Goal: Transaction & Acquisition: Book appointment/travel/reservation

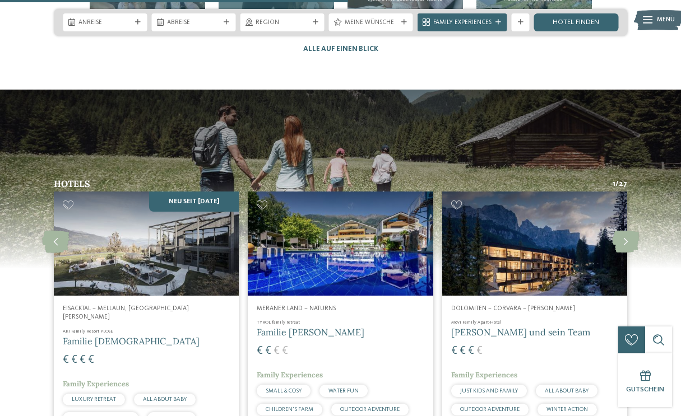
scroll to position [2259, 0]
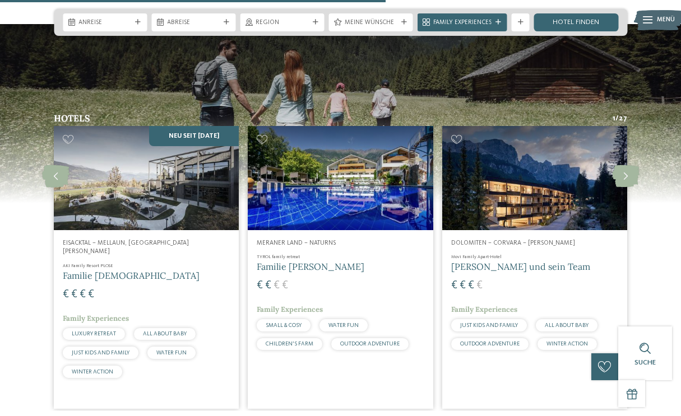
click at [309, 240] on span "Meraner Land – Naturns" at bounding box center [296, 243] width 79 height 7
click at [356, 132] on img at bounding box center [340, 178] width 185 height 104
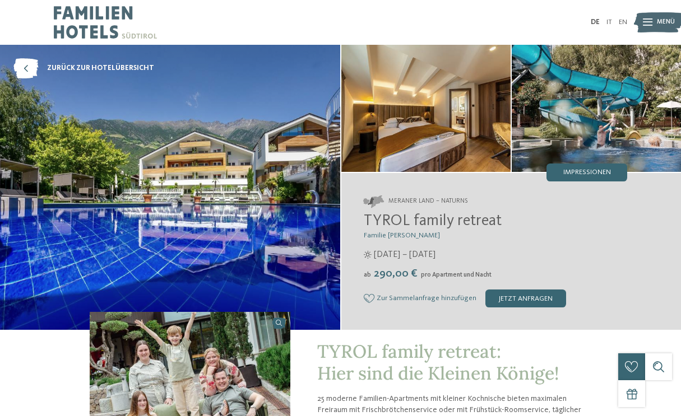
click at [188, 192] on img at bounding box center [170, 187] width 340 height 285
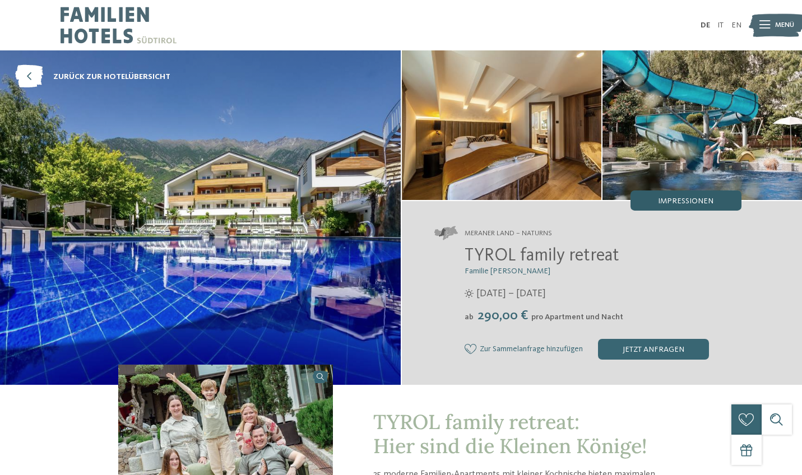
click at [656, 201] on div "Impressionen" at bounding box center [685, 201] width 111 height 20
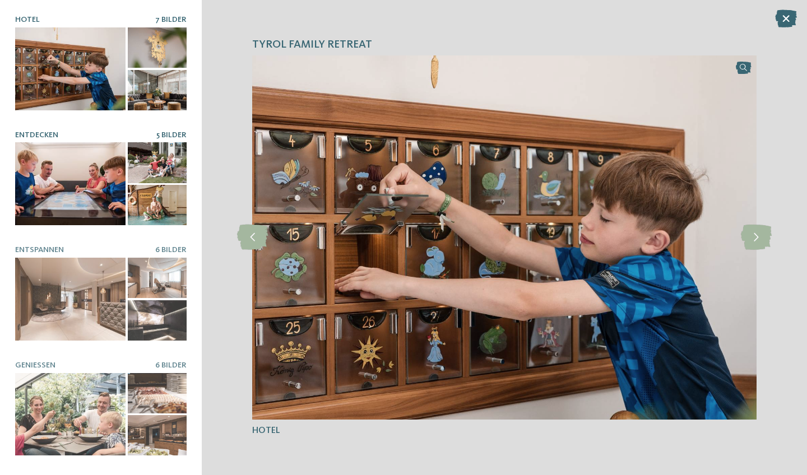
click at [69, 185] on div at bounding box center [70, 183] width 110 height 83
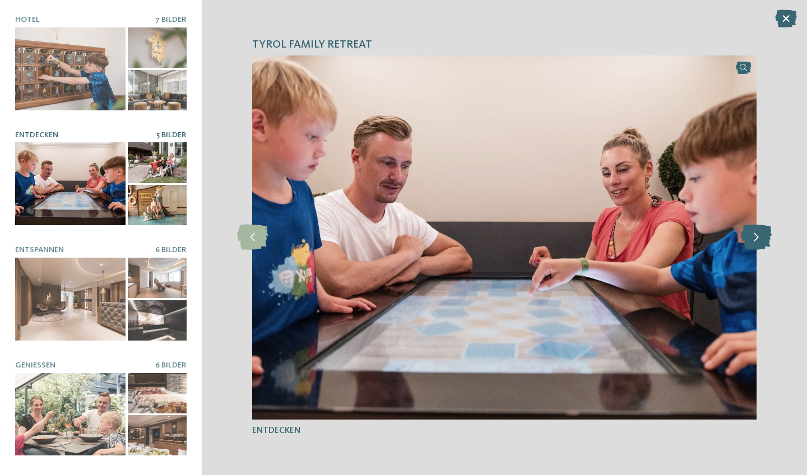
click at [680, 245] on icon at bounding box center [756, 237] width 31 height 25
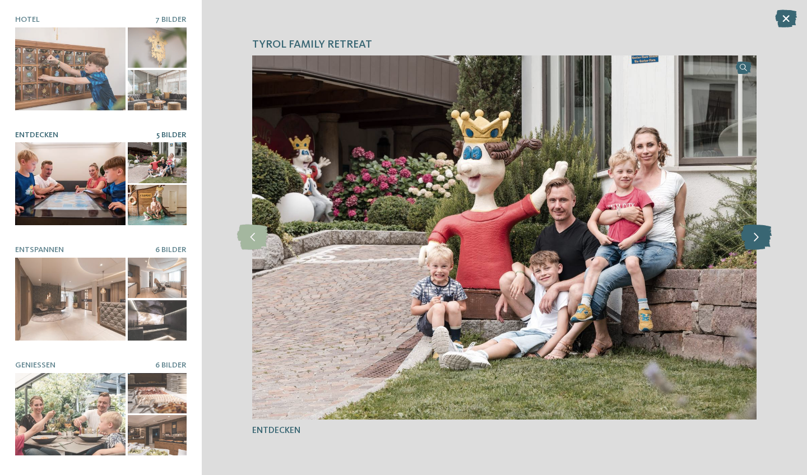
click at [680, 242] on icon at bounding box center [756, 237] width 31 height 25
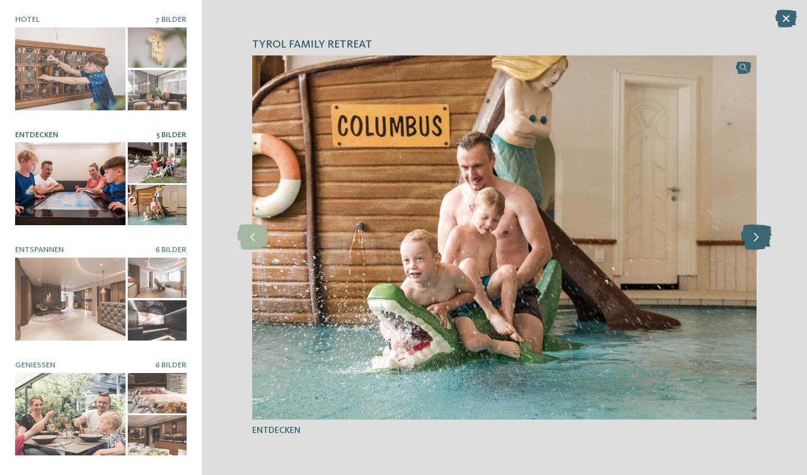
click at [680, 242] on icon at bounding box center [756, 237] width 31 height 25
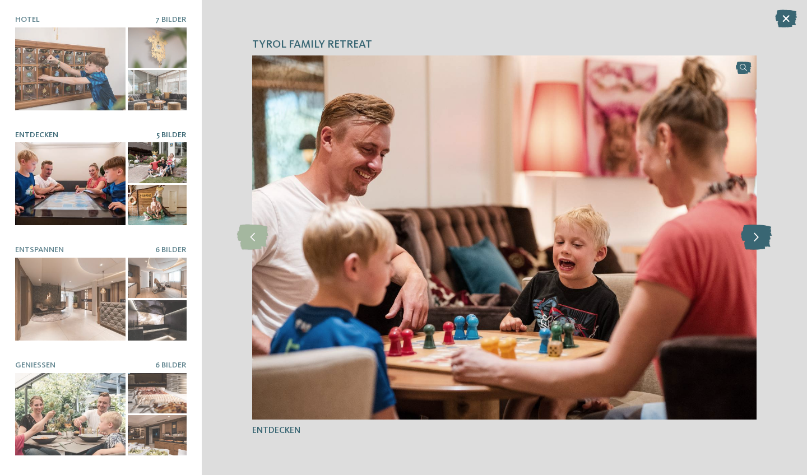
click at [680, 242] on icon at bounding box center [756, 237] width 31 height 25
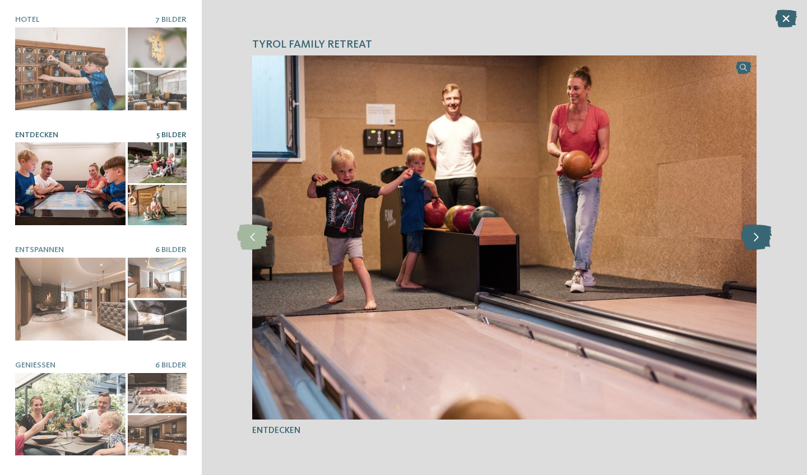
click at [680, 242] on icon at bounding box center [756, 237] width 31 height 25
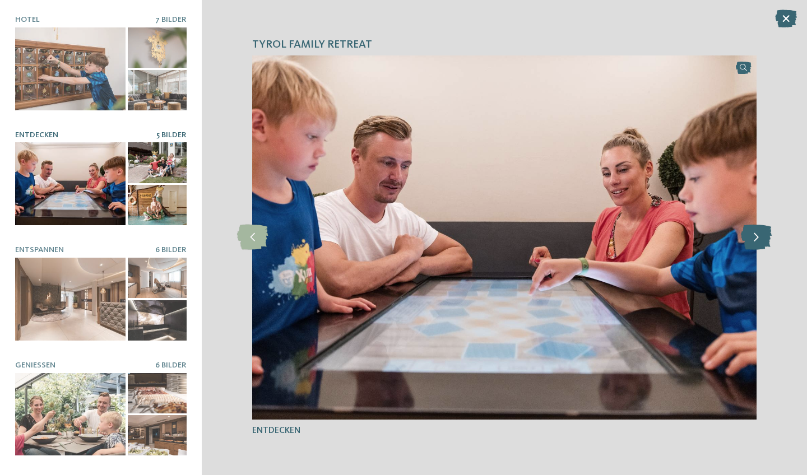
click at [680, 242] on icon at bounding box center [756, 237] width 31 height 25
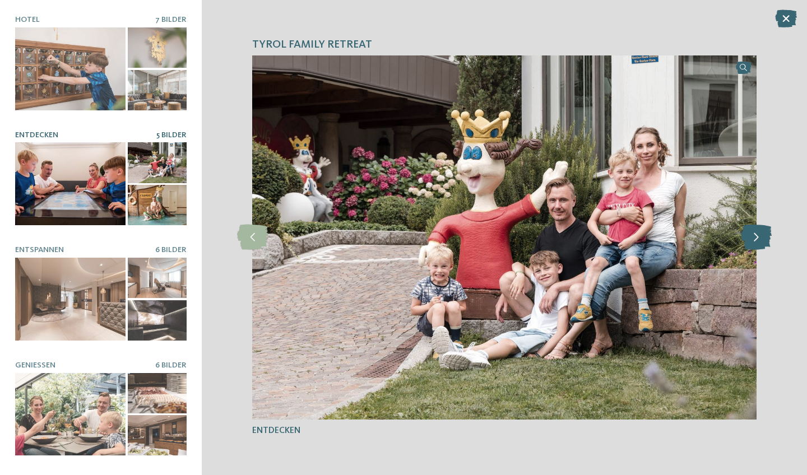
click at [680, 242] on icon at bounding box center [756, 237] width 31 height 25
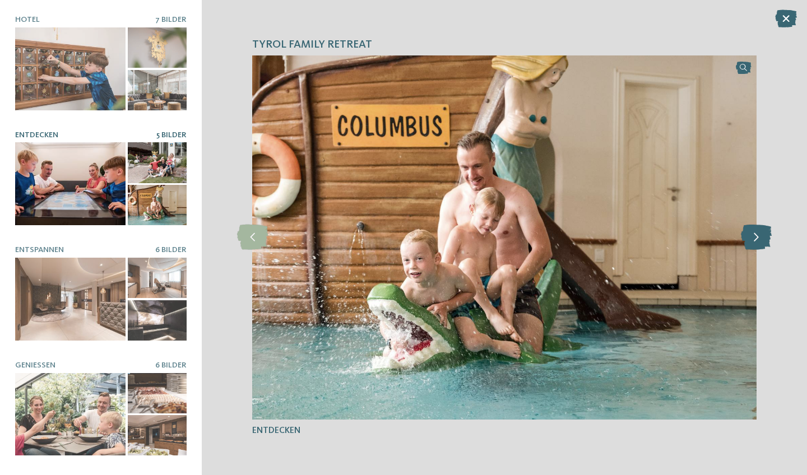
click at [680, 242] on icon at bounding box center [756, 237] width 31 height 25
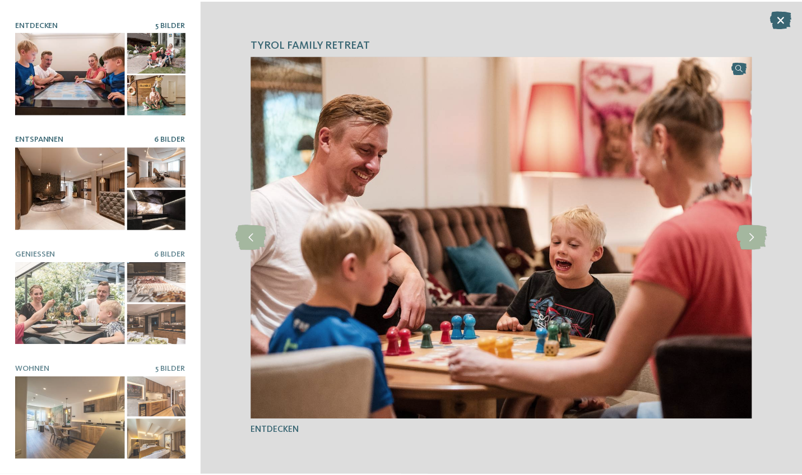
scroll to position [110, 0]
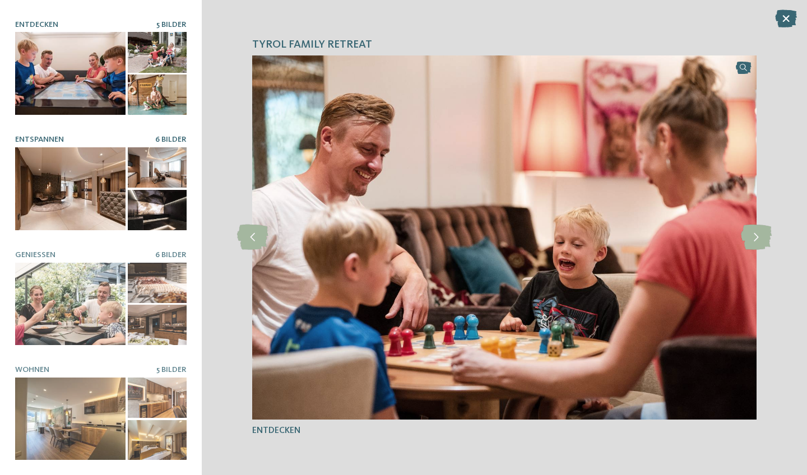
click at [71, 178] on div at bounding box center [70, 188] width 110 height 83
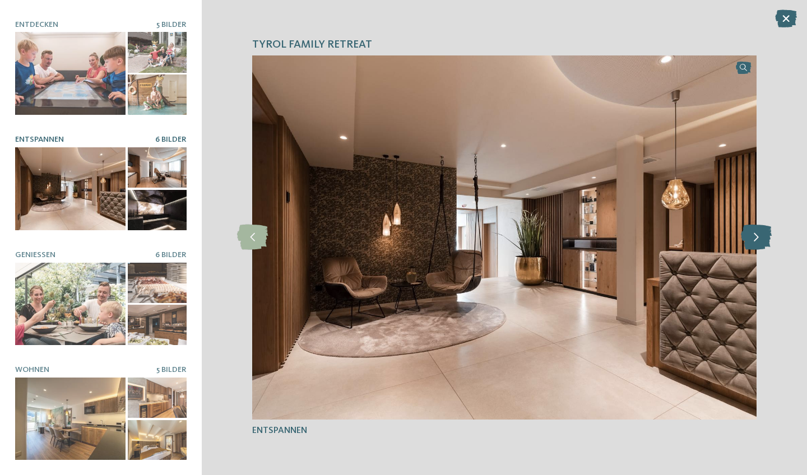
click at [680, 233] on icon at bounding box center [756, 237] width 31 height 25
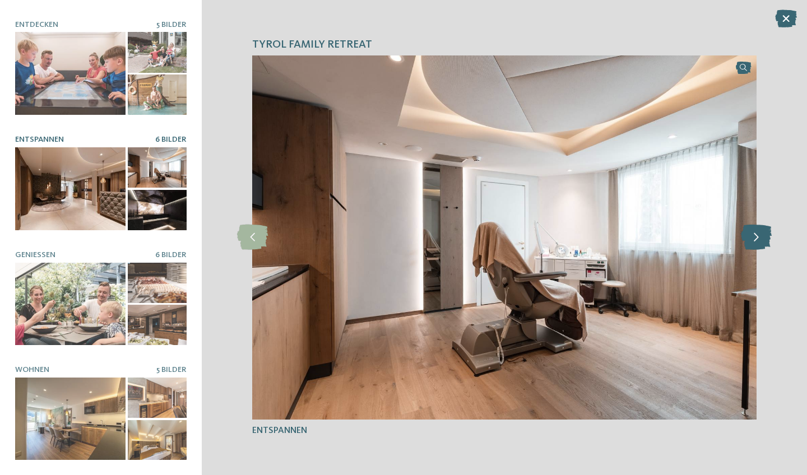
click at [680, 233] on icon at bounding box center [756, 237] width 31 height 25
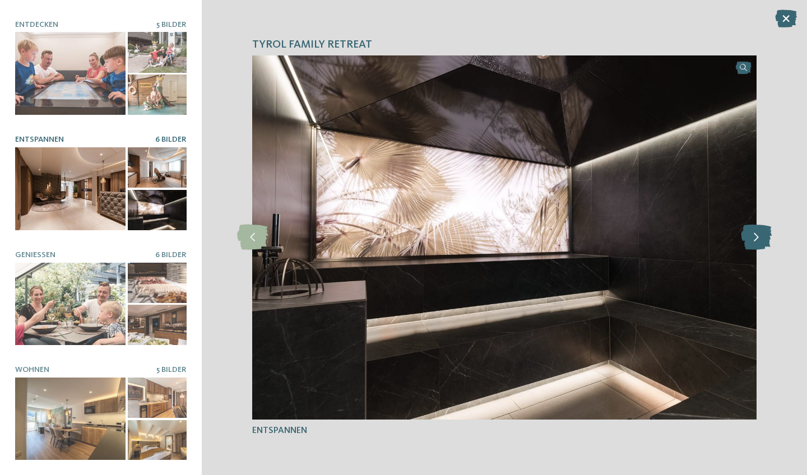
click at [680, 233] on icon at bounding box center [756, 237] width 31 height 25
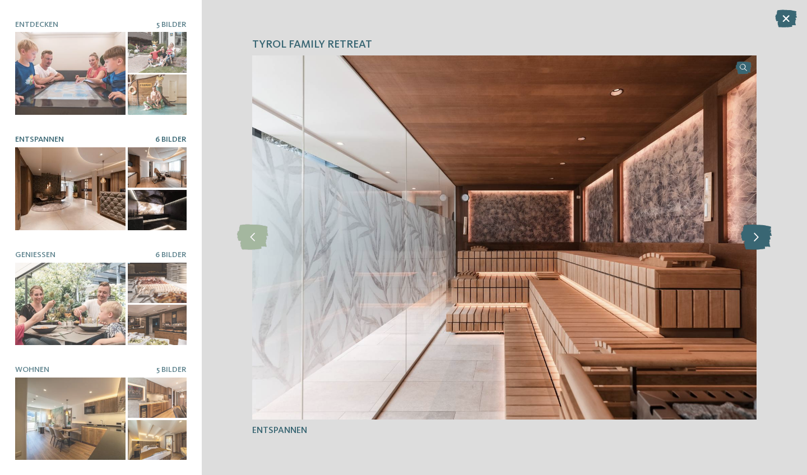
click at [680, 233] on icon at bounding box center [756, 237] width 31 height 25
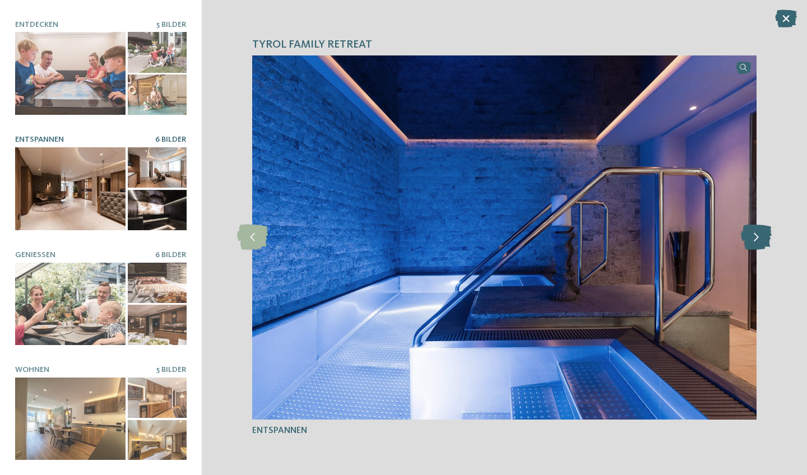
click at [680, 233] on icon at bounding box center [756, 237] width 31 height 25
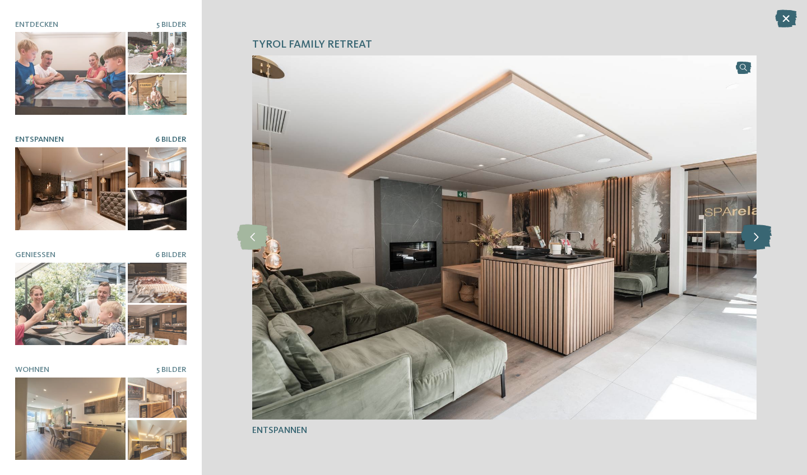
click at [680, 233] on icon at bounding box center [756, 237] width 31 height 25
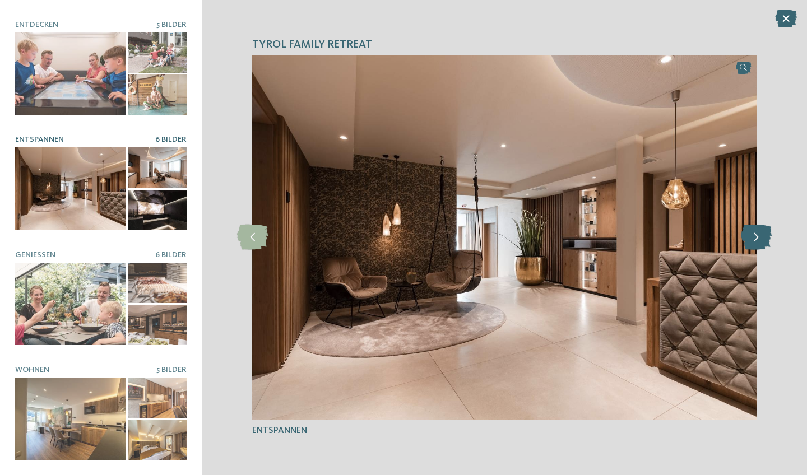
click at [680, 233] on icon at bounding box center [756, 237] width 31 height 25
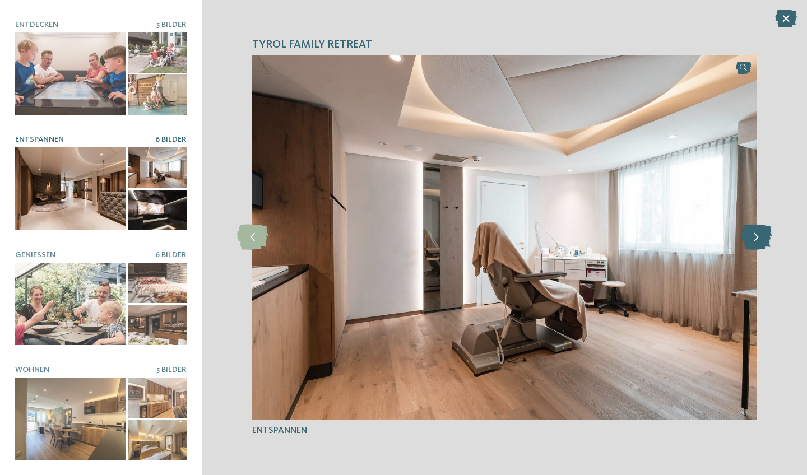
click at [680, 233] on icon at bounding box center [756, 237] width 31 height 25
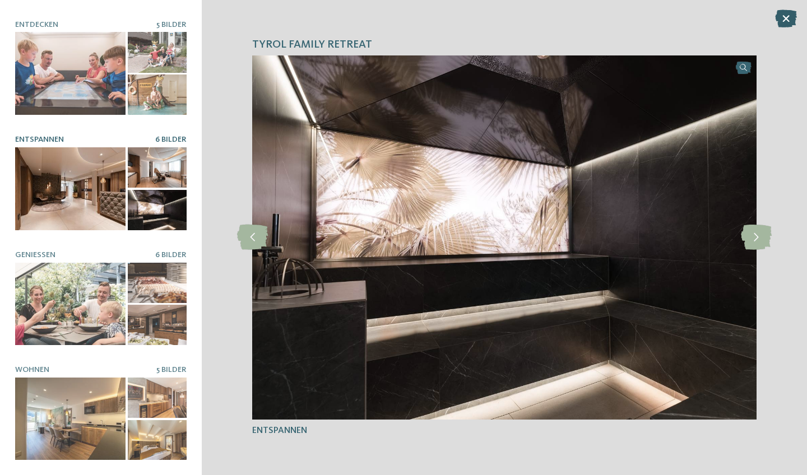
click at [680, 11] on icon at bounding box center [786, 19] width 22 height 18
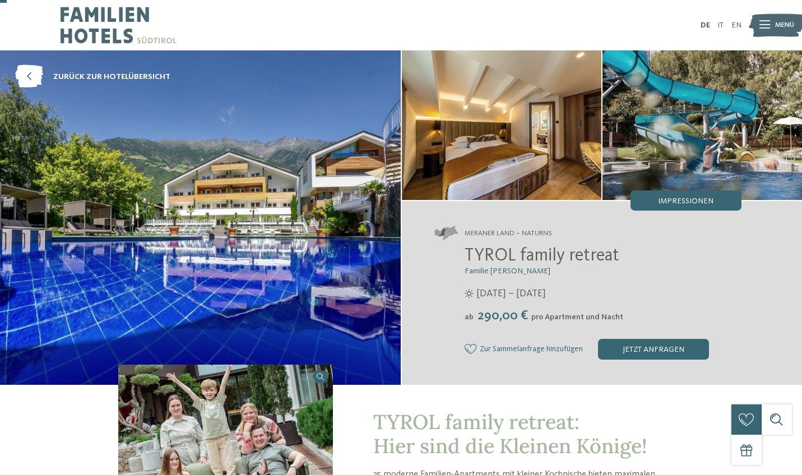
scroll to position [0, 0]
click at [30, 67] on icon at bounding box center [29, 77] width 28 height 23
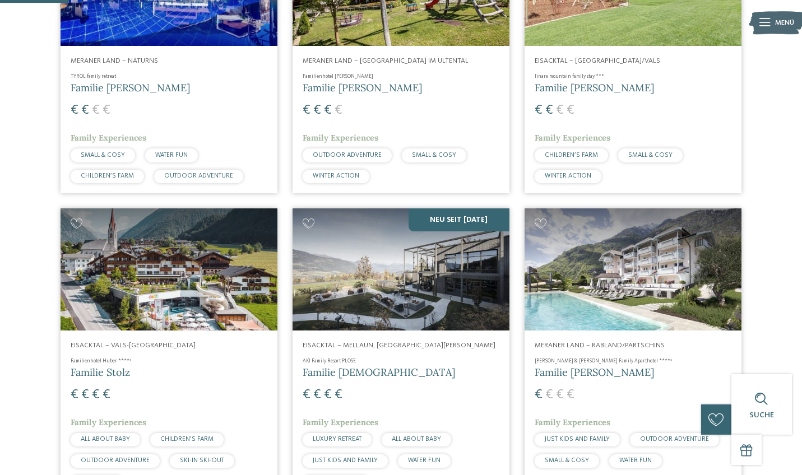
scroll to position [466, 0]
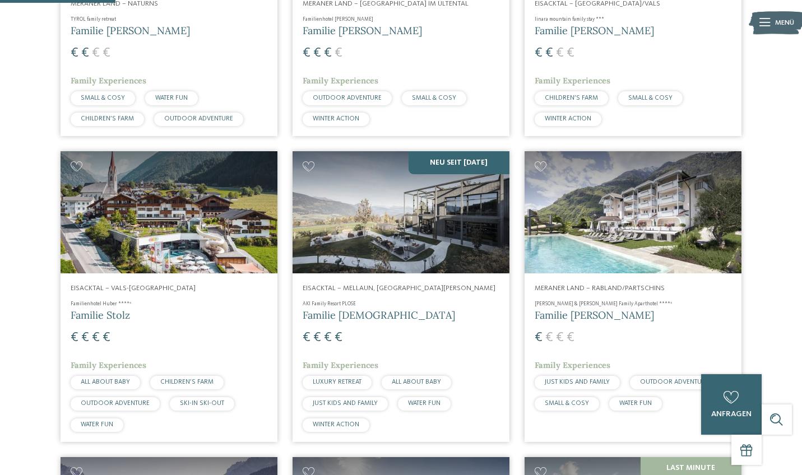
click at [314, 239] on img at bounding box center [401, 212] width 217 height 122
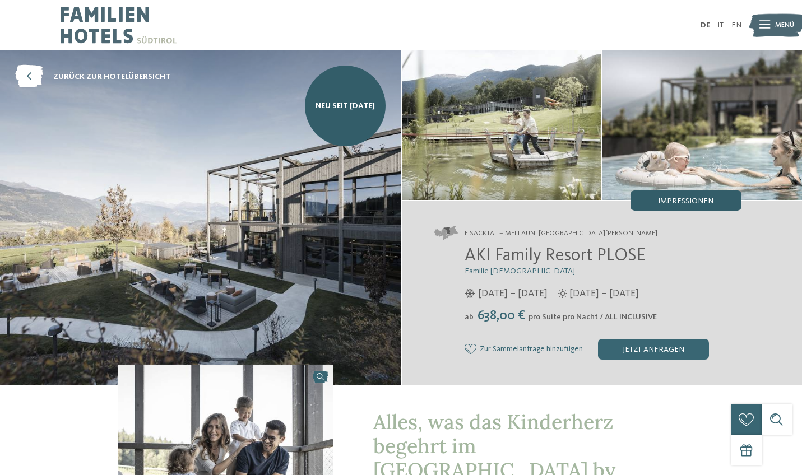
click at [660, 195] on div "Impressionen" at bounding box center [685, 201] width 111 height 20
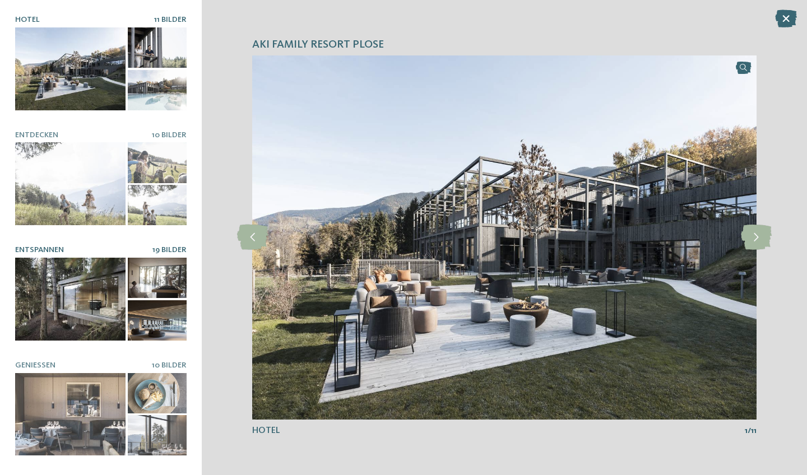
click at [69, 287] on div at bounding box center [70, 299] width 110 height 83
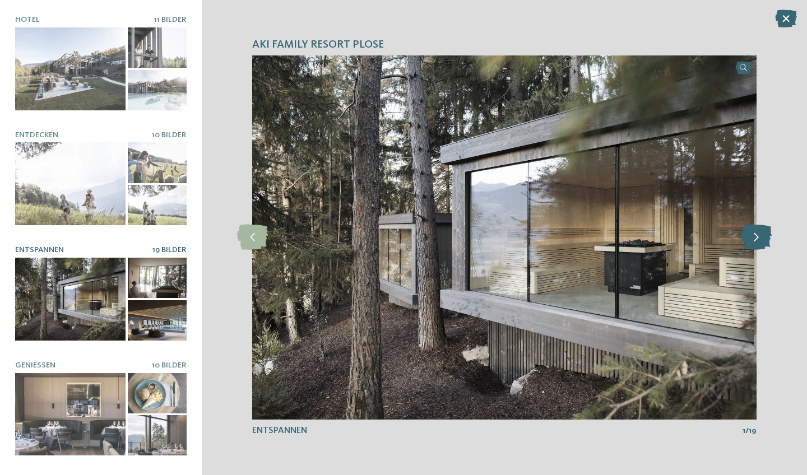
click at [757, 231] on icon at bounding box center [756, 237] width 31 height 25
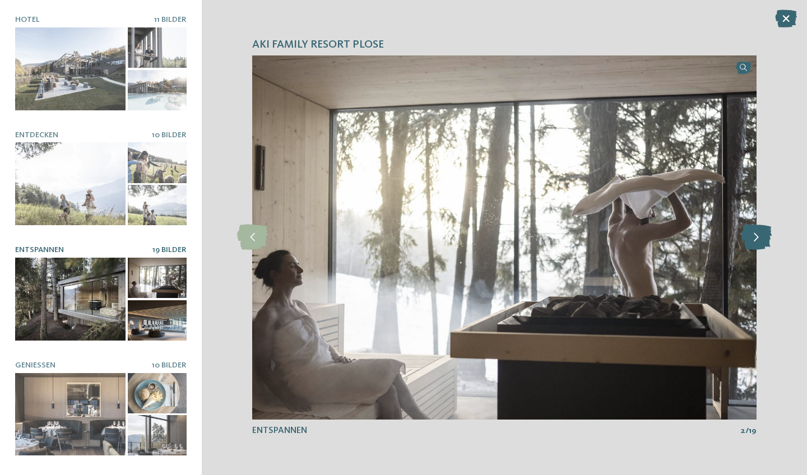
click at [758, 237] on icon at bounding box center [756, 237] width 31 height 25
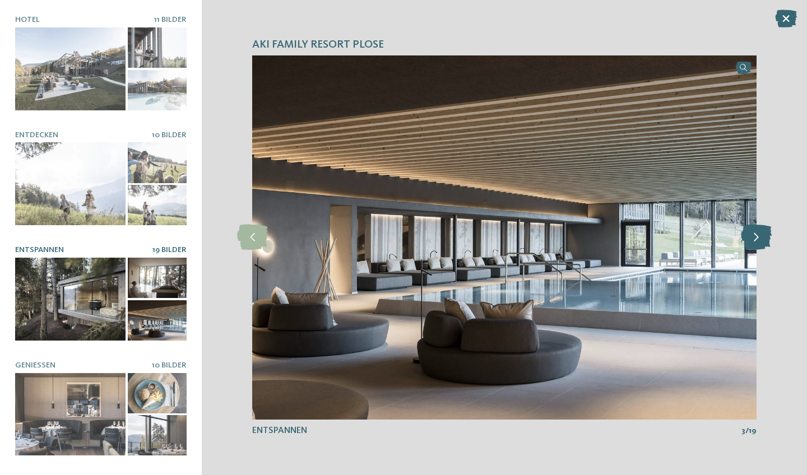
click at [758, 237] on icon at bounding box center [756, 237] width 31 height 25
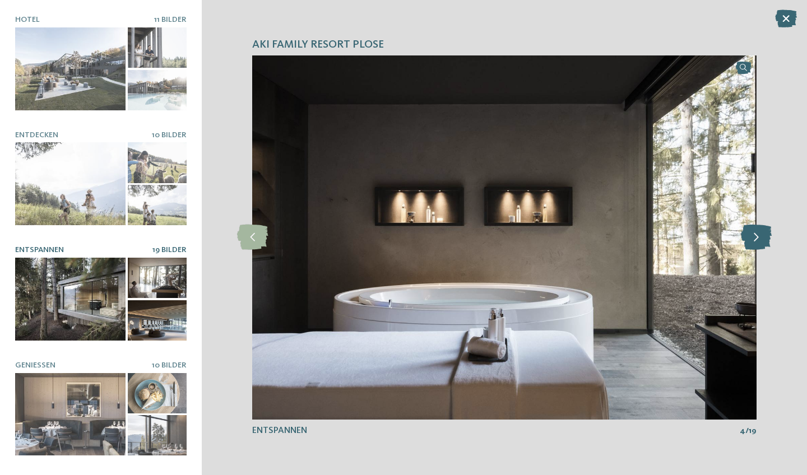
click at [758, 237] on icon at bounding box center [756, 237] width 31 height 25
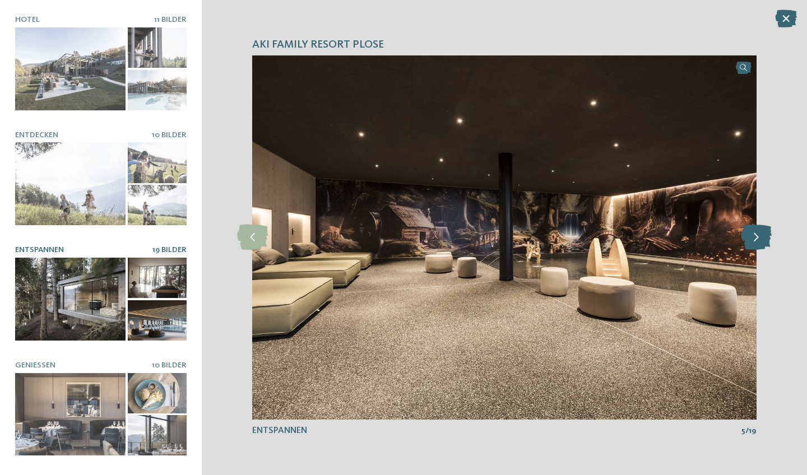
click at [758, 237] on icon at bounding box center [756, 237] width 31 height 25
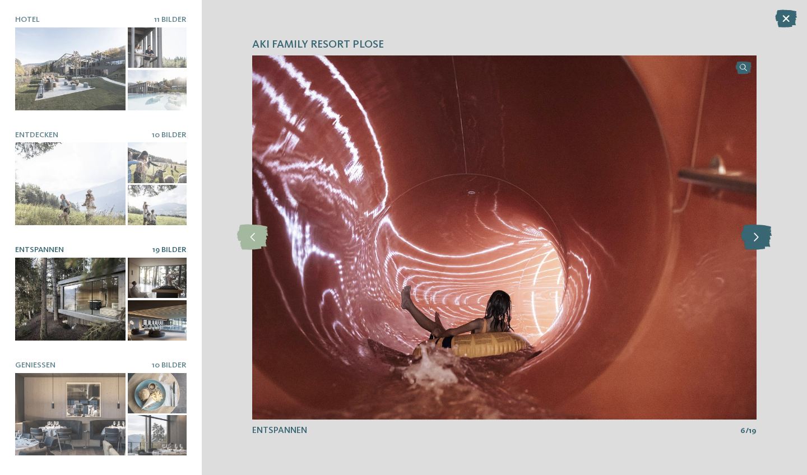
click at [758, 237] on icon at bounding box center [756, 237] width 31 height 25
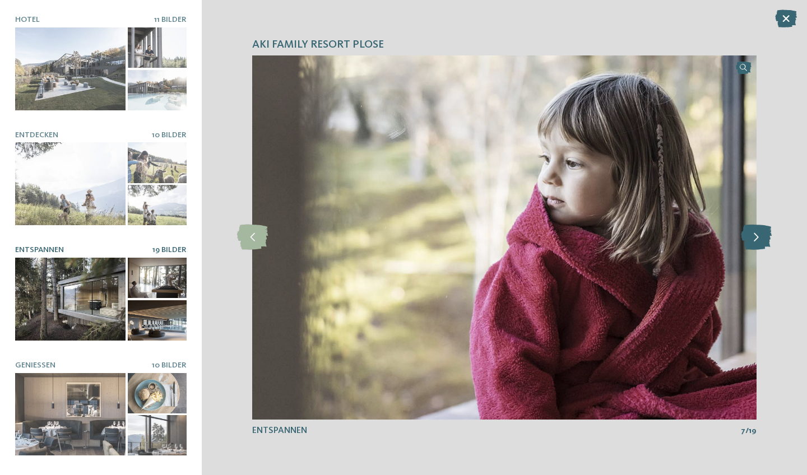
click at [758, 237] on icon at bounding box center [756, 237] width 31 height 25
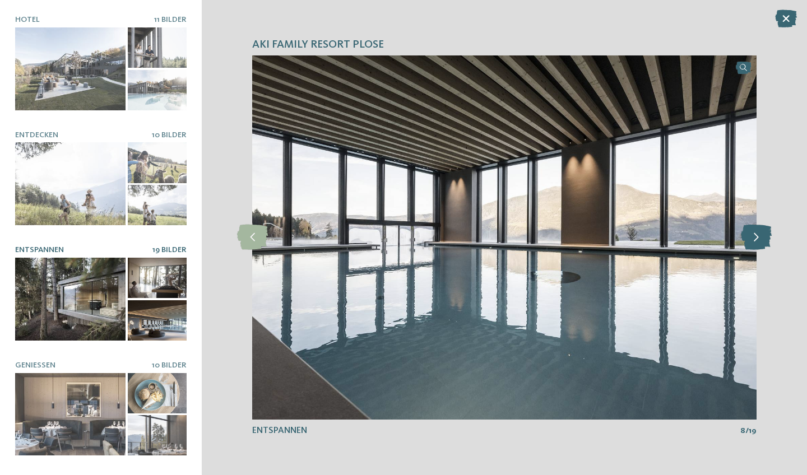
click at [758, 237] on icon at bounding box center [756, 237] width 31 height 25
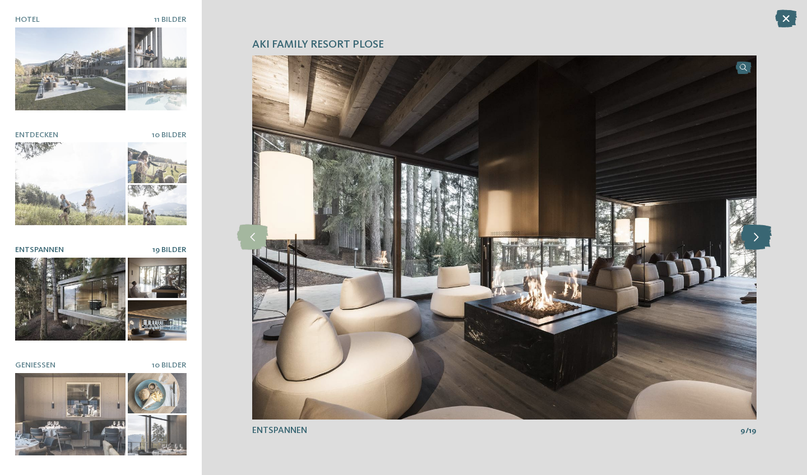
click at [758, 237] on icon at bounding box center [756, 237] width 31 height 25
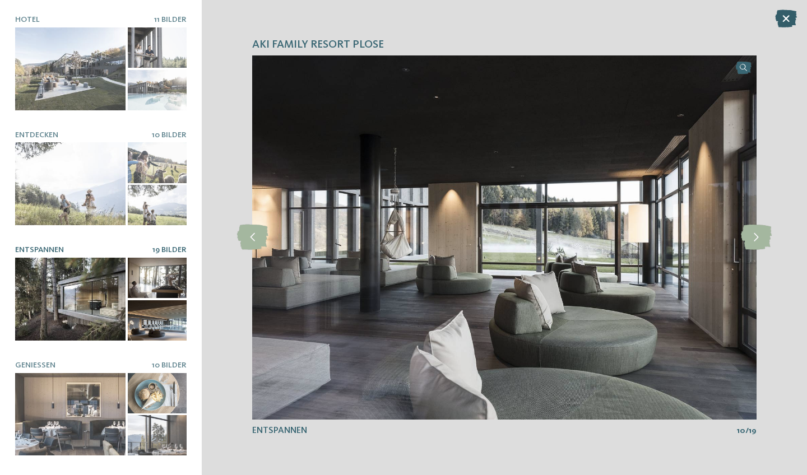
click at [779, 13] on icon at bounding box center [786, 19] width 22 height 18
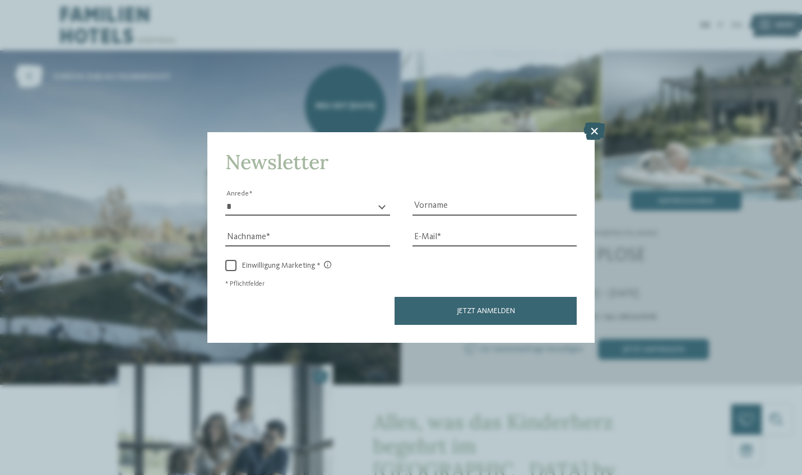
click at [597, 123] on icon at bounding box center [594, 132] width 22 height 18
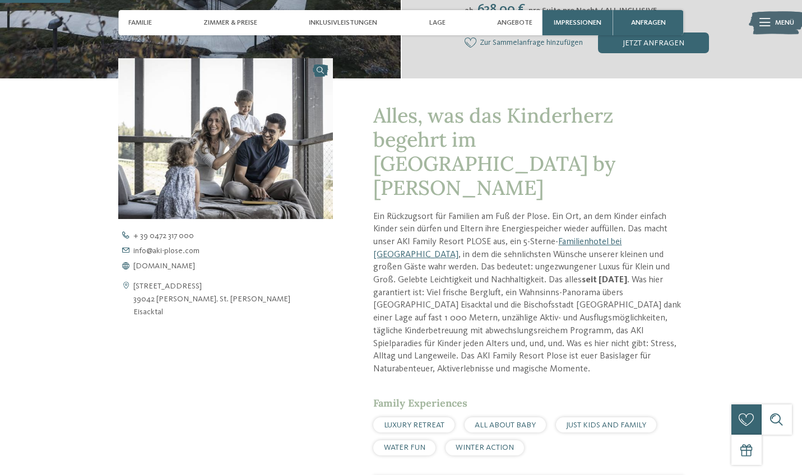
scroll to position [305, 0]
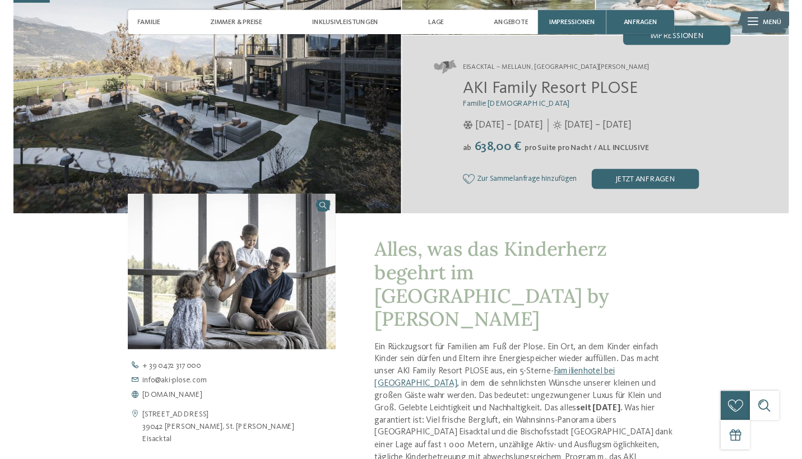
scroll to position [158, 0]
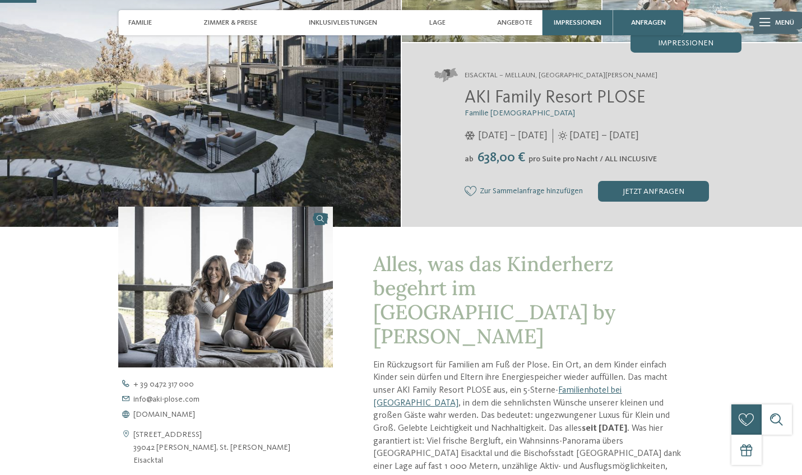
drag, startPoint x: 479, startPoint y: 157, endPoint x: 511, endPoint y: 157, distance: 32.5
click at [511, 157] on span "638,00 €" at bounding box center [501, 157] width 53 height 13
drag, startPoint x: 470, startPoint y: 95, endPoint x: 661, endPoint y: 96, distance: 191.1
click at [661, 96] on h2 "AKI Family Resort PLOSE" at bounding box center [603, 98] width 277 height 21
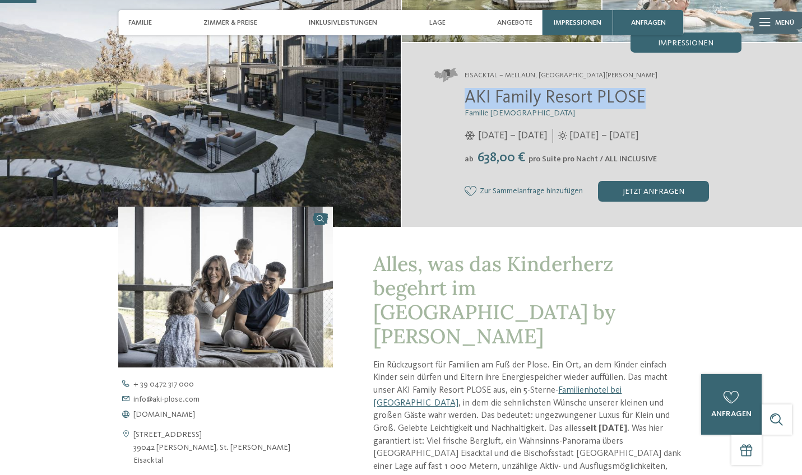
copy span "AKI Family Resort PLOSE"
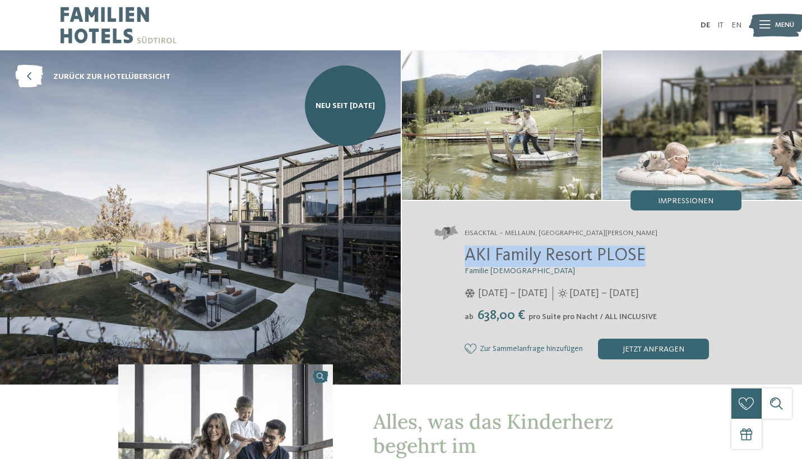
scroll to position [0, 0]
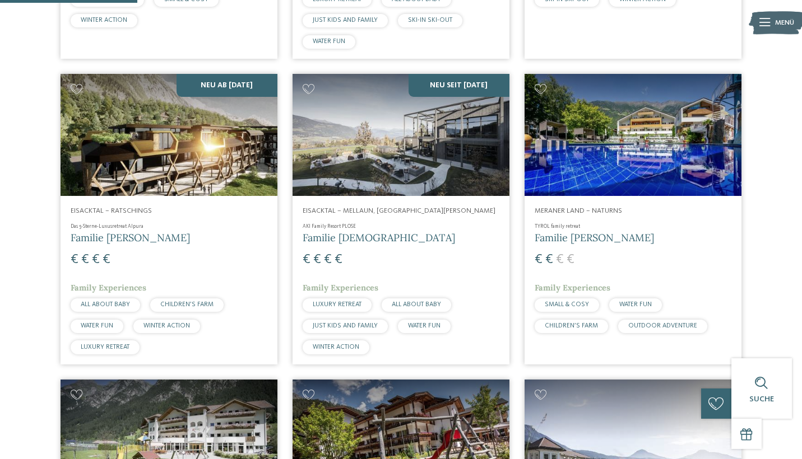
scroll to position [570, 0]
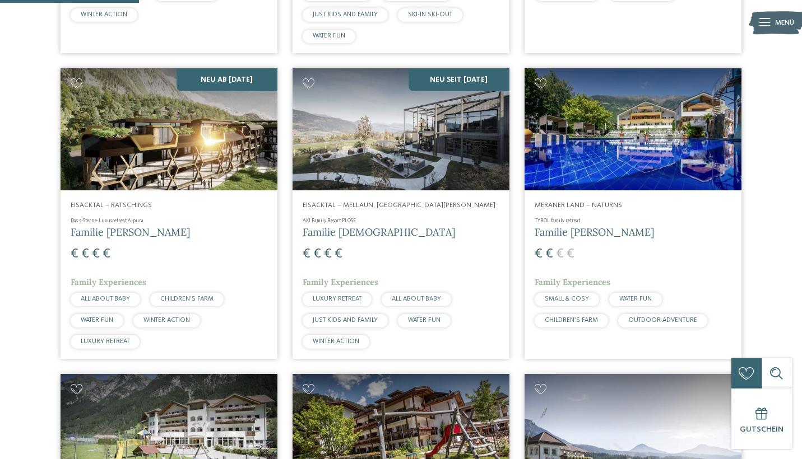
click at [539, 225] on h4 "TYROL family retreat" at bounding box center [633, 221] width 197 height 7
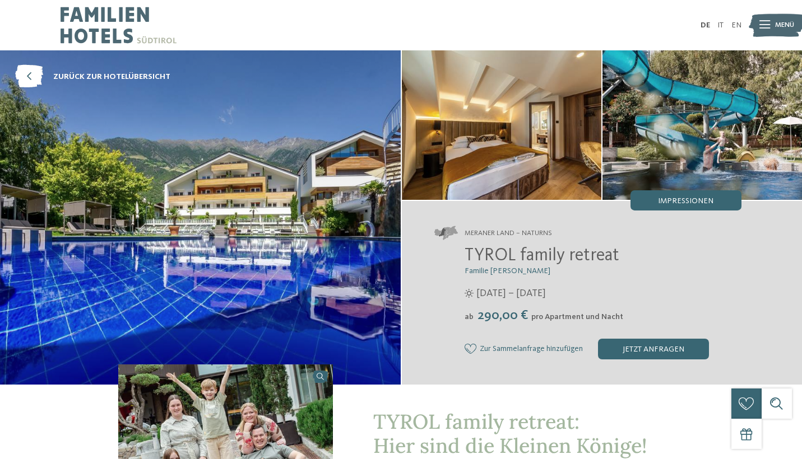
drag, startPoint x: 467, startPoint y: 253, endPoint x: 639, endPoint y: 254, distance: 172.0
click at [639, 254] on h2 "TYROL family retreat" at bounding box center [603, 256] width 277 height 21
copy span "TYROL family retreat"
click at [51, 75] on link "zurück zur Hotelübersicht" at bounding box center [92, 77] width 155 height 23
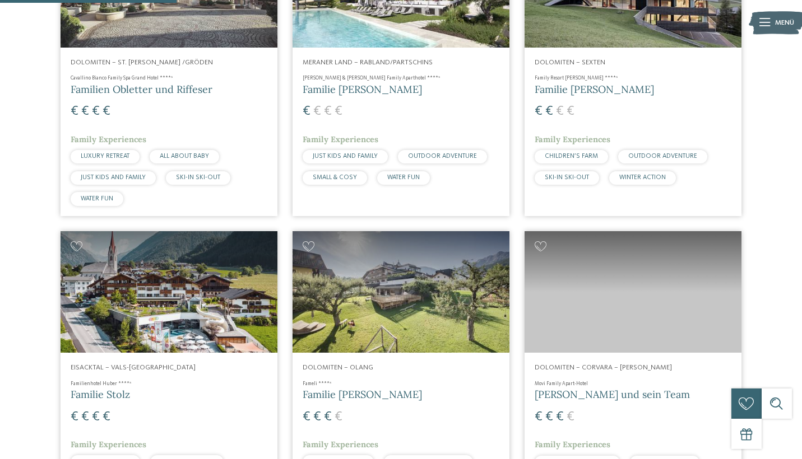
scroll to position [670, 0]
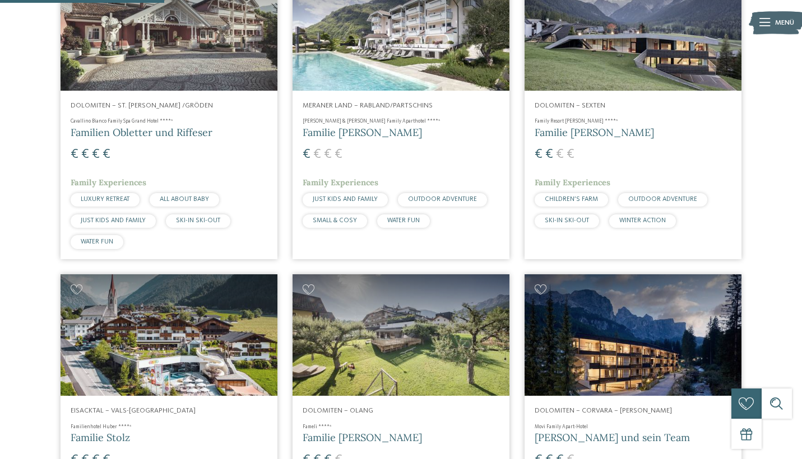
click at [591, 83] on img at bounding box center [632, 30] width 217 height 122
click at [647, 75] on img at bounding box center [632, 30] width 217 height 122
click at [587, 126] on h4 "Family Resort Rainer ****ˢ" at bounding box center [633, 121] width 197 height 7
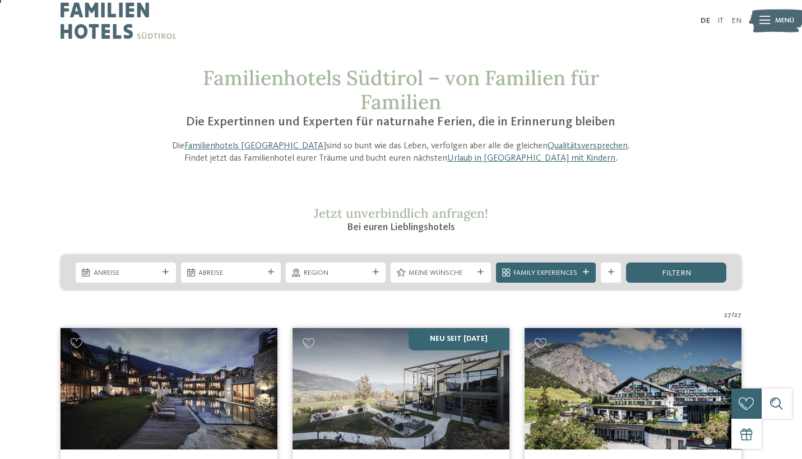
scroll to position [5, 0]
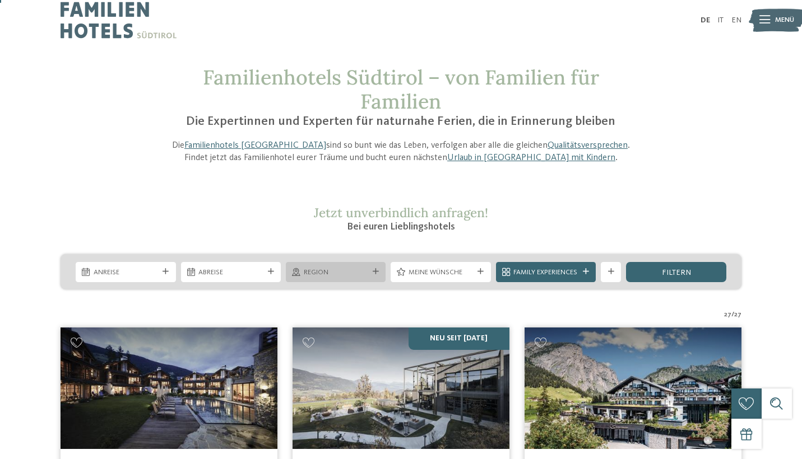
click at [363, 276] on span "Region" at bounding box center [336, 273] width 64 height 10
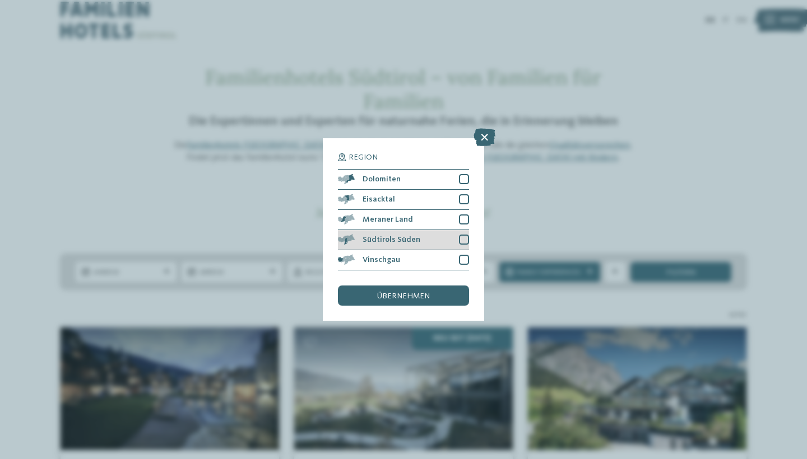
click at [459, 235] on div at bounding box center [464, 240] width 10 height 10
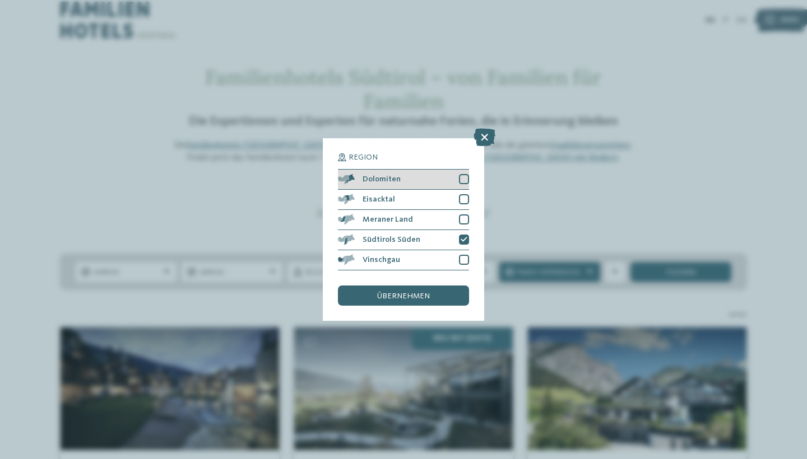
click at [465, 174] on div at bounding box center [464, 179] width 10 height 10
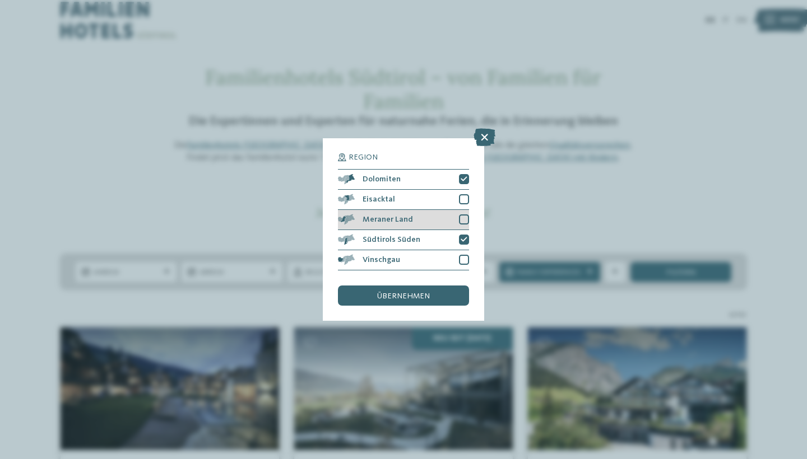
click at [467, 215] on div at bounding box center [464, 220] width 10 height 10
click at [432, 286] on div "übernehmen" at bounding box center [403, 296] width 131 height 20
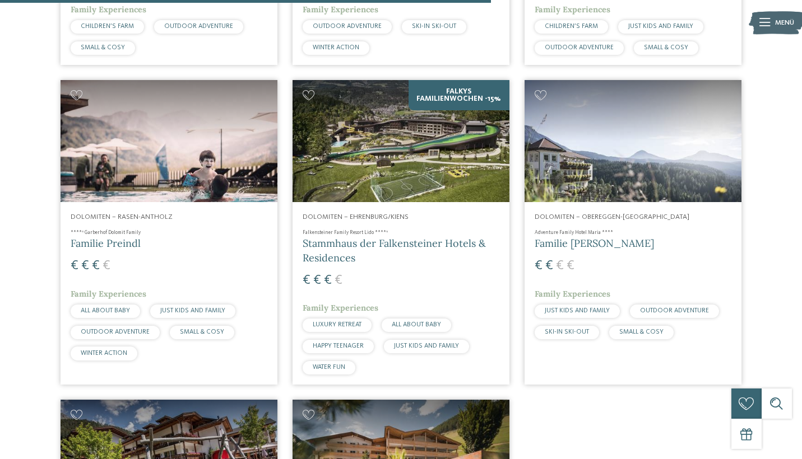
scroll to position [1479, 0]
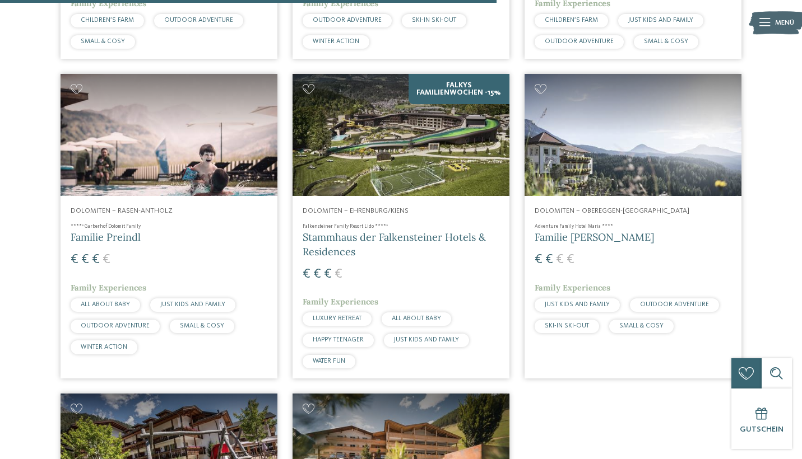
click at [423, 196] on img at bounding box center [401, 135] width 217 height 122
click at [391, 231] on h4 "Falkensteiner Family Resort Lido ****ˢ" at bounding box center [401, 227] width 197 height 7
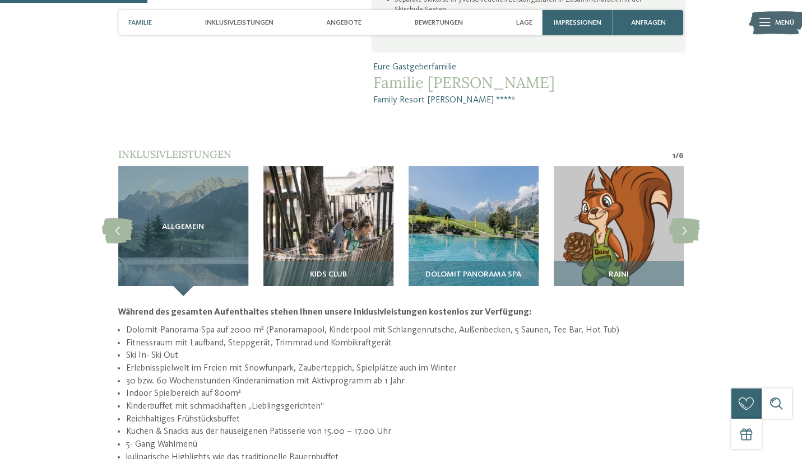
scroll to position [388, 0]
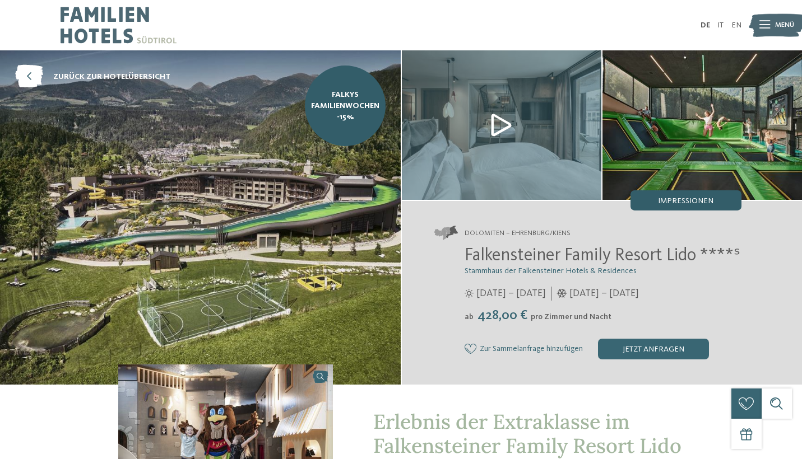
click at [658, 199] on span "Impressionen" at bounding box center [685, 201] width 55 height 8
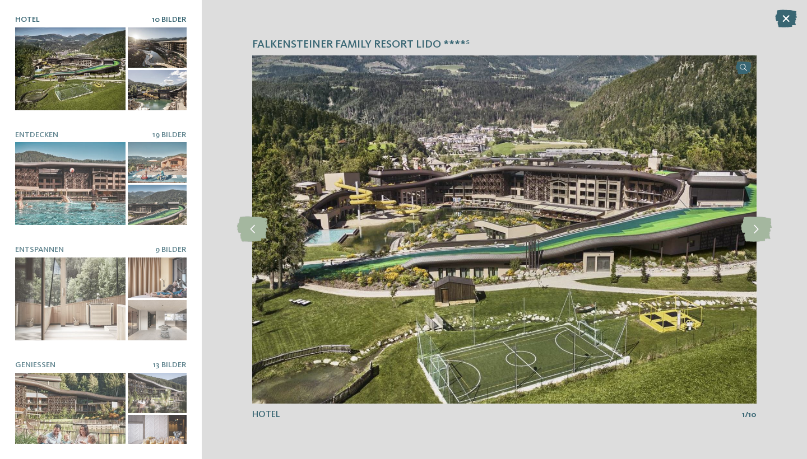
click at [54, 63] on div at bounding box center [70, 68] width 110 height 83
click at [94, 78] on div at bounding box center [70, 68] width 110 height 83
click at [755, 229] on icon at bounding box center [756, 229] width 31 height 25
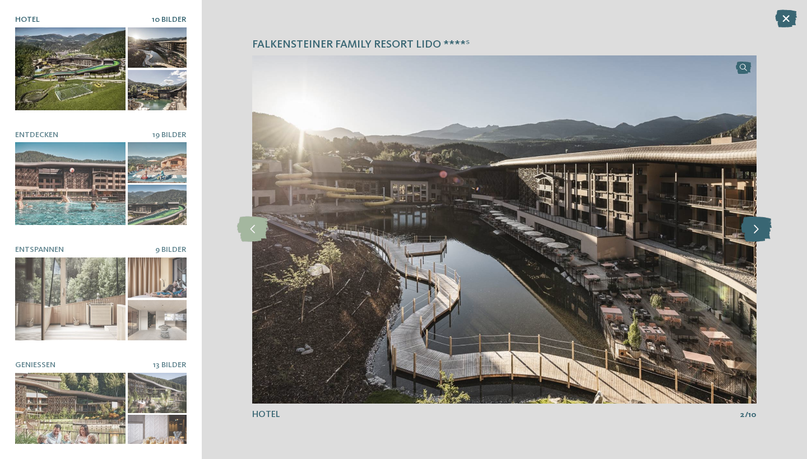
click at [755, 229] on icon at bounding box center [756, 229] width 31 height 25
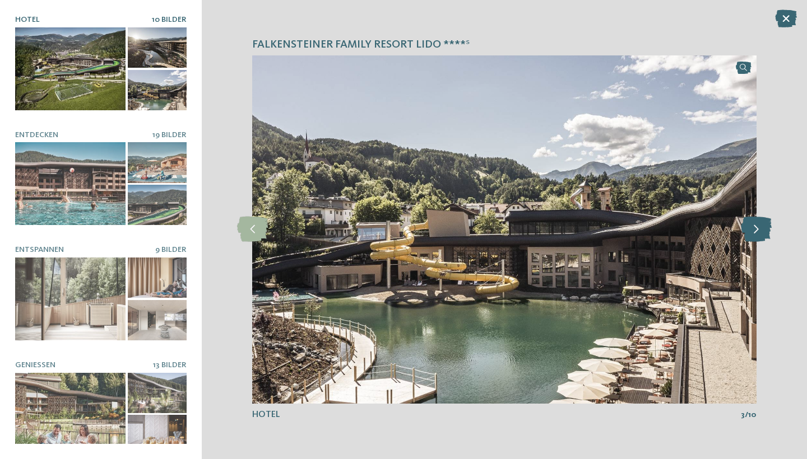
click at [755, 229] on icon at bounding box center [756, 229] width 31 height 25
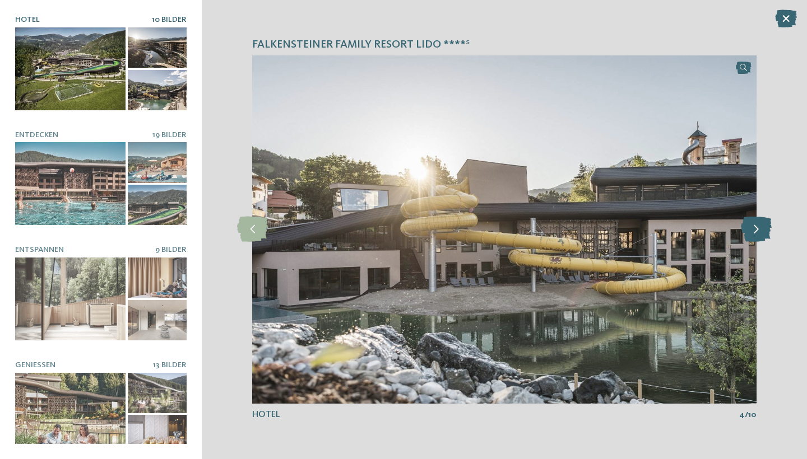
click at [755, 229] on icon at bounding box center [756, 229] width 31 height 25
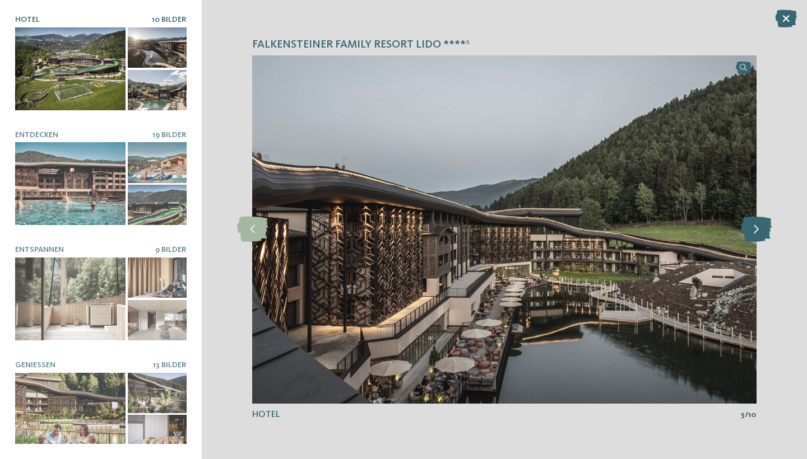
click at [755, 229] on icon at bounding box center [756, 229] width 31 height 25
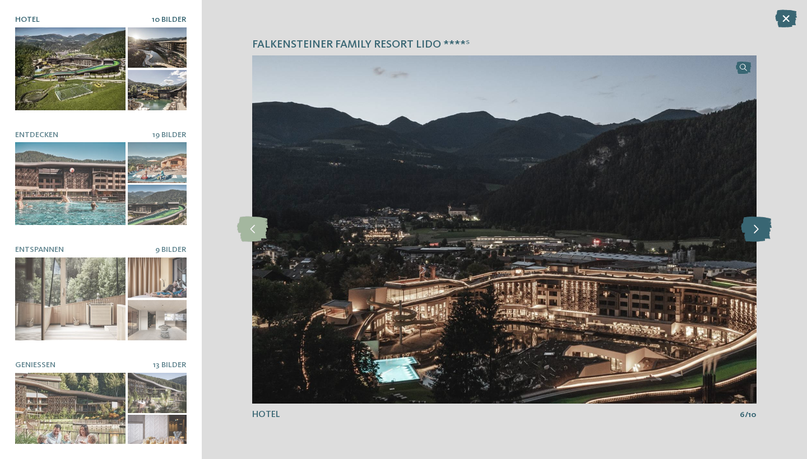
click at [755, 229] on icon at bounding box center [756, 229] width 31 height 25
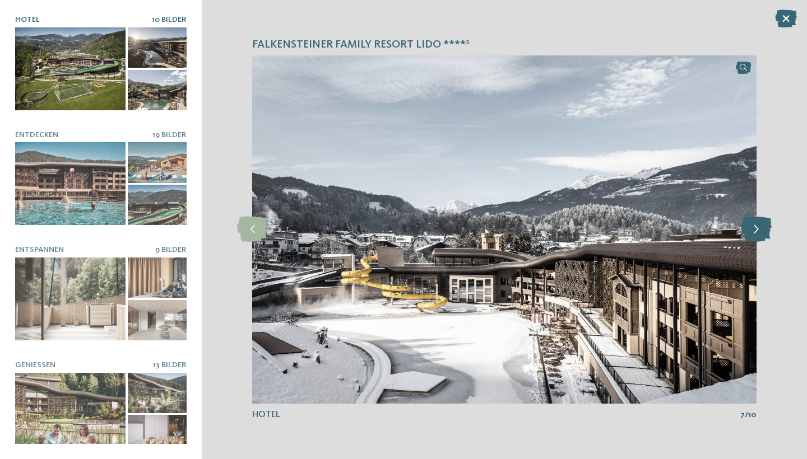
click at [755, 229] on icon at bounding box center [756, 229] width 31 height 25
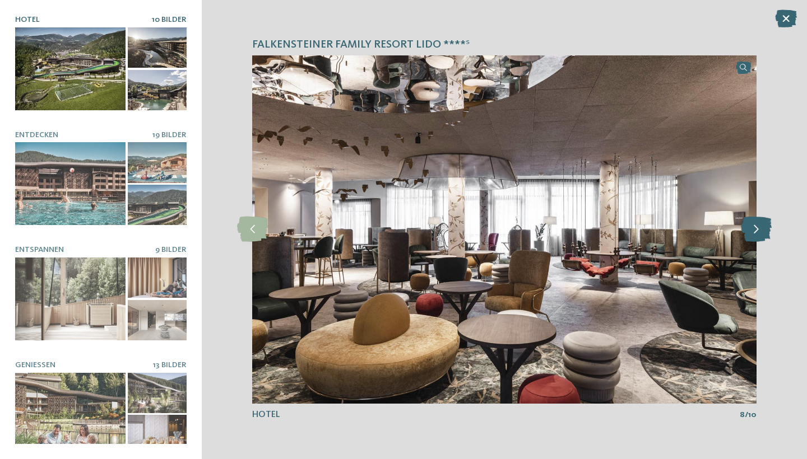
click at [755, 229] on icon at bounding box center [756, 229] width 31 height 25
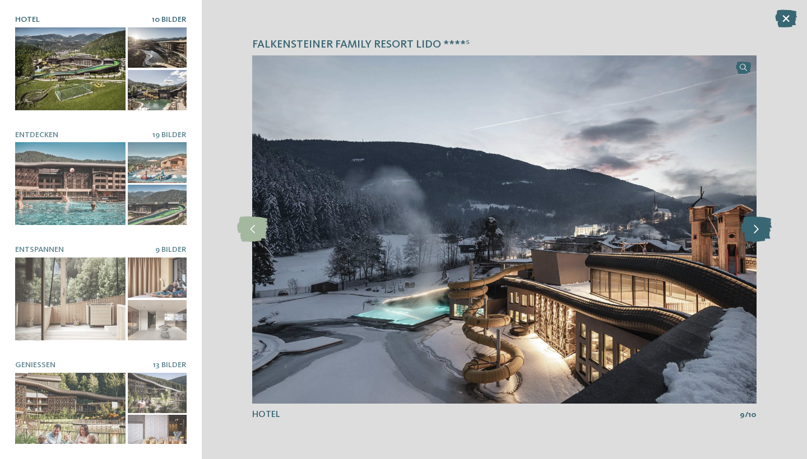
click at [755, 229] on icon at bounding box center [756, 229] width 31 height 25
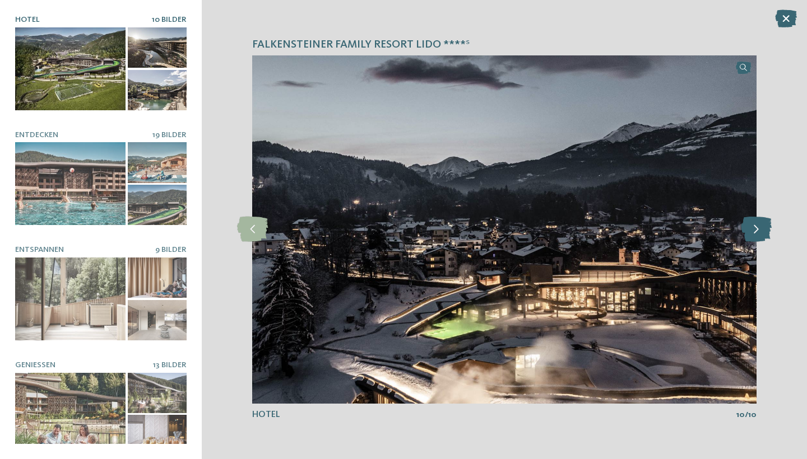
click at [755, 229] on icon at bounding box center [756, 229] width 31 height 25
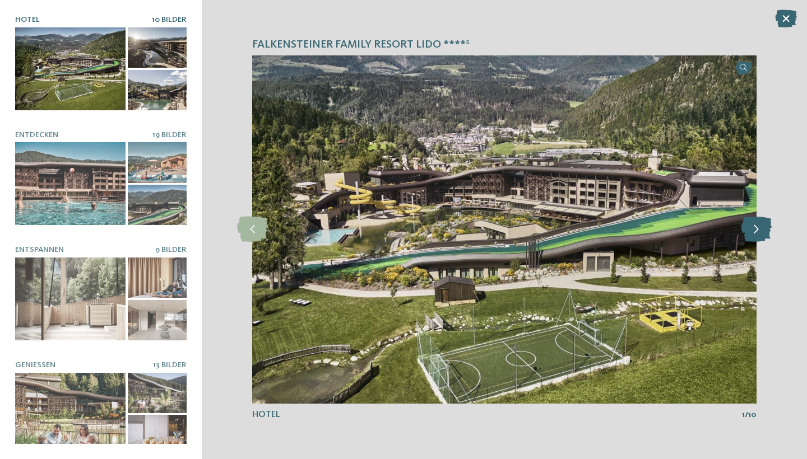
click at [755, 229] on icon at bounding box center [756, 229] width 31 height 25
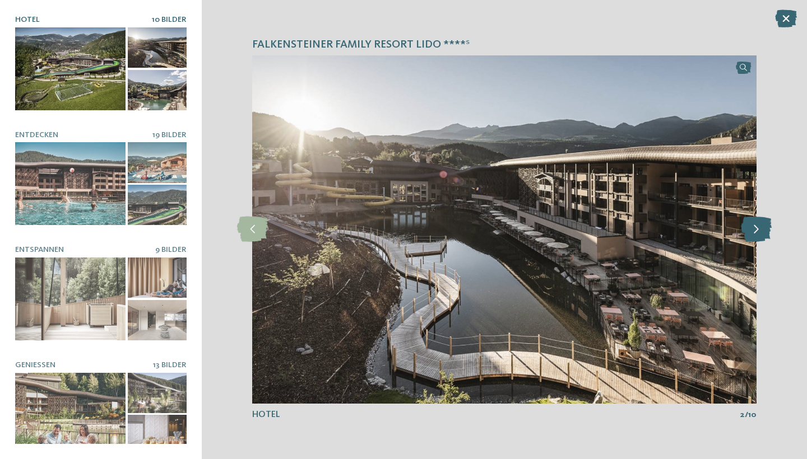
click at [755, 229] on icon at bounding box center [756, 229] width 31 height 25
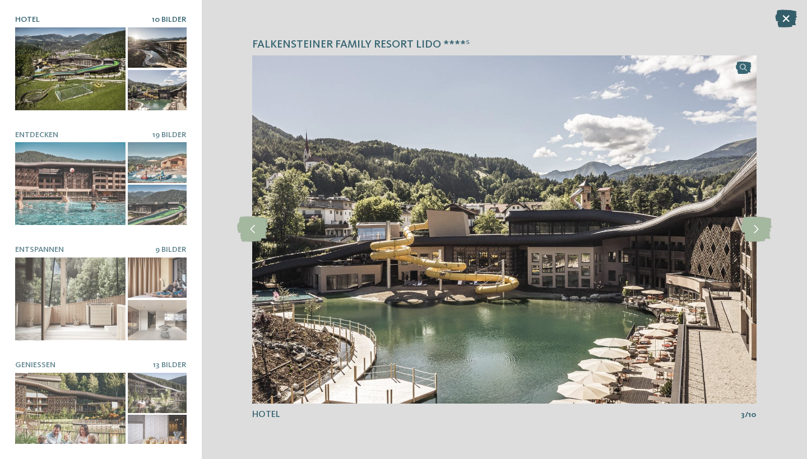
click at [783, 18] on icon at bounding box center [786, 19] width 22 height 18
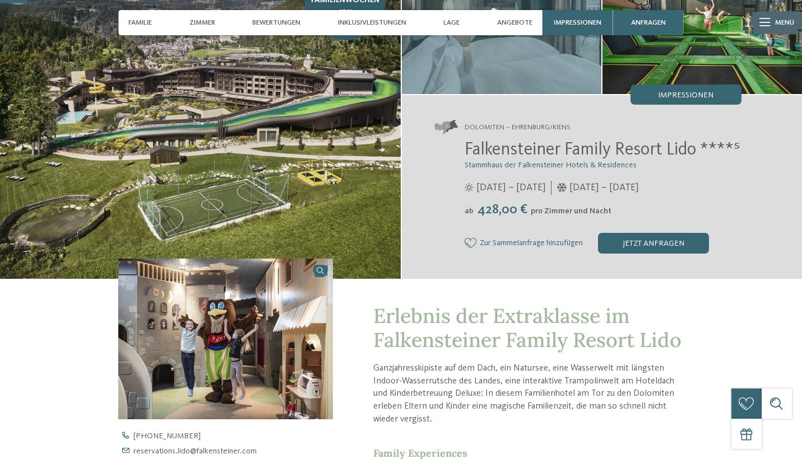
scroll to position [51, 0]
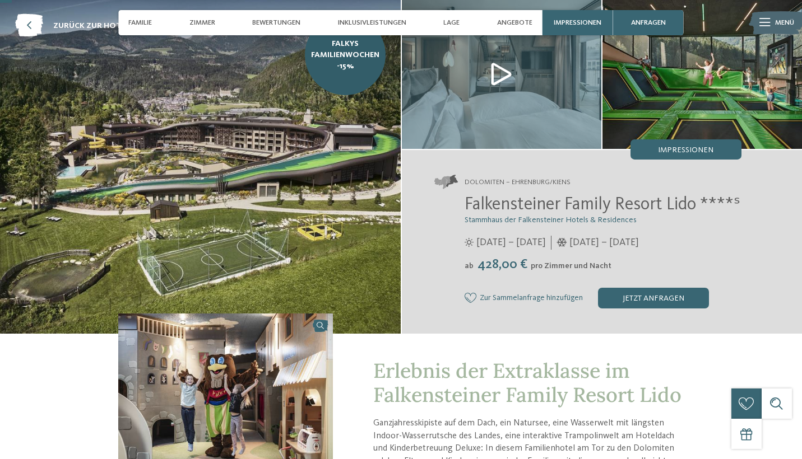
drag, startPoint x: 532, startPoint y: 286, endPoint x: 630, endPoint y: 285, distance: 98.1
click at [630, 273] on div "ab 428,00 € pro Zimmer und Nacht" at bounding box center [603, 265] width 277 height 16
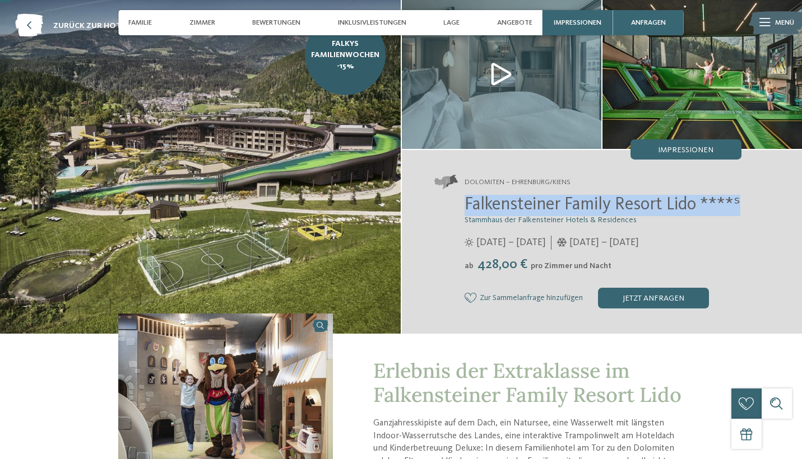
drag, startPoint x: 465, startPoint y: 202, endPoint x: 514, endPoint y: 220, distance: 52.7
click at [514, 216] on h2 "Falkensteiner Family Resort Lido ****ˢ" at bounding box center [603, 205] width 277 height 21
copy span "Falkensteiner Family Resort Lido ****ˢ"
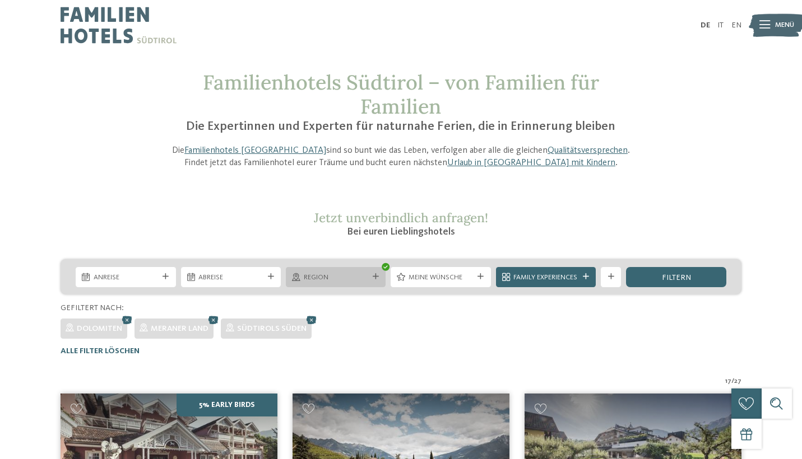
click at [369, 280] on div "Region" at bounding box center [335, 277] width 69 height 11
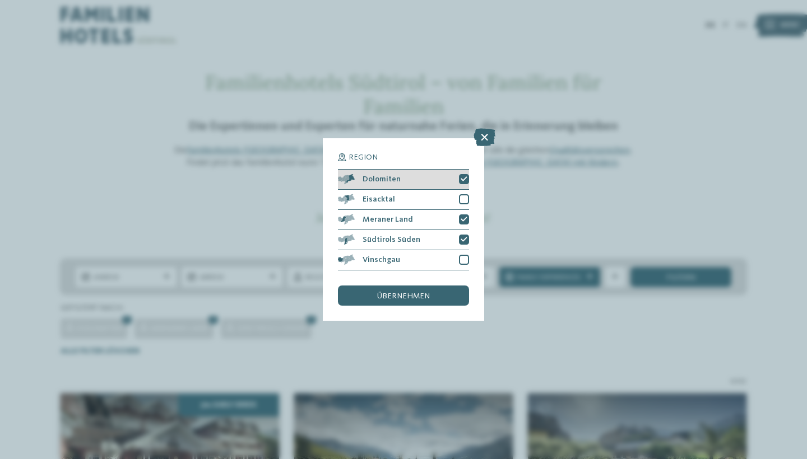
click at [461, 177] on icon at bounding box center [464, 180] width 7 height 6
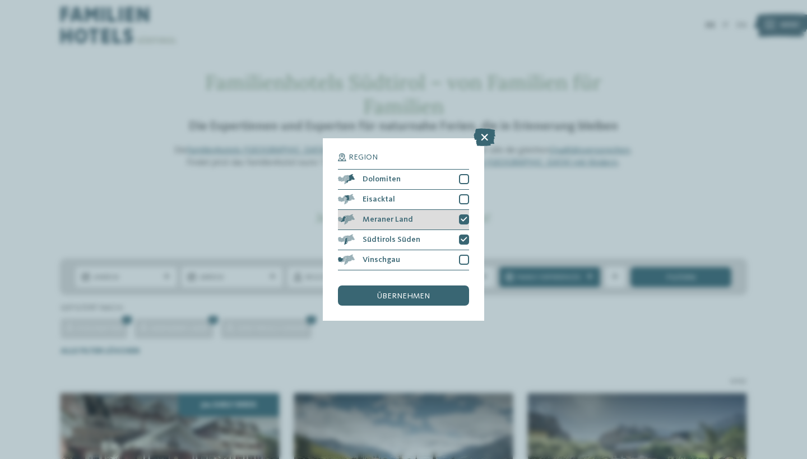
click at [461, 217] on icon at bounding box center [464, 220] width 7 height 6
click at [461, 237] on icon at bounding box center [464, 240] width 7 height 6
click at [485, 128] on icon at bounding box center [485, 137] width 22 height 18
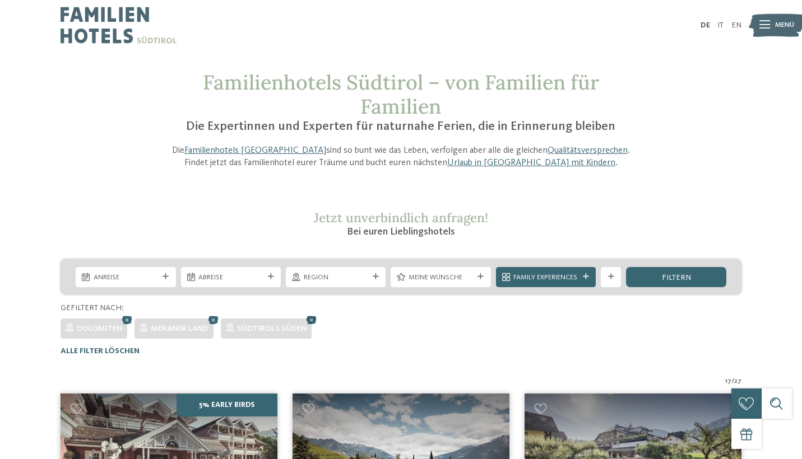
click at [313, 314] on icon at bounding box center [311, 319] width 15 height 13
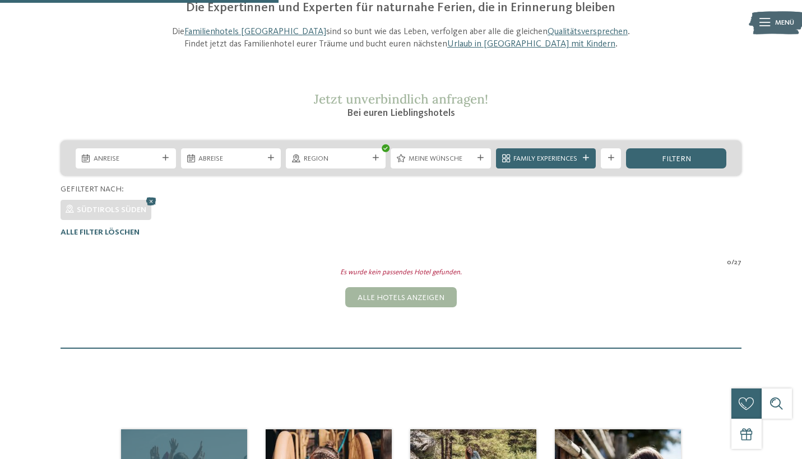
scroll to position [2, 0]
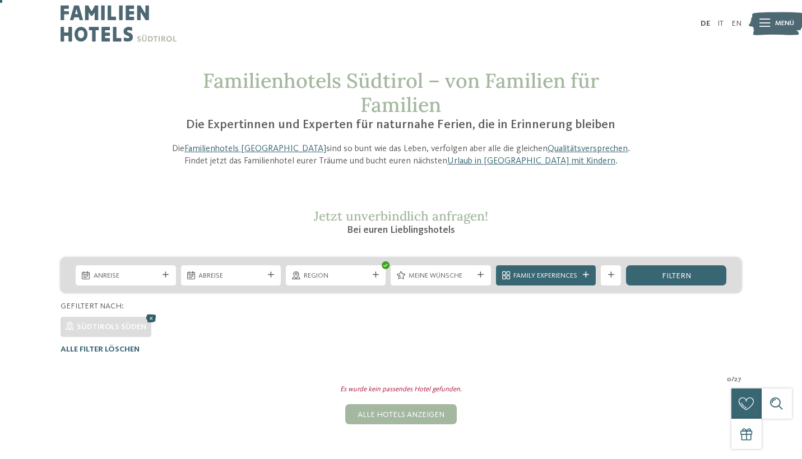
click at [146, 315] on icon at bounding box center [150, 318] width 15 height 13
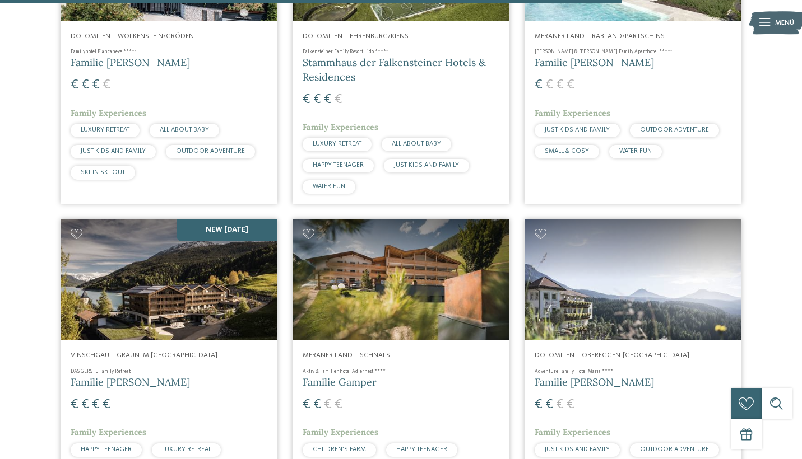
scroll to position [2530, 0]
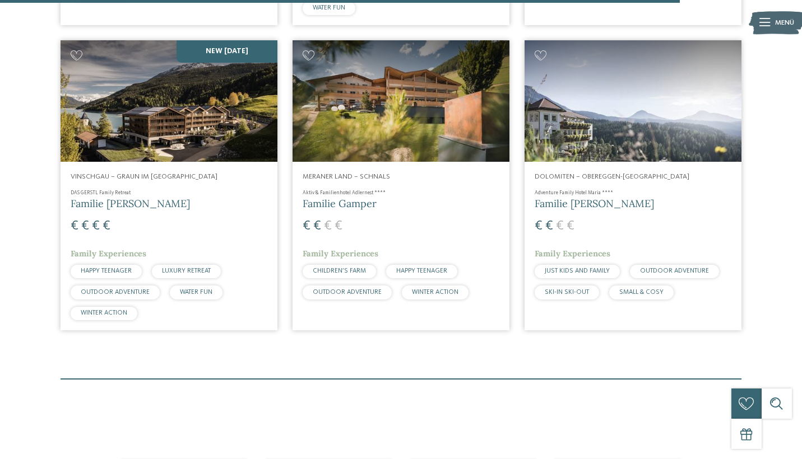
scroll to position [2669, 0]
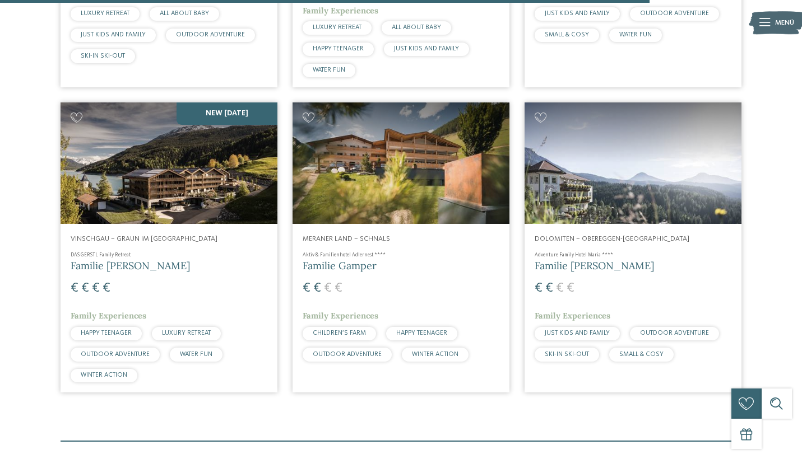
click at [213, 225] on img at bounding box center [169, 164] width 217 height 122
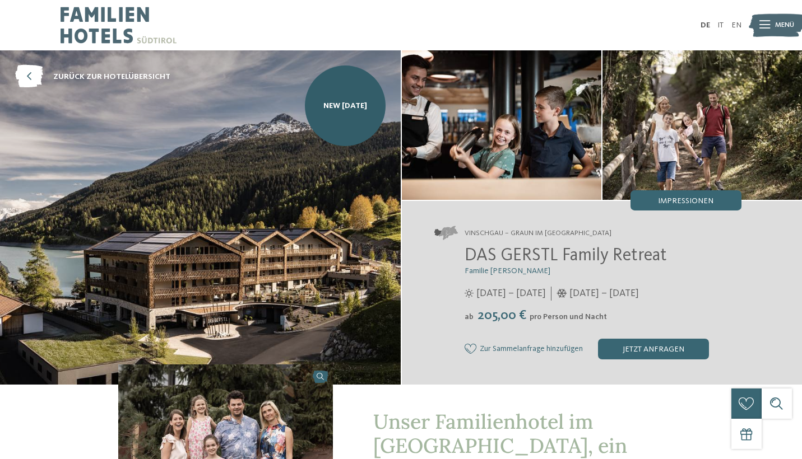
scroll to position [4, 0]
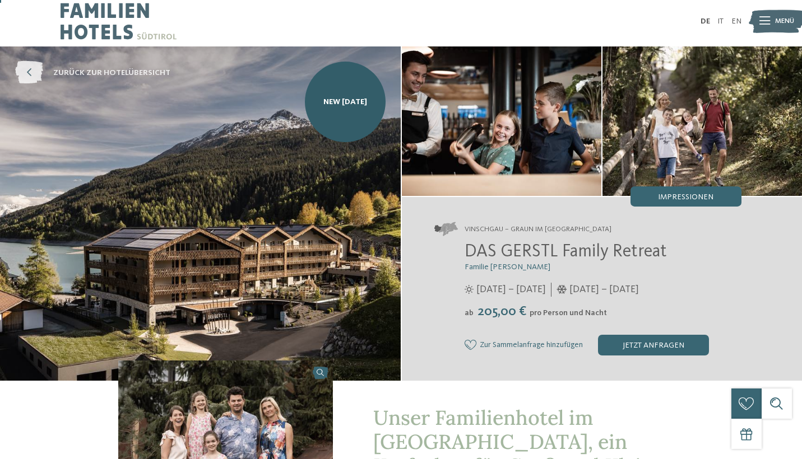
click at [35, 73] on icon at bounding box center [29, 73] width 28 height 23
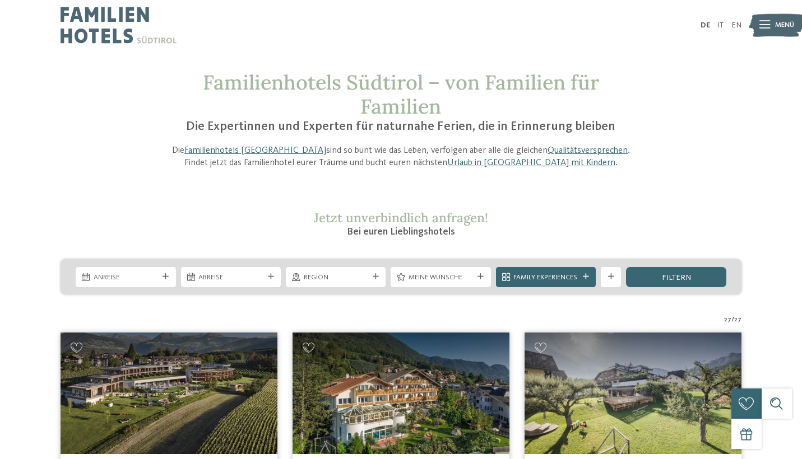
click at [150, 282] on div "Anreise" at bounding box center [126, 277] width 100 height 20
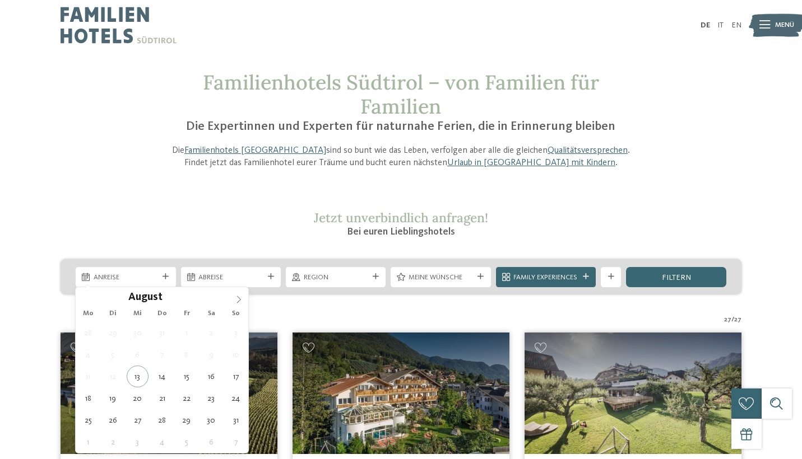
click at [241, 295] on span at bounding box center [238, 296] width 19 height 19
type input "****"
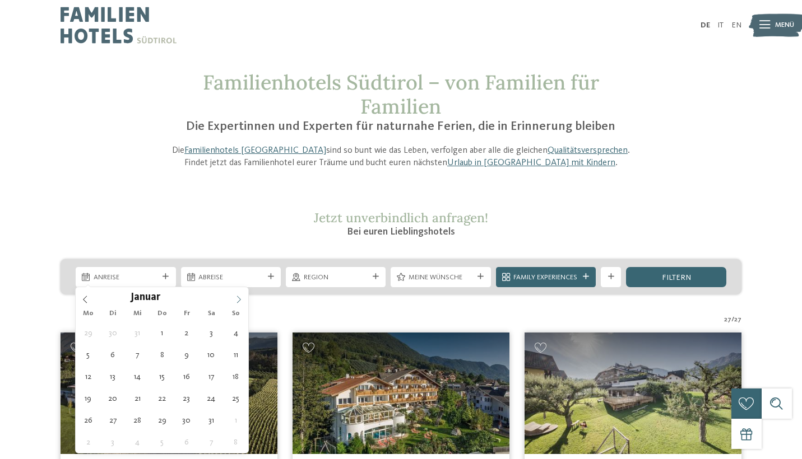
click at [241, 295] on span at bounding box center [238, 296] width 19 height 19
type div "06.04.2026"
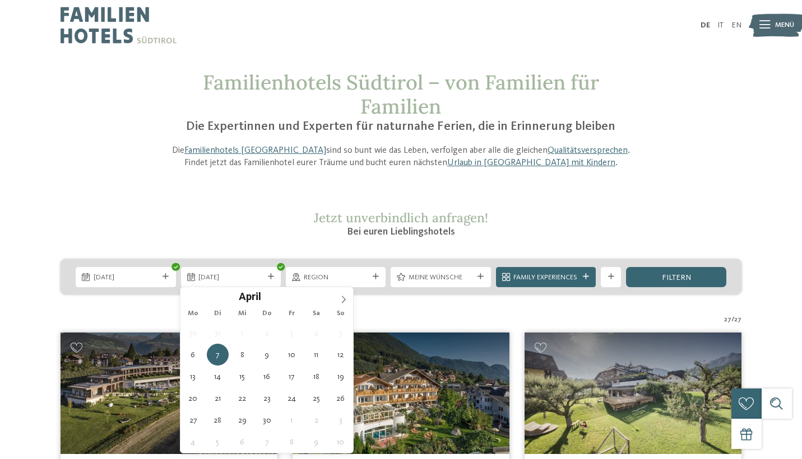
type input "****"
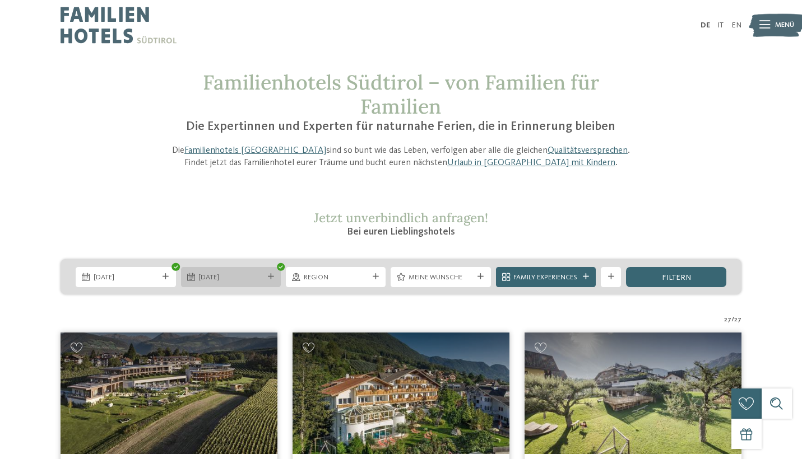
click at [213, 275] on span "06.04.2026" at bounding box center [230, 278] width 64 height 10
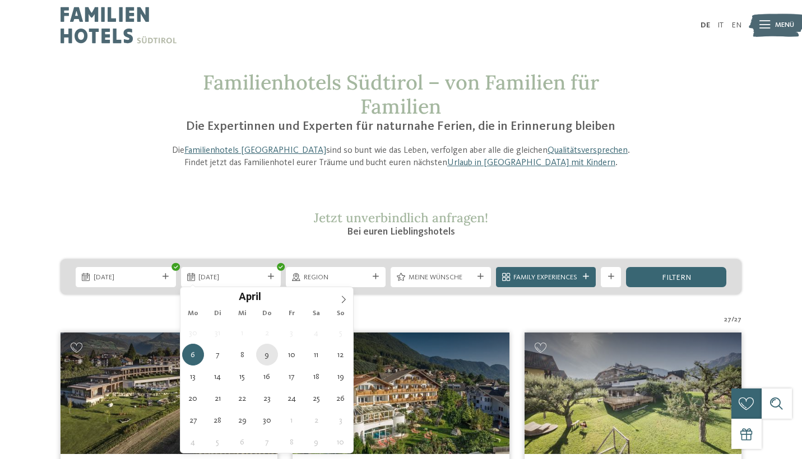
type div "09.04.2026"
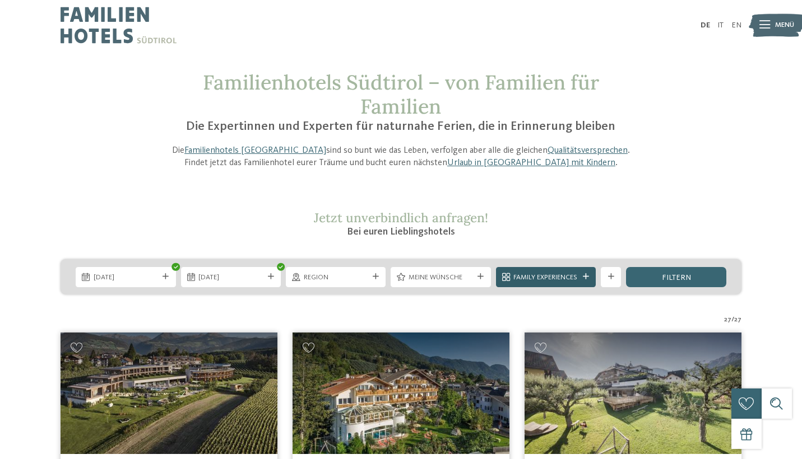
click at [559, 278] on span "Family Experiences" at bounding box center [545, 278] width 64 height 10
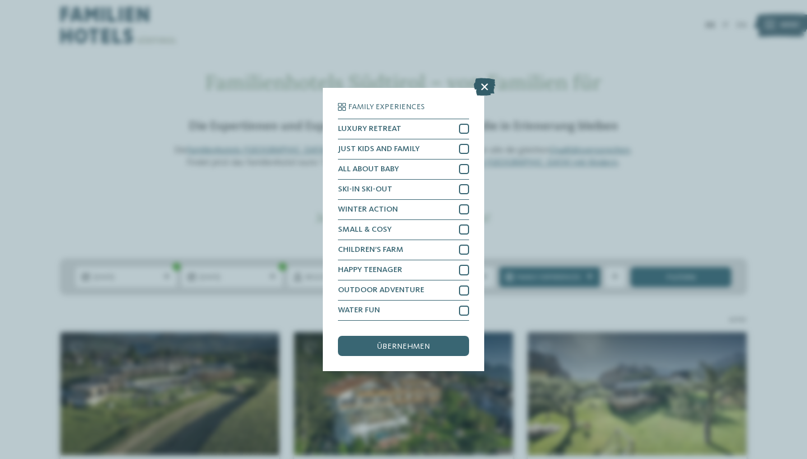
click at [485, 78] on icon at bounding box center [485, 87] width 22 height 18
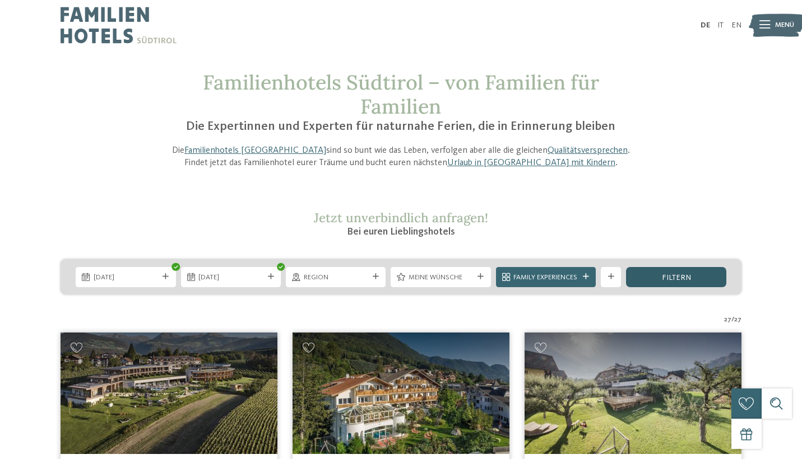
click at [686, 274] on span "filtern" at bounding box center [676, 278] width 29 height 8
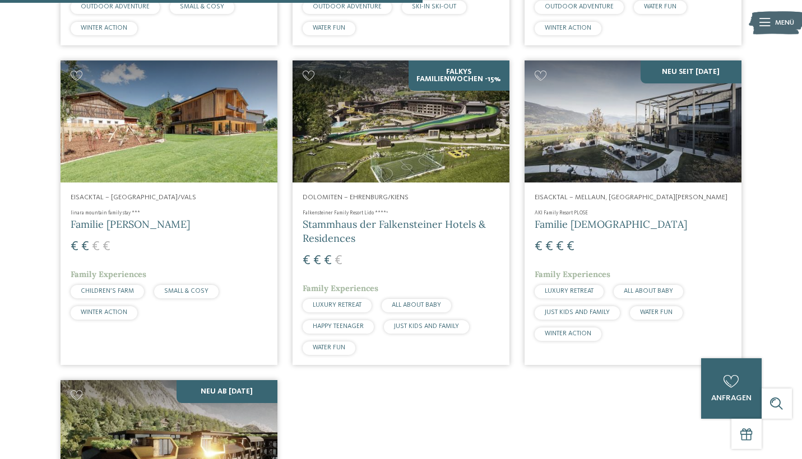
scroll to position [941, 0]
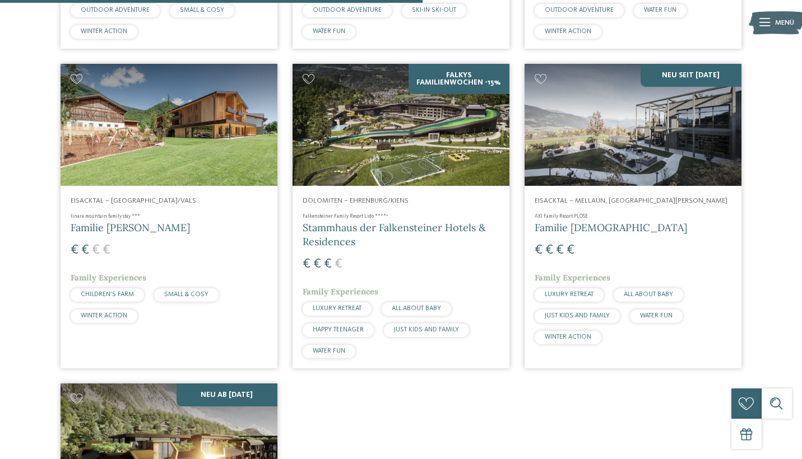
click at [132, 221] on h4 "linara mountain family stay ***" at bounding box center [169, 216] width 197 height 7
click at [165, 158] on img at bounding box center [169, 125] width 217 height 122
click at [96, 234] on span "Familie Gatterer" at bounding box center [130, 227] width 119 height 13
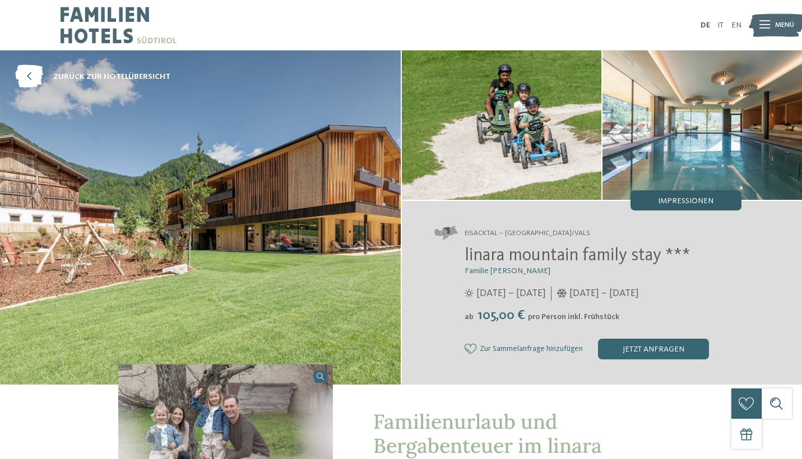
click at [655, 199] on div "Impressionen" at bounding box center [685, 201] width 111 height 20
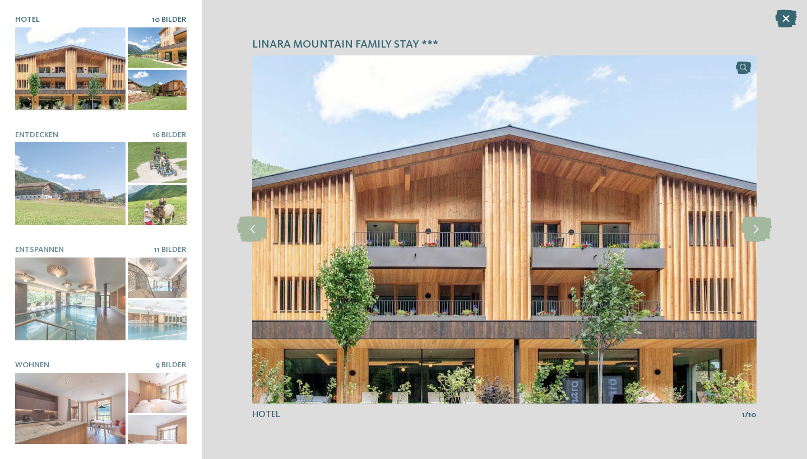
click at [87, 109] on div at bounding box center [70, 68] width 110 height 83
click at [88, 85] on div at bounding box center [70, 68] width 110 height 83
click at [164, 48] on div at bounding box center [157, 47] width 59 height 40
click at [160, 82] on div at bounding box center [157, 90] width 59 height 40
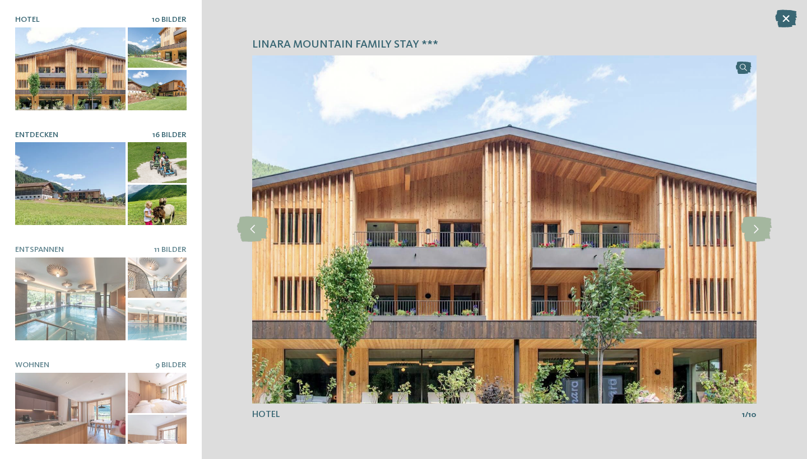
click at [106, 186] on div at bounding box center [70, 183] width 110 height 83
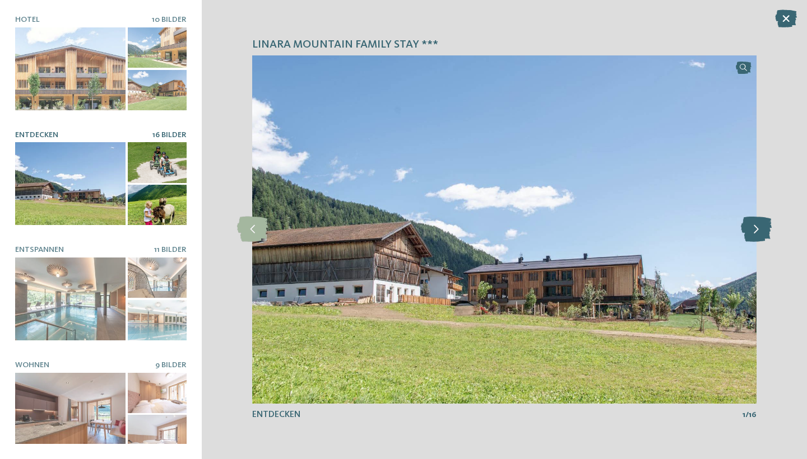
click at [751, 231] on icon at bounding box center [756, 229] width 31 height 25
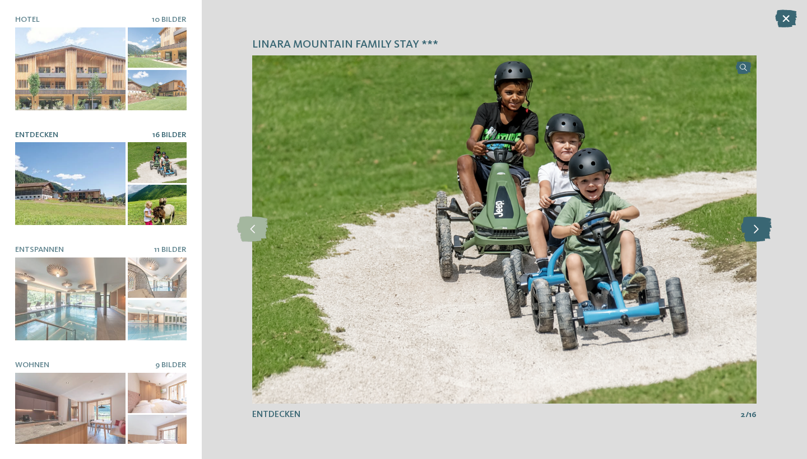
click at [754, 233] on icon at bounding box center [756, 229] width 31 height 25
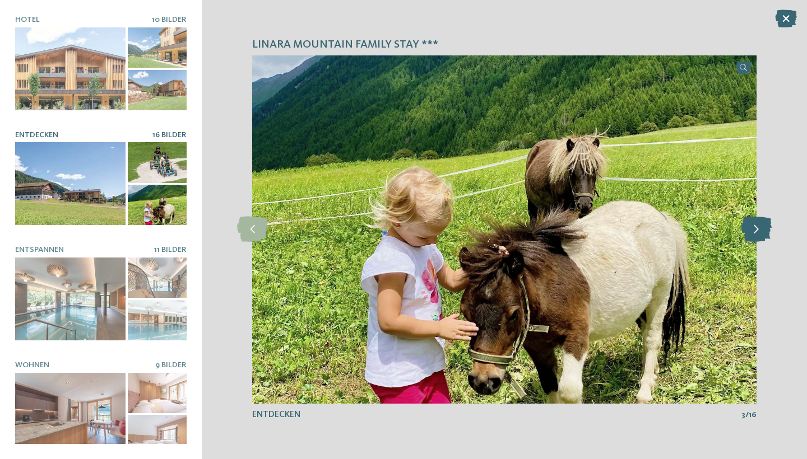
click at [754, 233] on icon at bounding box center [756, 229] width 31 height 25
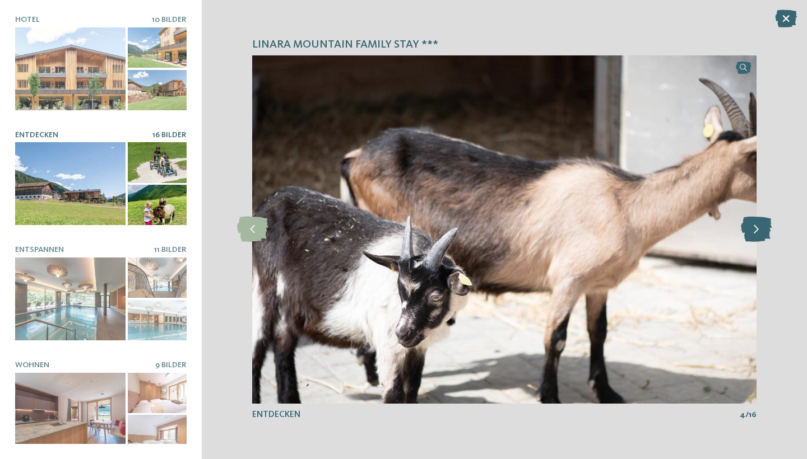
click at [754, 233] on icon at bounding box center [756, 229] width 31 height 25
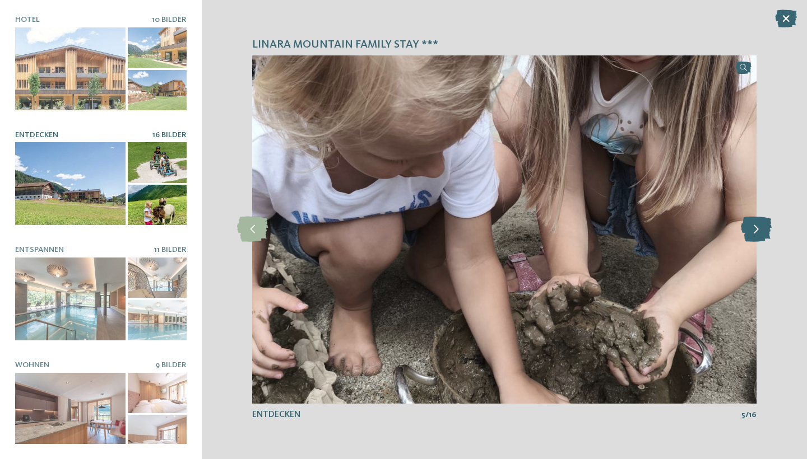
click at [754, 233] on icon at bounding box center [756, 229] width 31 height 25
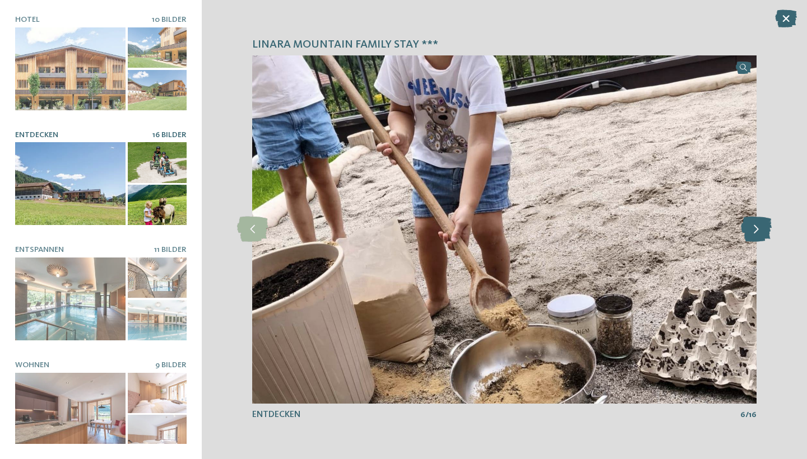
click at [754, 233] on icon at bounding box center [756, 229] width 31 height 25
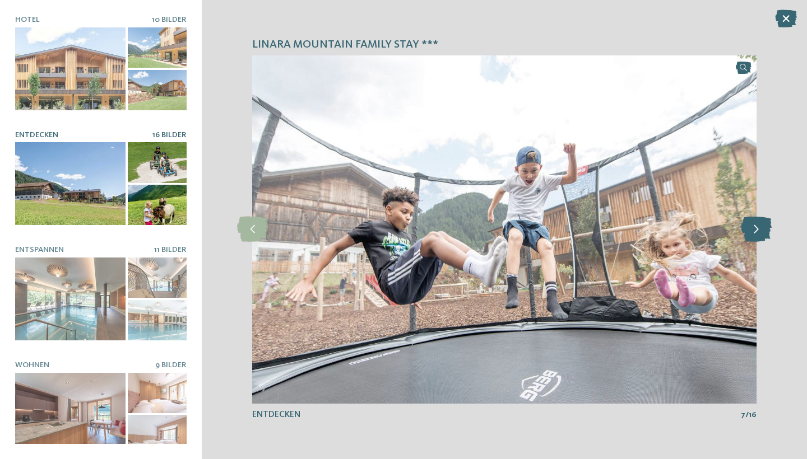
click at [754, 233] on icon at bounding box center [756, 229] width 31 height 25
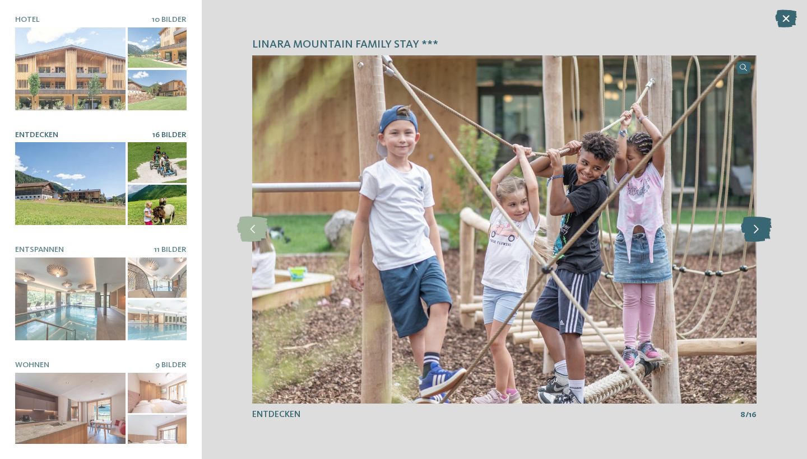
click at [754, 233] on icon at bounding box center [756, 229] width 31 height 25
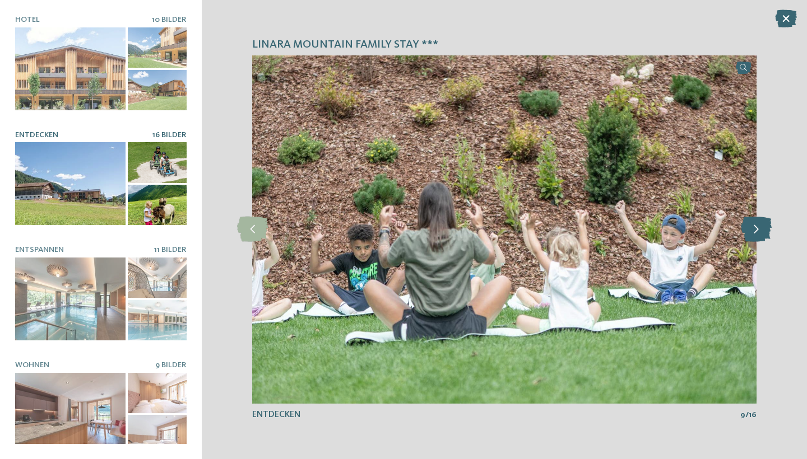
click at [754, 233] on icon at bounding box center [756, 229] width 31 height 25
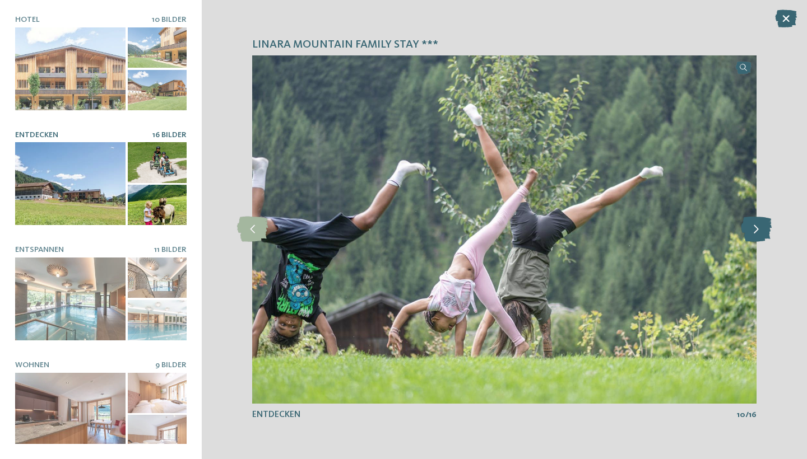
click at [754, 233] on icon at bounding box center [756, 229] width 31 height 25
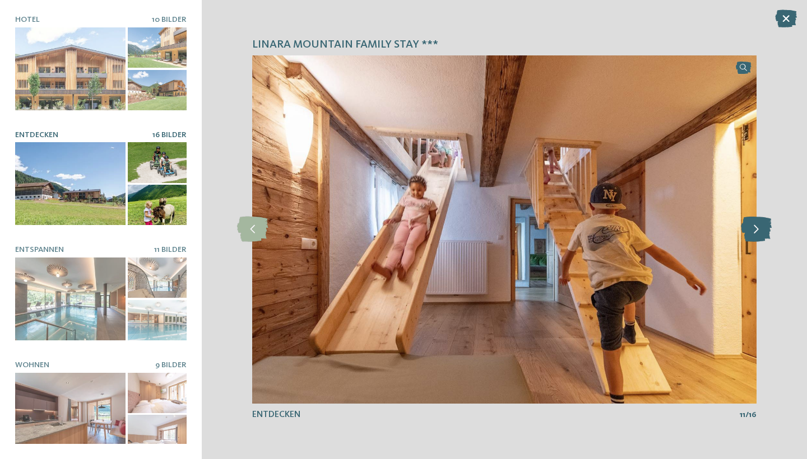
click at [754, 233] on icon at bounding box center [756, 229] width 31 height 25
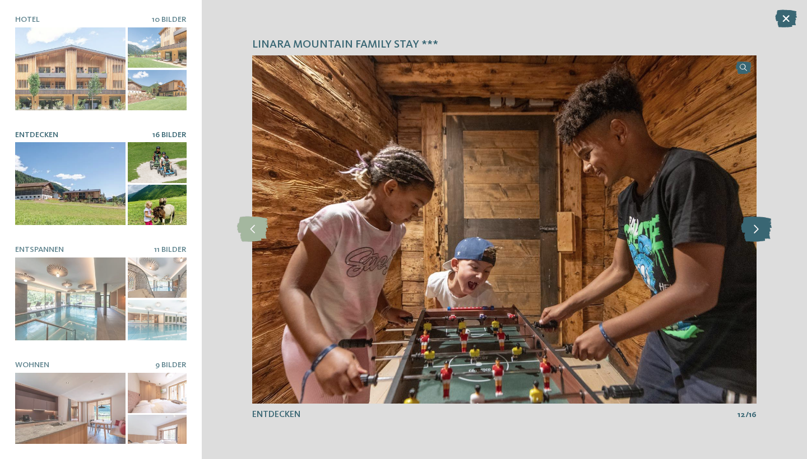
click at [754, 233] on icon at bounding box center [756, 229] width 31 height 25
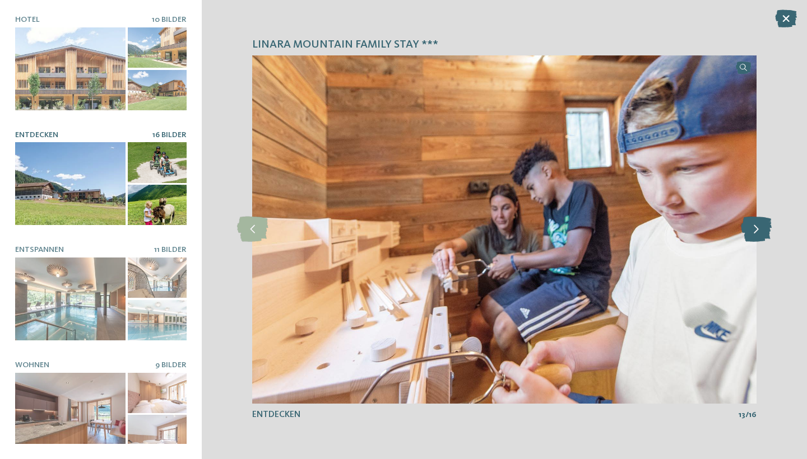
click at [754, 233] on icon at bounding box center [756, 229] width 31 height 25
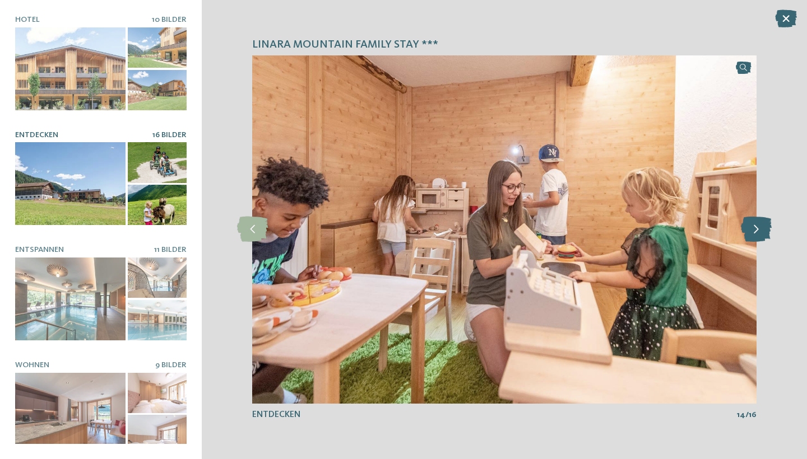
click at [754, 233] on icon at bounding box center [756, 229] width 31 height 25
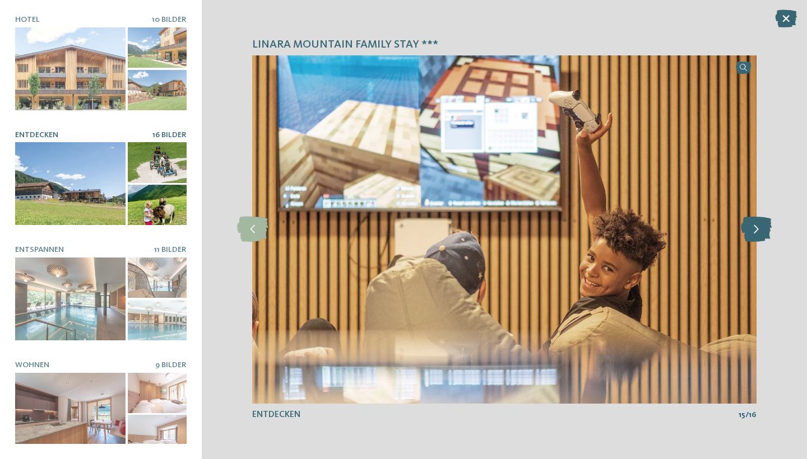
click at [754, 233] on icon at bounding box center [756, 229] width 31 height 25
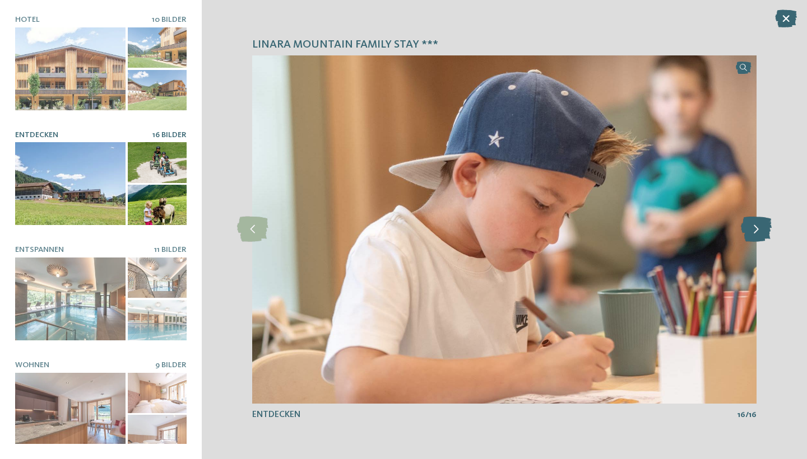
click at [754, 233] on icon at bounding box center [756, 229] width 31 height 25
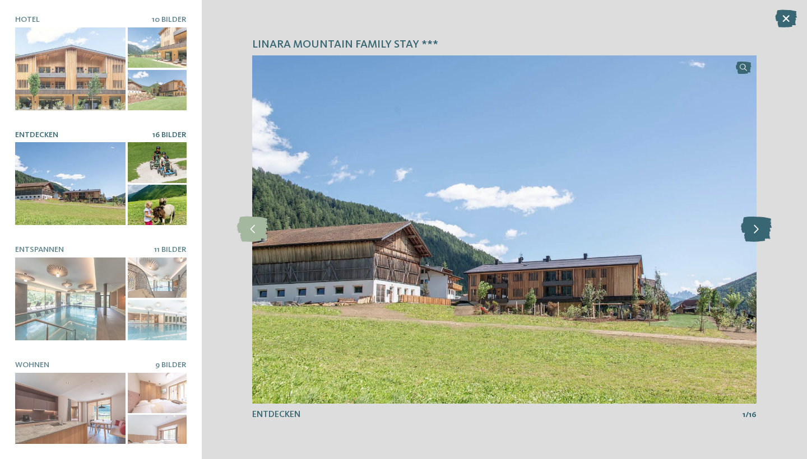
click at [754, 233] on icon at bounding box center [756, 229] width 31 height 25
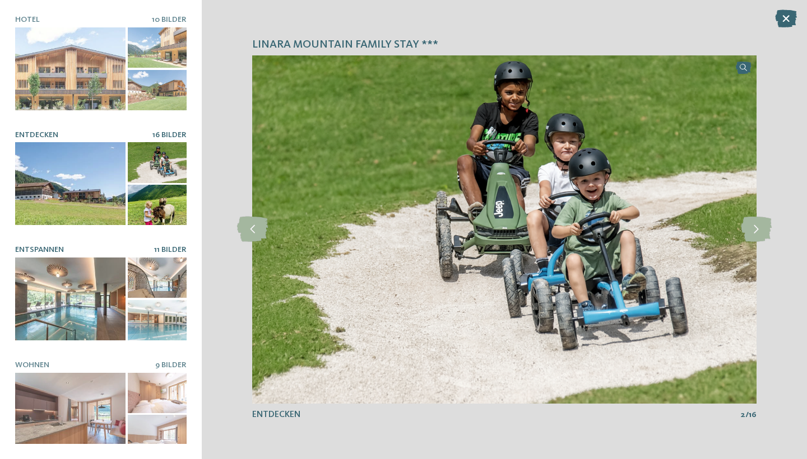
click at [94, 308] on div at bounding box center [70, 299] width 110 height 83
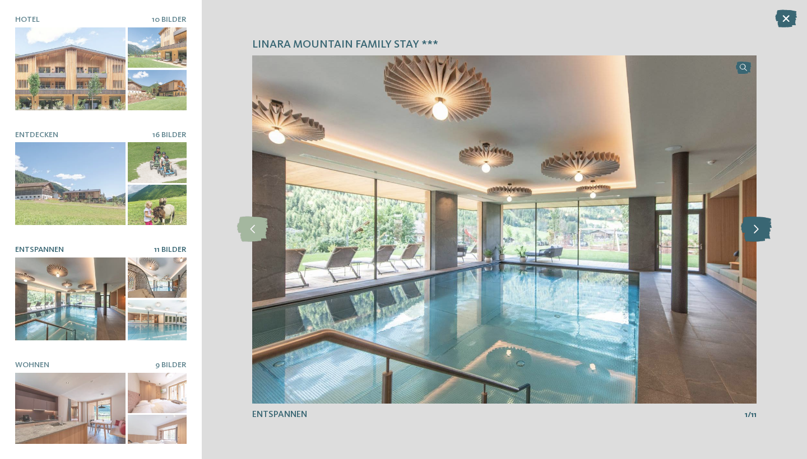
click at [765, 227] on icon at bounding box center [756, 229] width 31 height 25
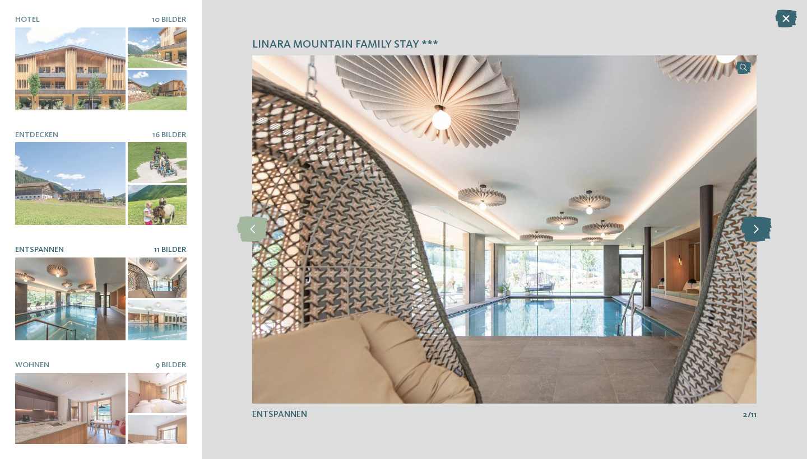
click at [765, 227] on icon at bounding box center [756, 229] width 31 height 25
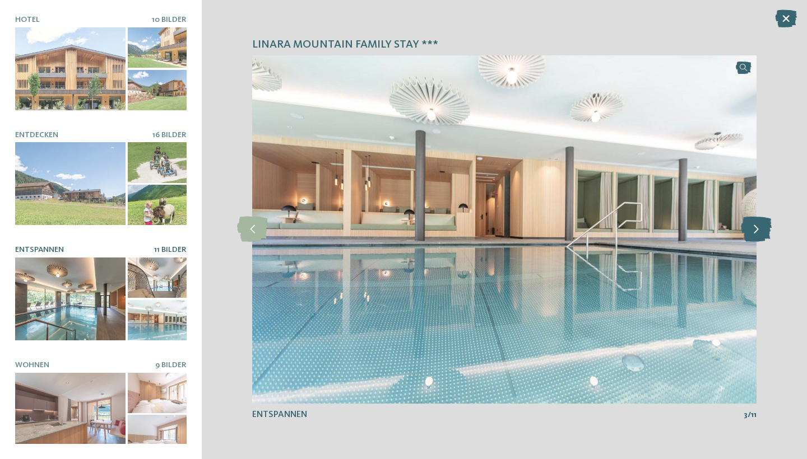
click at [765, 227] on icon at bounding box center [756, 229] width 31 height 25
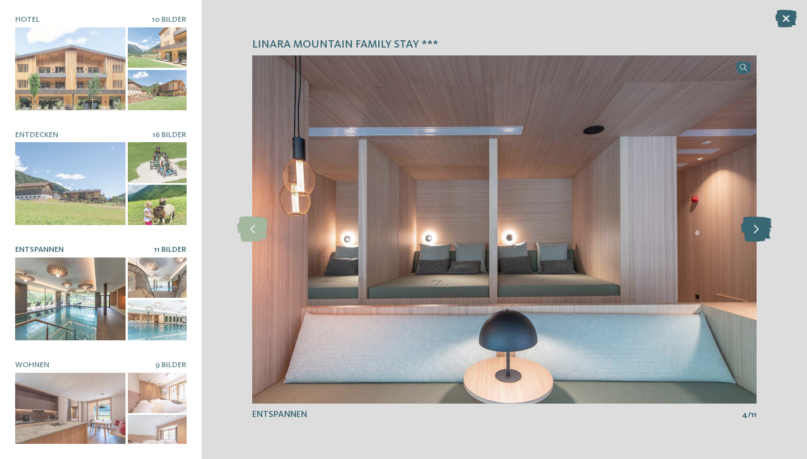
click at [765, 227] on icon at bounding box center [756, 229] width 31 height 25
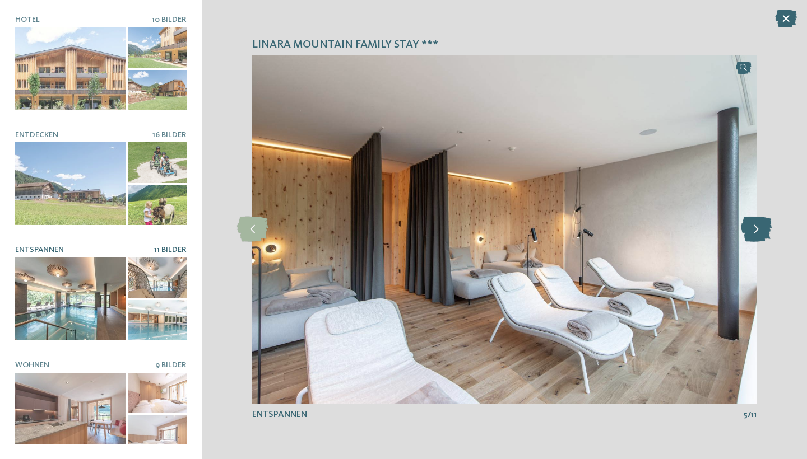
click at [765, 227] on icon at bounding box center [756, 229] width 31 height 25
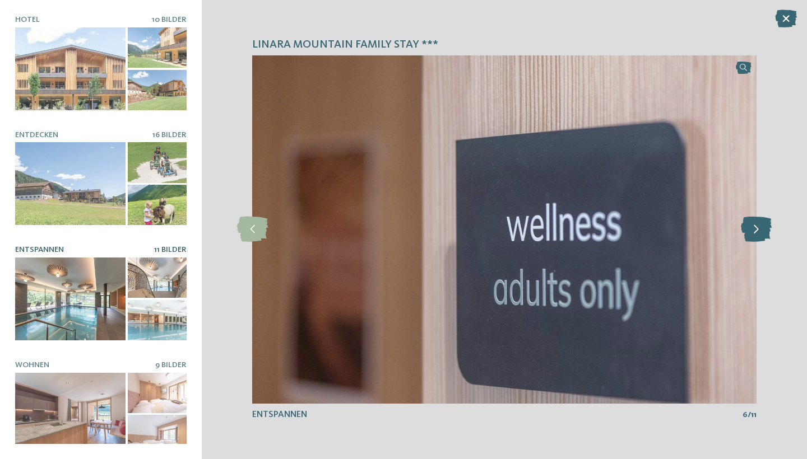
click at [765, 227] on icon at bounding box center [756, 229] width 31 height 25
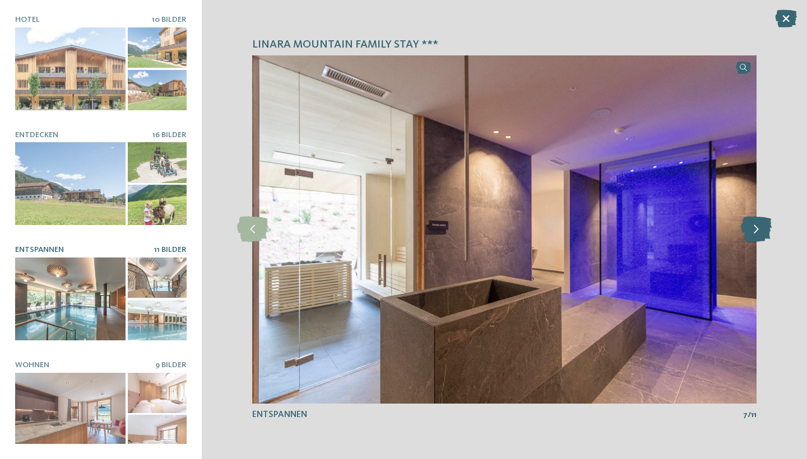
click at [765, 227] on icon at bounding box center [756, 229] width 31 height 25
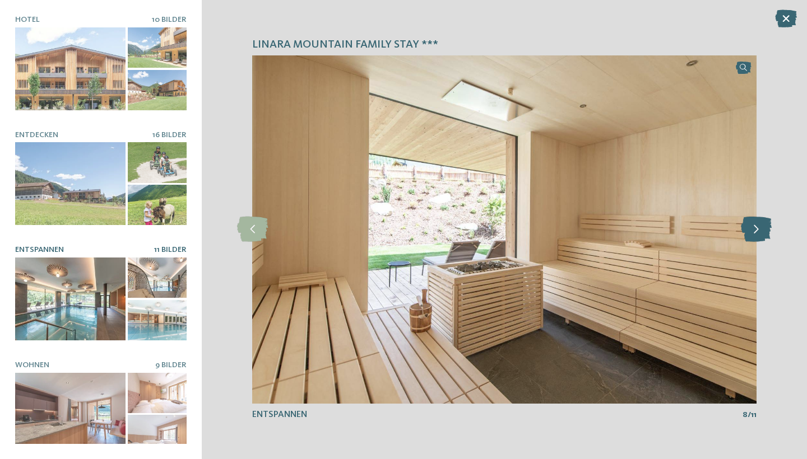
click at [765, 227] on icon at bounding box center [756, 229] width 31 height 25
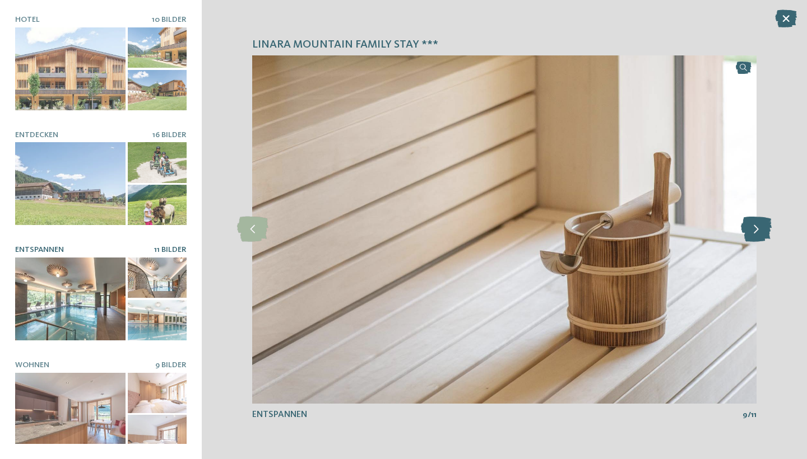
click at [765, 227] on icon at bounding box center [756, 229] width 31 height 25
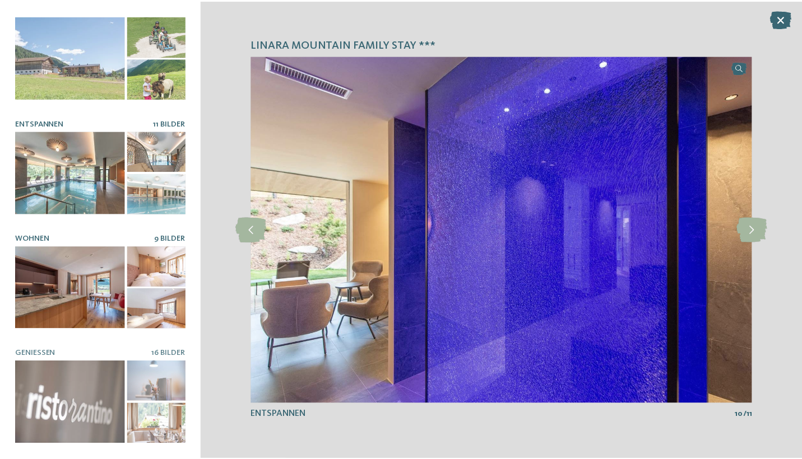
scroll to position [126, 0]
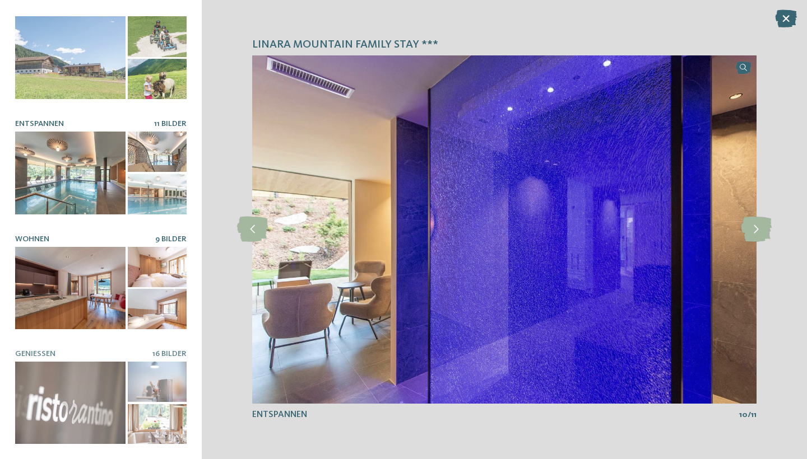
click at [90, 305] on div at bounding box center [70, 288] width 110 height 83
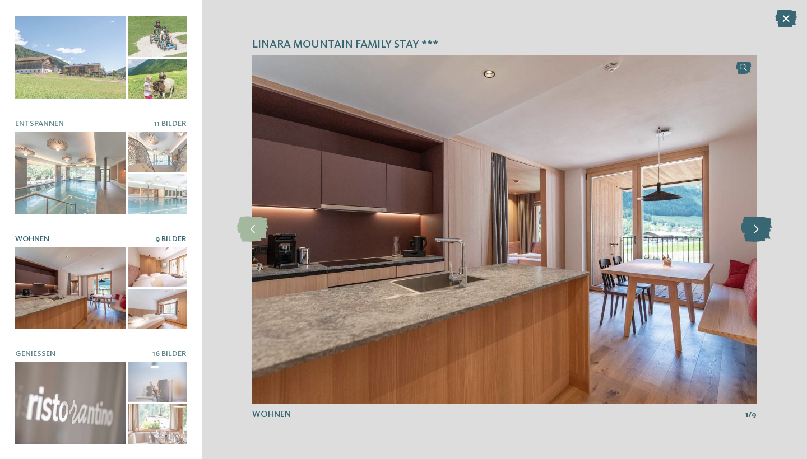
click at [760, 226] on icon at bounding box center [756, 229] width 31 height 25
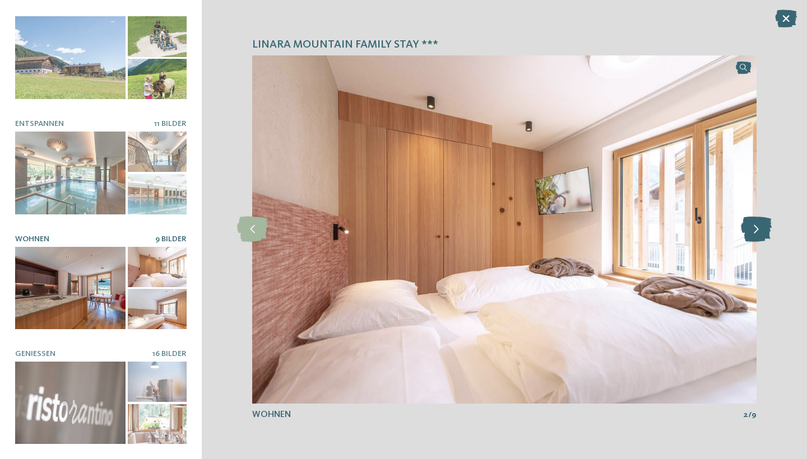
click at [760, 226] on icon at bounding box center [756, 229] width 31 height 25
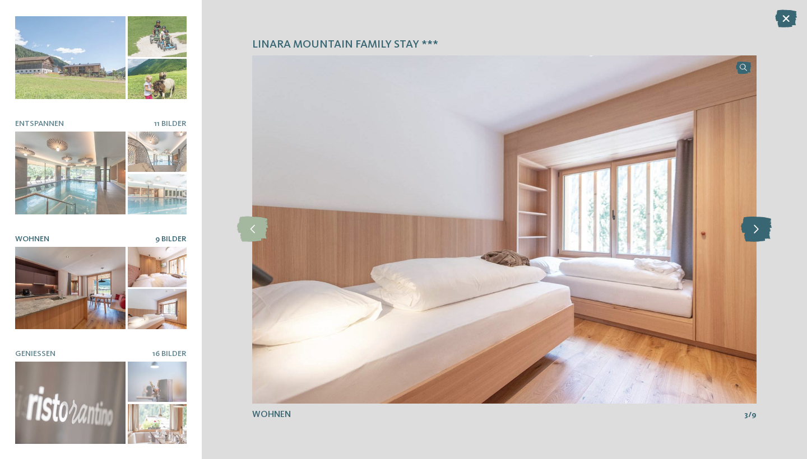
click at [760, 226] on icon at bounding box center [756, 229] width 31 height 25
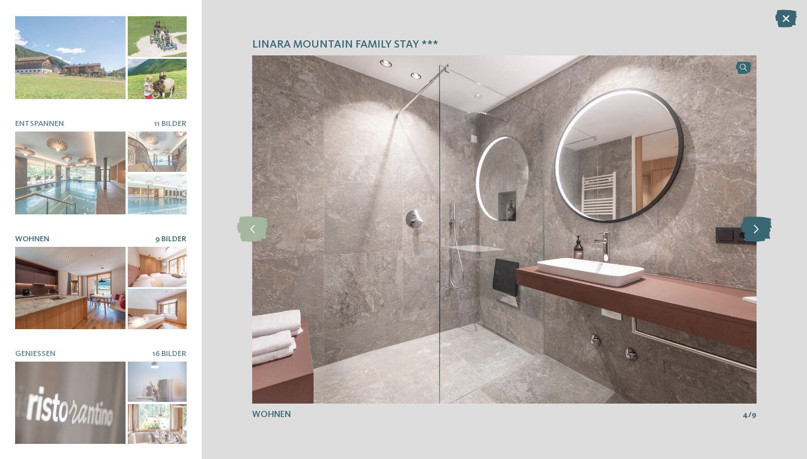
click at [760, 226] on icon at bounding box center [756, 229] width 31 height 25
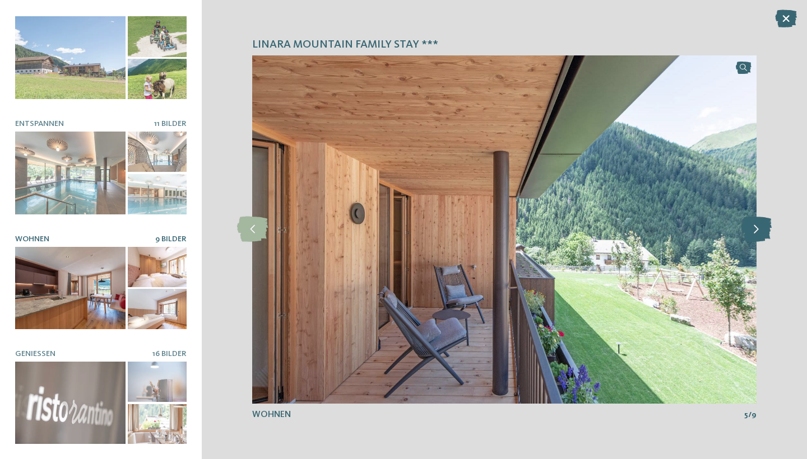
click at [760, 226] on icon at bounding box center [756, 229] width 31 height 25
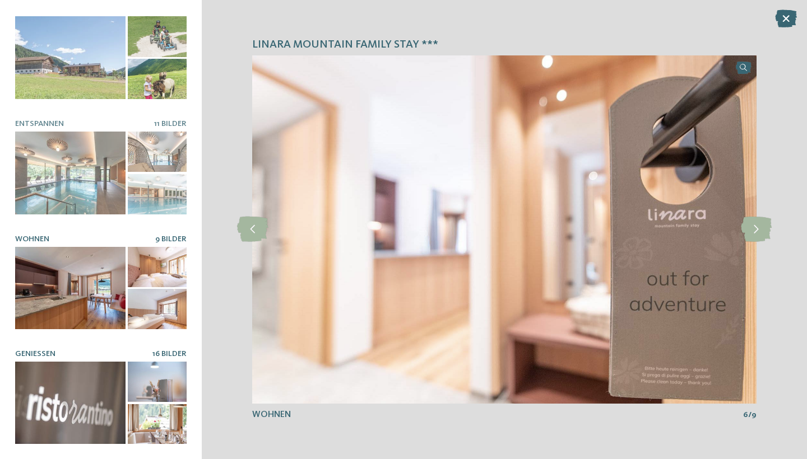
click at [103, 401] on div at bounding box center [70, 403] width 110 height 83
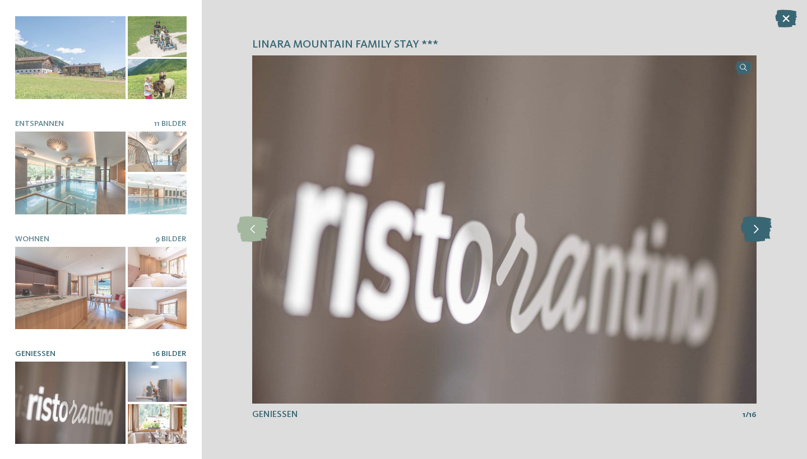
click at [755, 226] on icon at bounding box center [756, 229] width 31 height 25
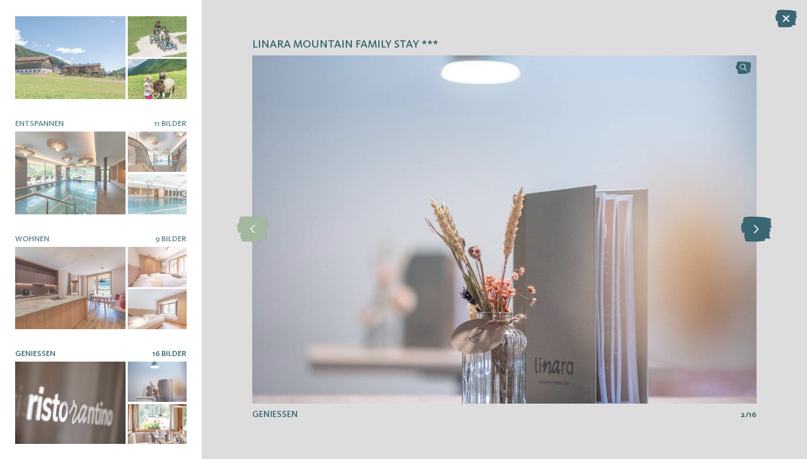
click at [755, 226] on icon at bounding box center [756, 229] width 31 height 25
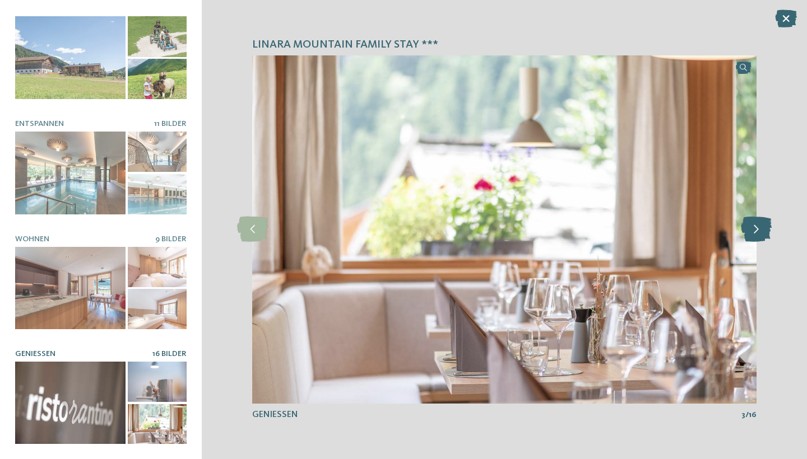
click at [755, 226] on icon at bounding box center [756, 229] width 31 height 25
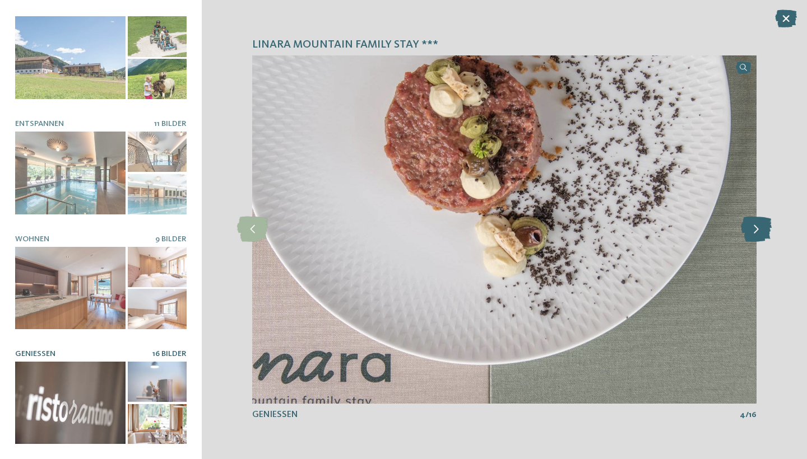
click at [755, 226] on icon at bounding box center [756, 229] width 31 height 25
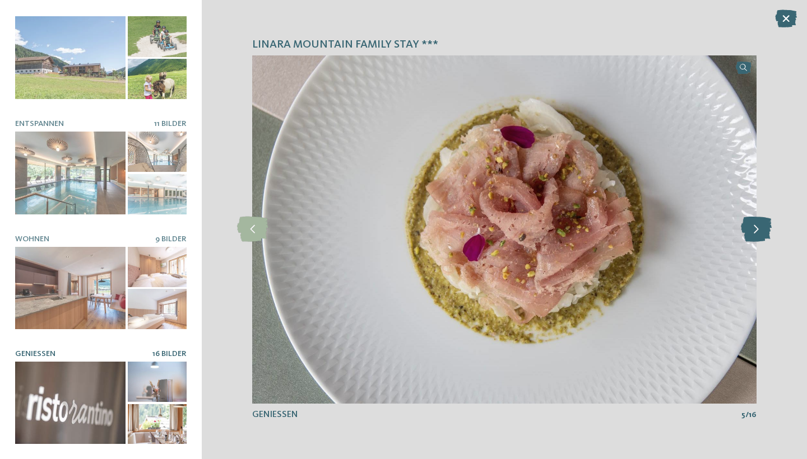
click at [755, 226] on icon at bounding box center [756, 229] width 31 height 25
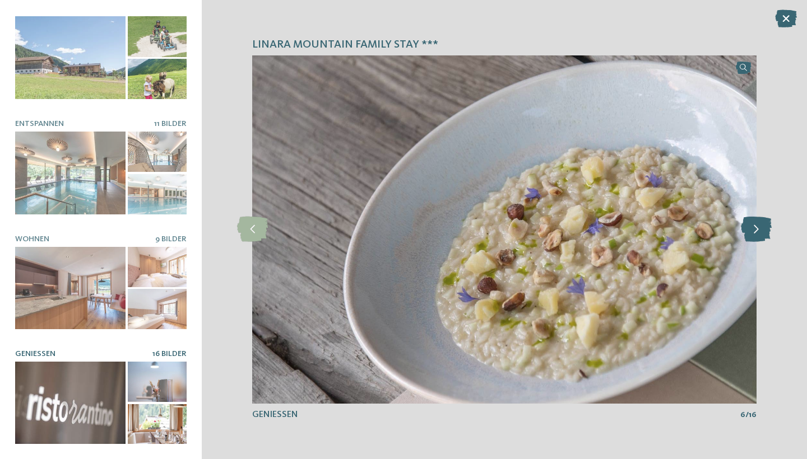
click at [755, 226] on icon at bounding box center [756, 229] width 31 height 25
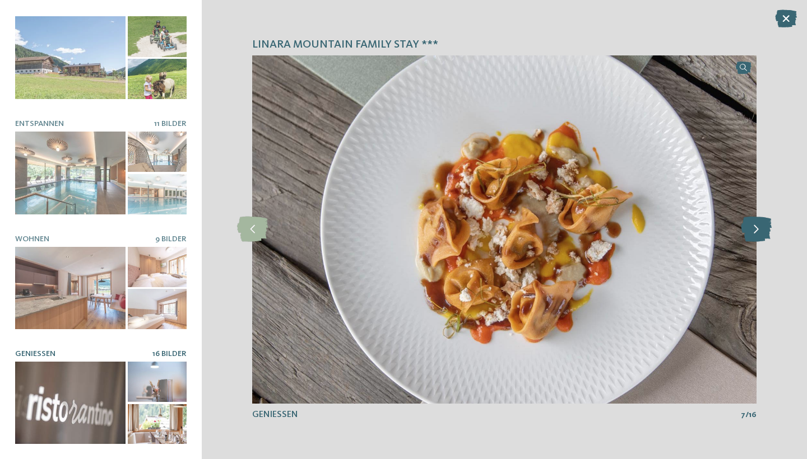
click at [755, 226] on icon at bounding box center [756, 229] width 31 height 25
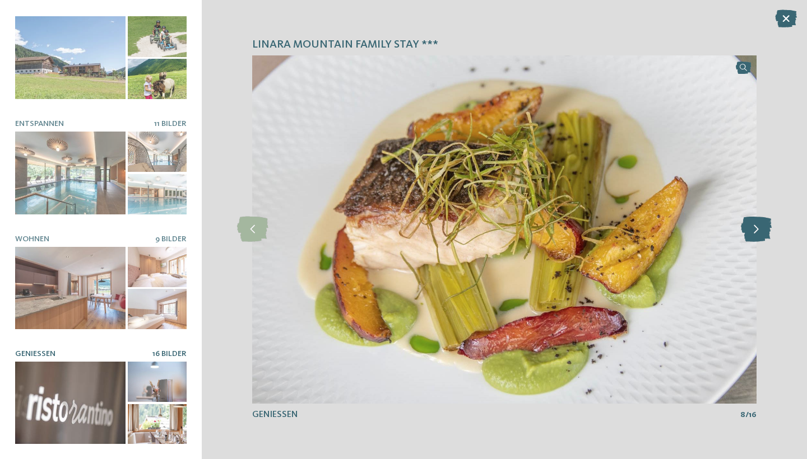
click at [755, 226] on icon at bounding box center [756, 229] width 31 height 25
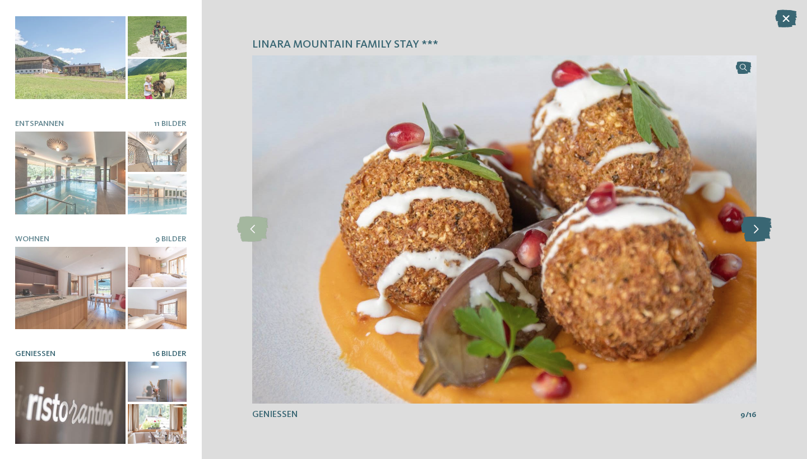
click at [755, 226] on icon at bounding box center [756, 229] width 31 height 25
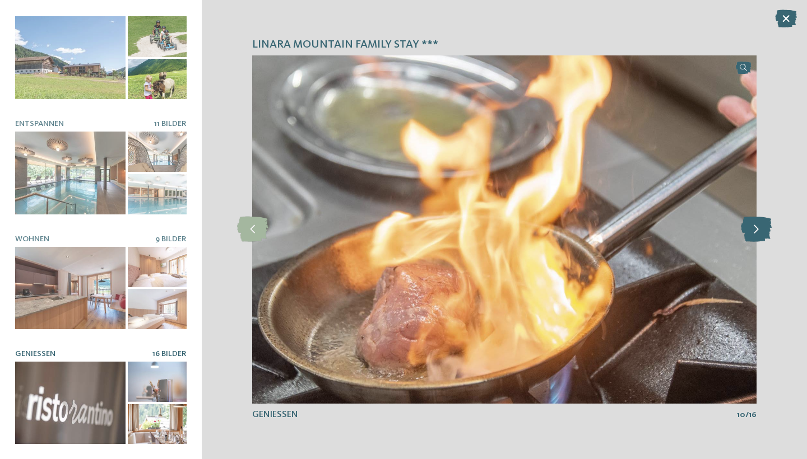
click at [755, 226] on icon at bounding box center [756, 229] width 31 height 25
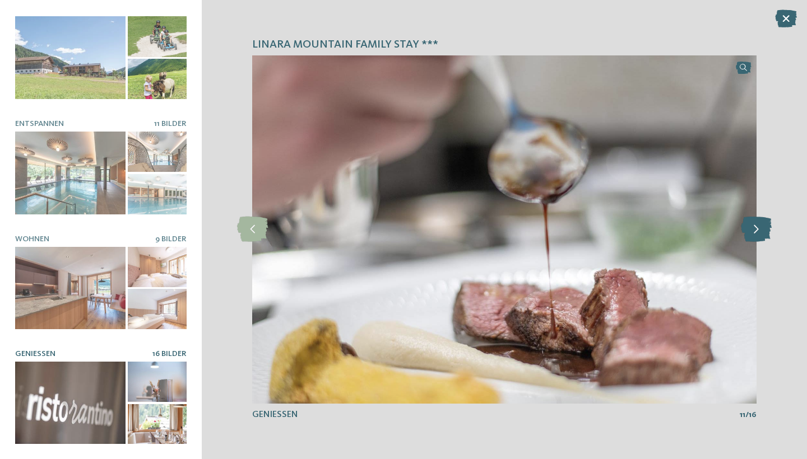
click at [755, 226] on icon at bounding box center [756, 229] width 31 height 25
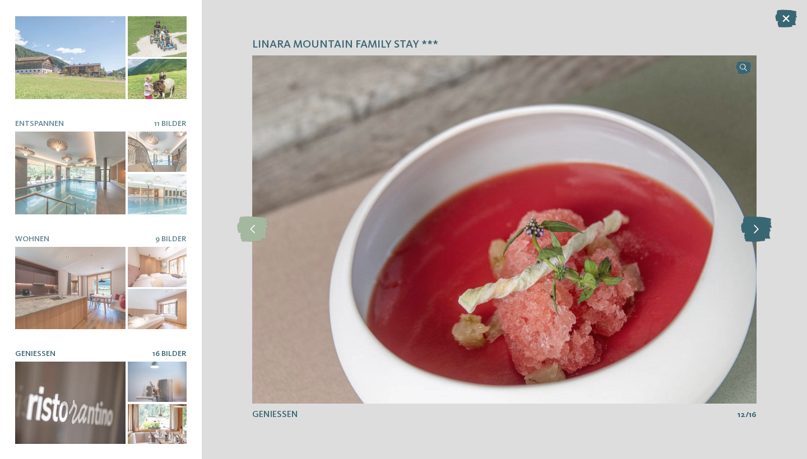
click at [755, 226] on icon at bounding box center [756, 229] width 31 height 25
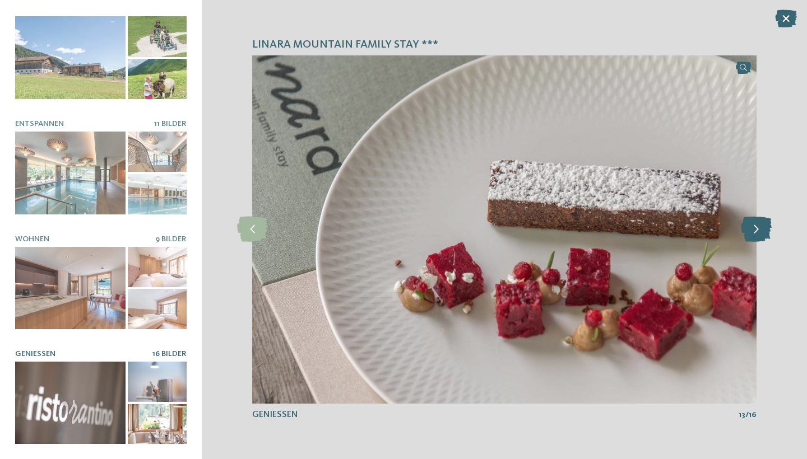
click at [755, 226] on icon at bounding box center [756, 229] width 31 height 25
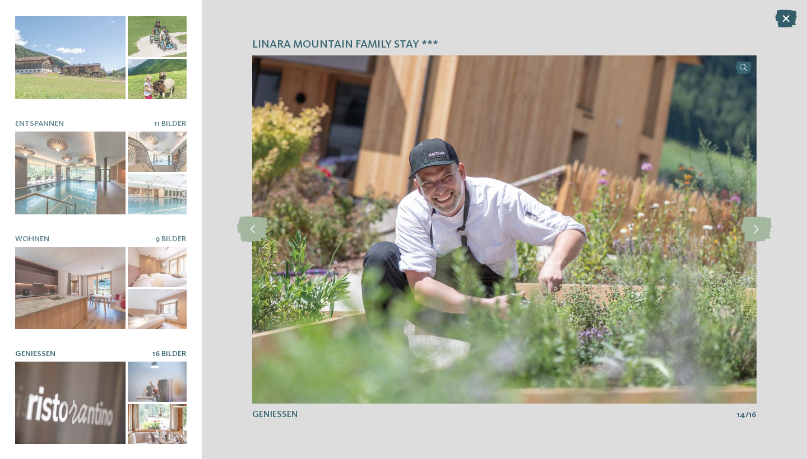
click at [783, 20] on icon at bounding box center [786, 19] width 22 height 18
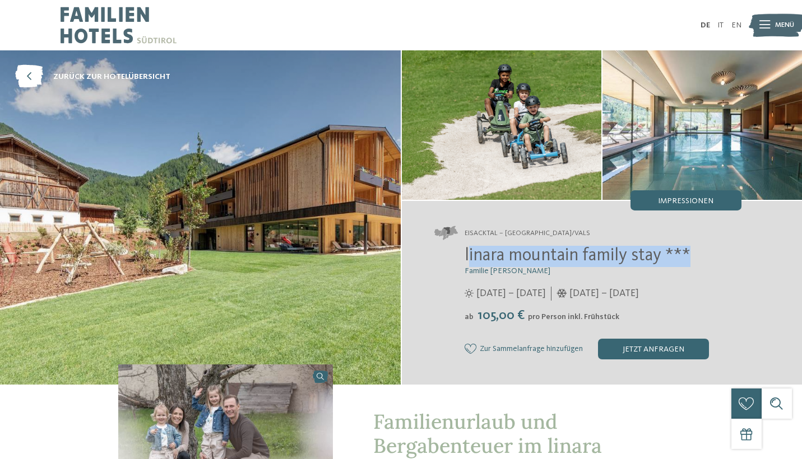
drag, startPoint x: 467, startPoint y: 256, endPoint x: 694, endPoint y: 264, distance: 227.6
click at [695, 264] on h2 "linara mountain family stay ***" at bounding box center [603, 256] width 277 height 21
click at [387, 239] on img at bounding box center [200, 217] width 401 height 334
click at [36, 80] on icon at bounding box center [29, 77] width 28 height 23
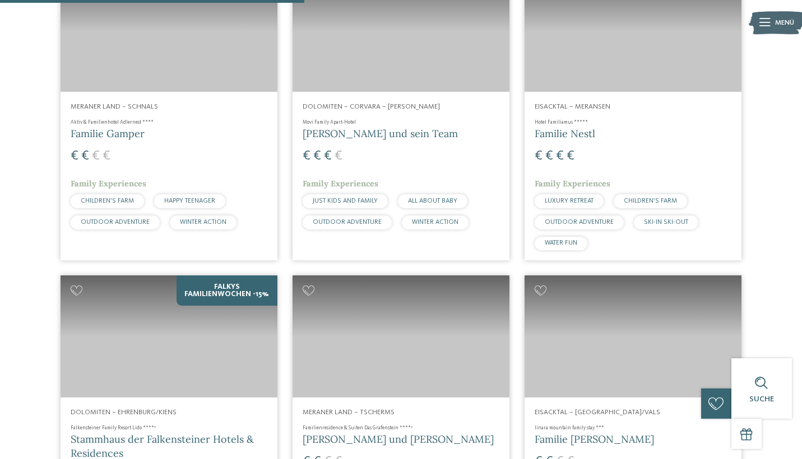
scroll to position [1281, 0]
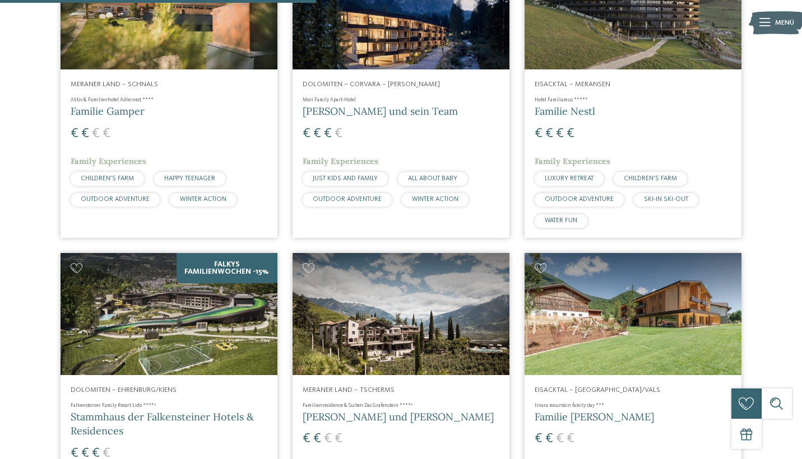
click at [125, 62] on img at bounding box center [169, 9] width 217 height 122
click at [171, 104] on h4 "Aktiv & Familienhotel Adlernest ****" at bounding box center [169, 100] width 197 height 7
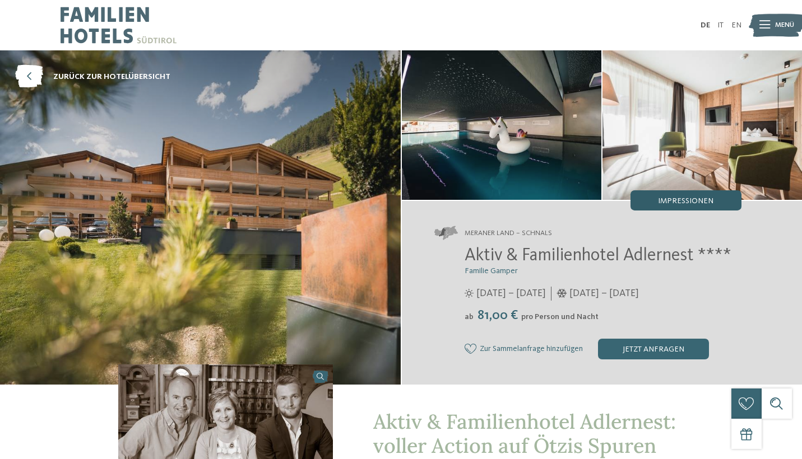
click at [694, 202] on span "Impressionen" at bounding box center [685, 201] width 55 height 8
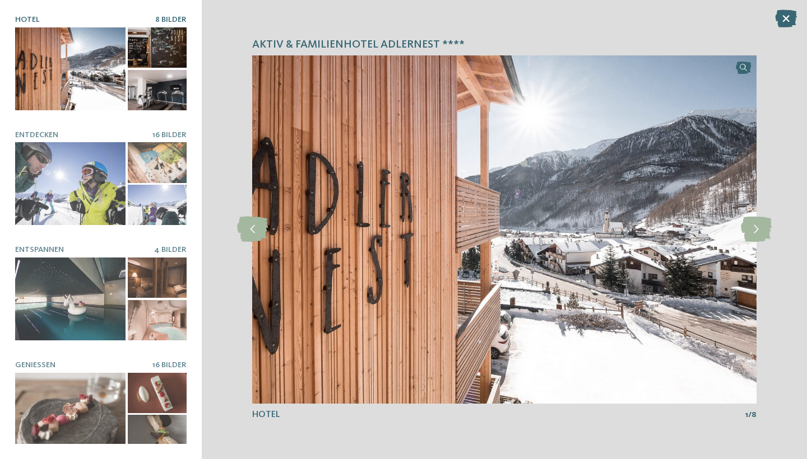
click at [78, 86] on div at bounding box center [70, 68] width 110 height 83
click at [766, 226] on icon at bounding box center [756, 229] width 31 height 25
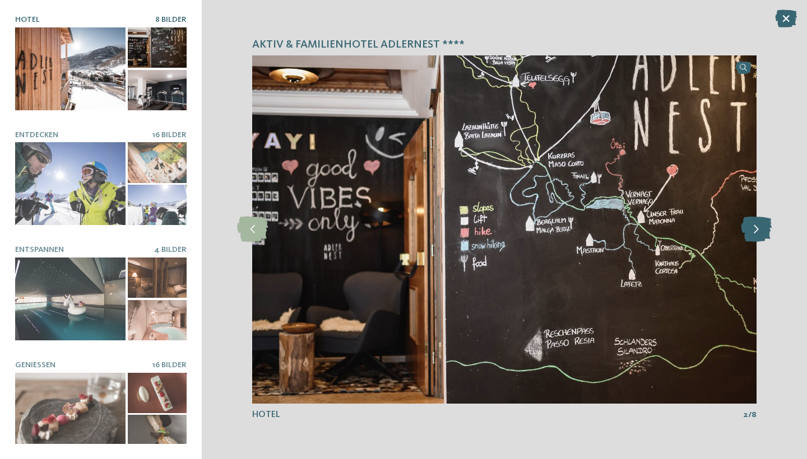
click at [765, 228] on icon at bounding box center [756, 229] width 31 height 25
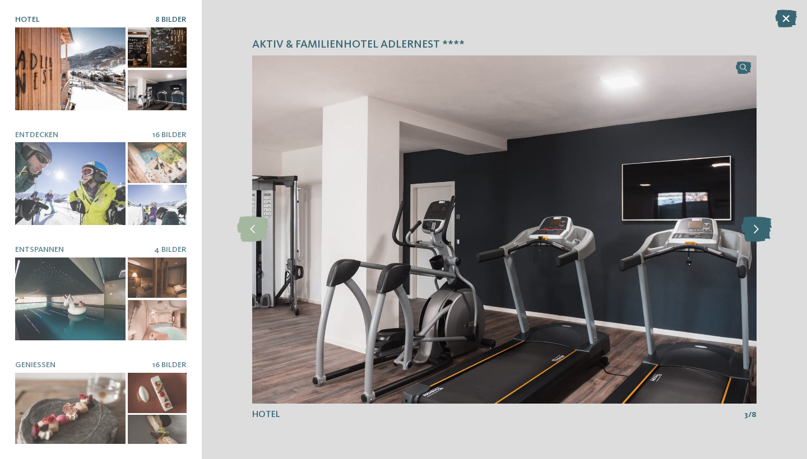
click at [765, 228] on icon at bounding box center [756, 229] width 31 height 25
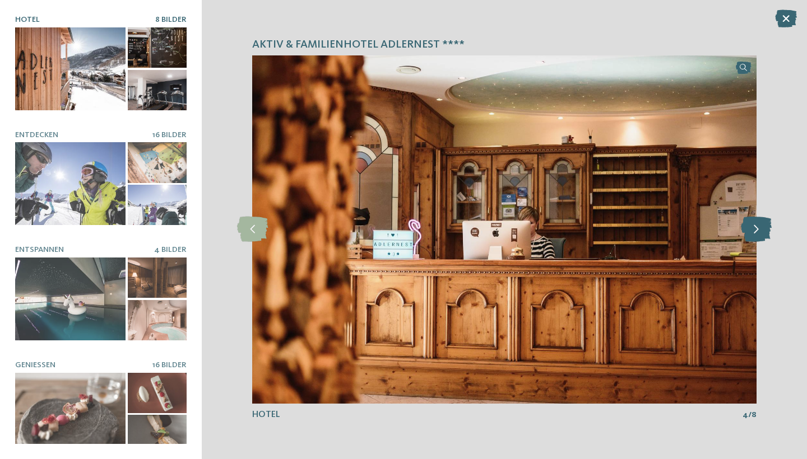
click at [765, 228] on icon at bounding box center [756, 229] width 31 height 25
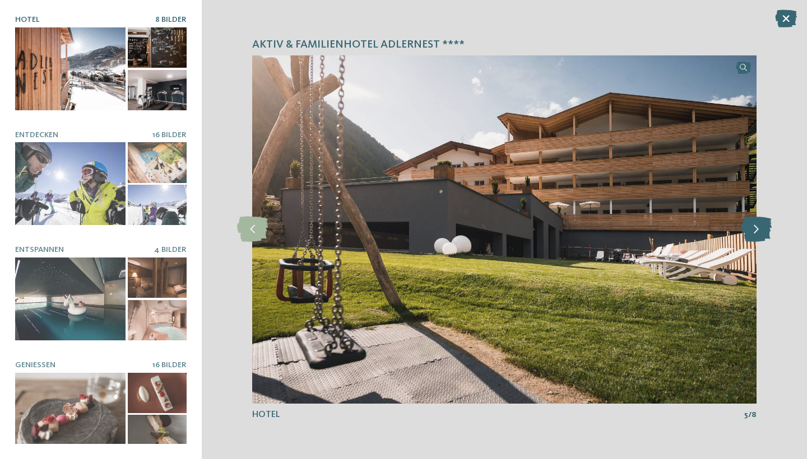
click at [765, 228] on icon at bounding box center [756, 229] width 31 height 25
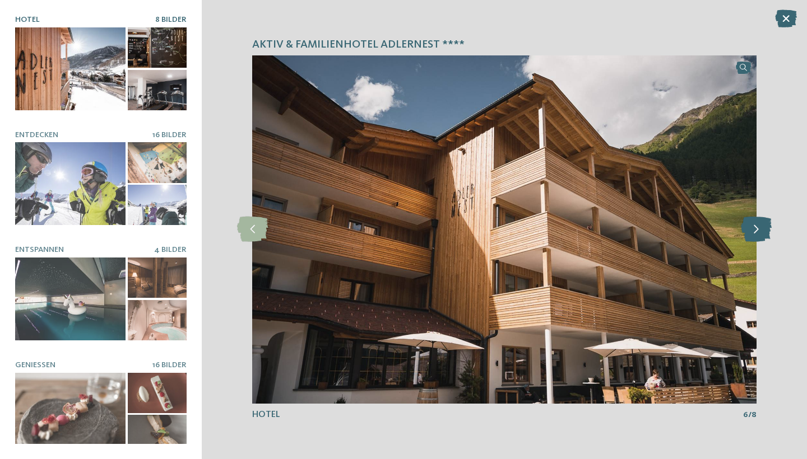
click at [765, 228] on icon at bounding box center [756, 229] width 31 height 25
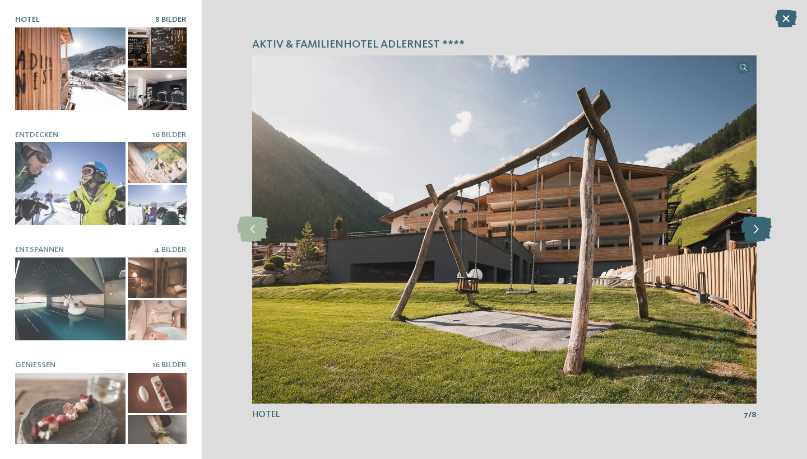
click at [765, 228] on icon at bounding box center [756, 229] width 31 height 25
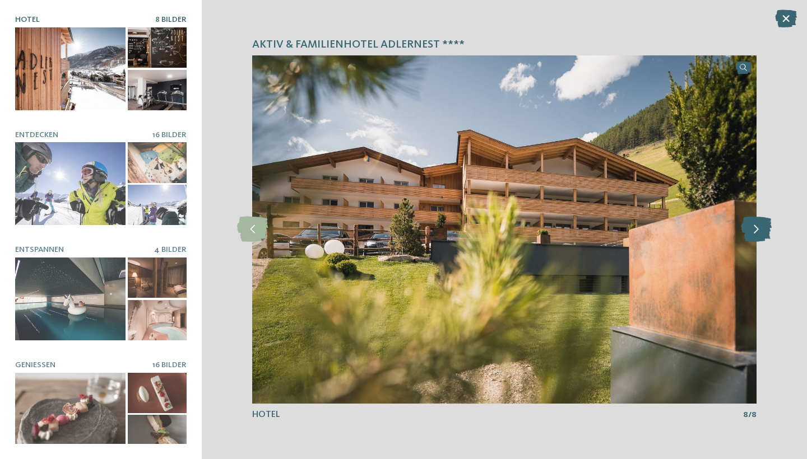
click at [765, 228] on icon at bounding box center [756, 229] width 31 height 25
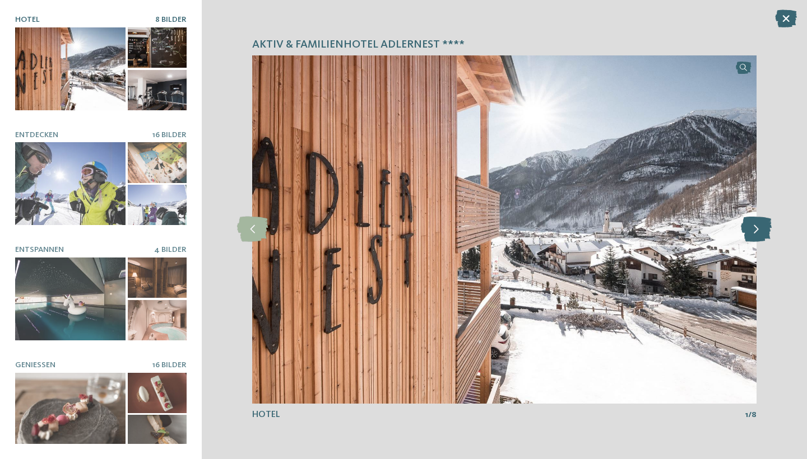
click at [765, 228] on icon at bounding box center [756, 229] width 31 height 25
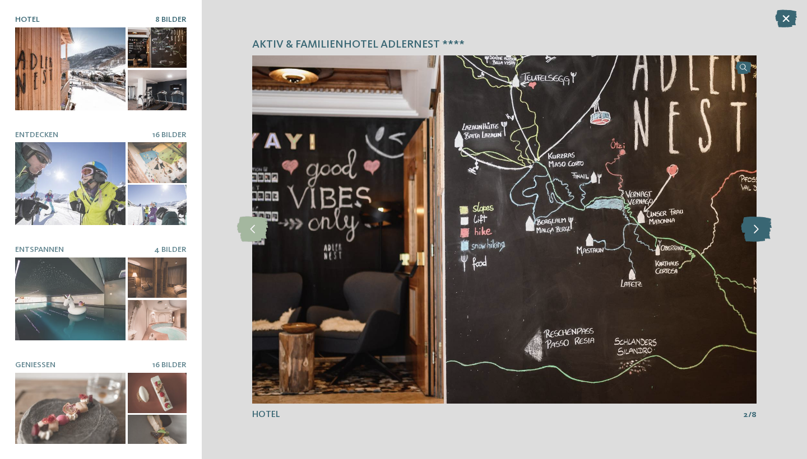
click at [765, 228] on icon at bounding box center [756, 229] width 31 height 25
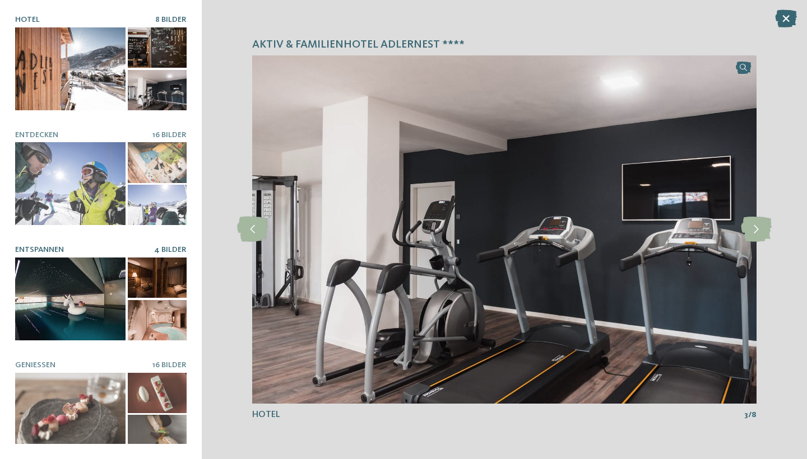
click at [88, 315] on div at bounding box center [70, 299] width 110 height 83
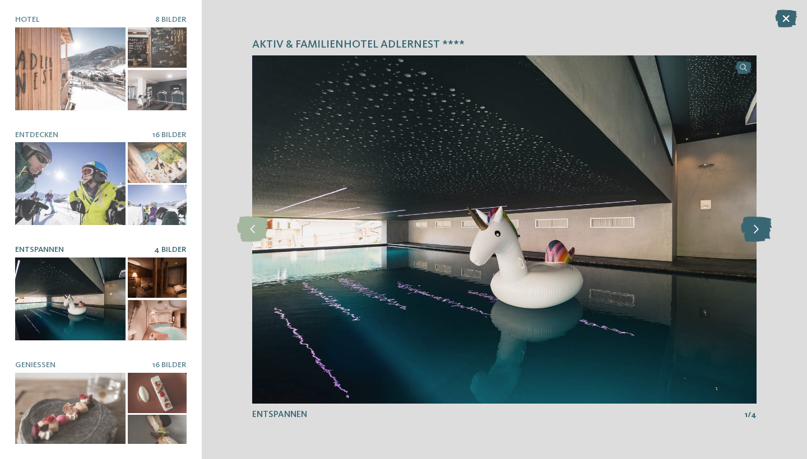
click at [765, 231] on icon at bounding box center [756, 229] width 31 height 25
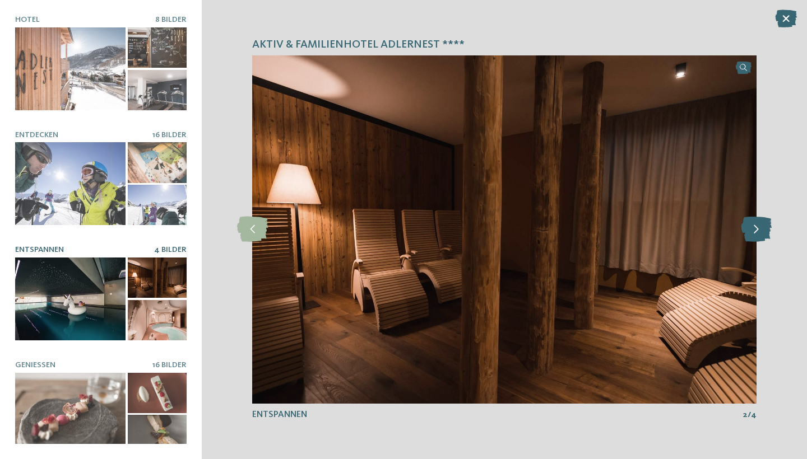
click at [765, 231] on icon at bounding box center [756, 229] width 31 height 25
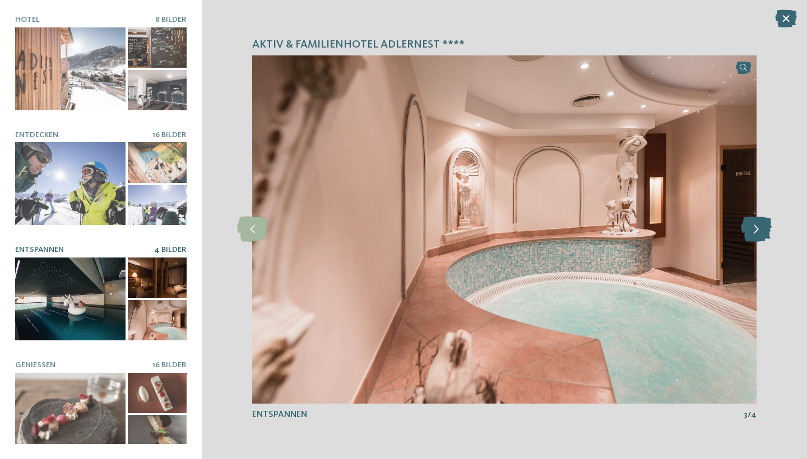
click at [765, 231] on icon at bounding box center [756, 229] width 31 height 25
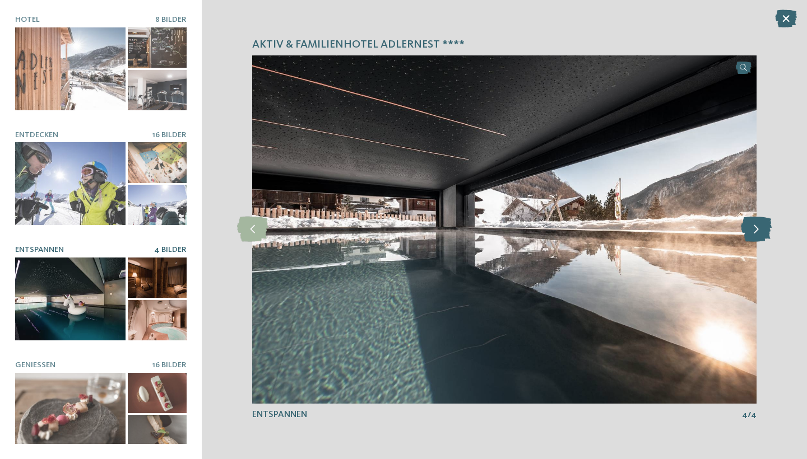
click at [765, 231] on icon at bounding box center [756, 229] width 31 height 25
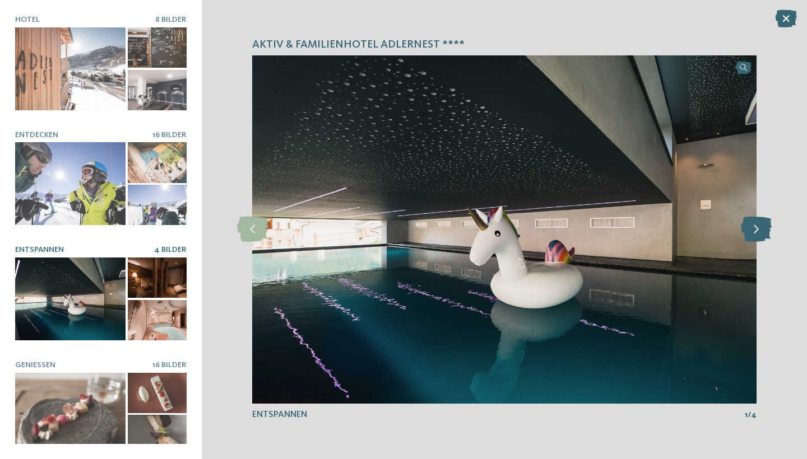
click at [765, 231] on icon at bounding box center [756, 229] width 31 height 25
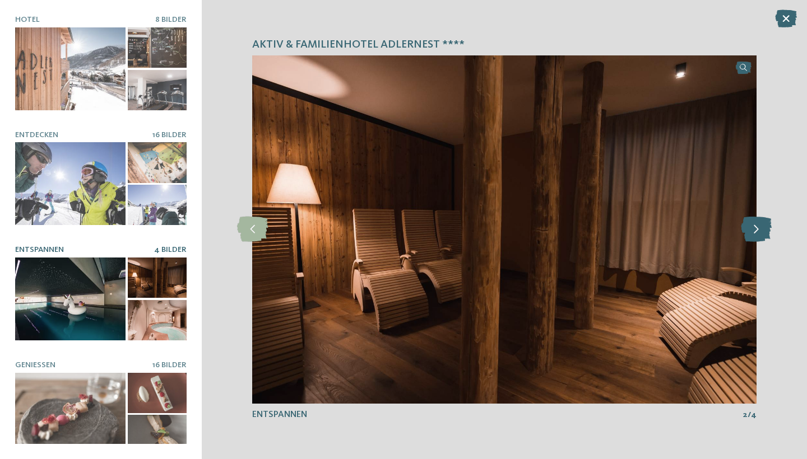
click at [765, 231] on icon at bounding box center [756, 229] width 31 height 25
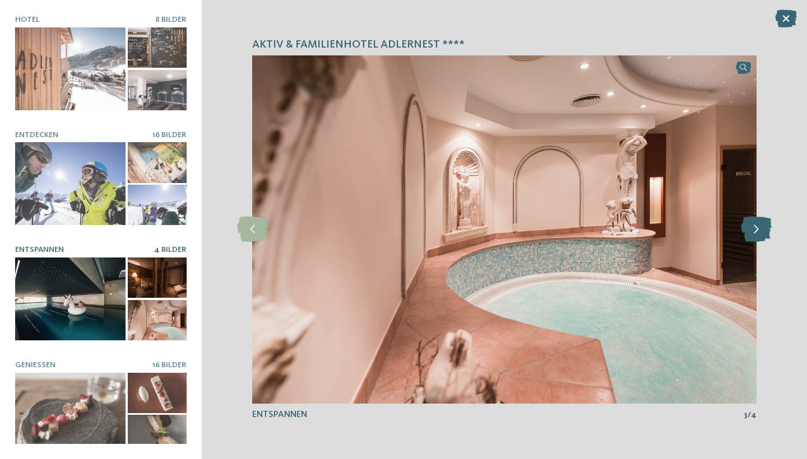
click at [765, 231] on icon at bounding box center [756, 229] width 31 height 25
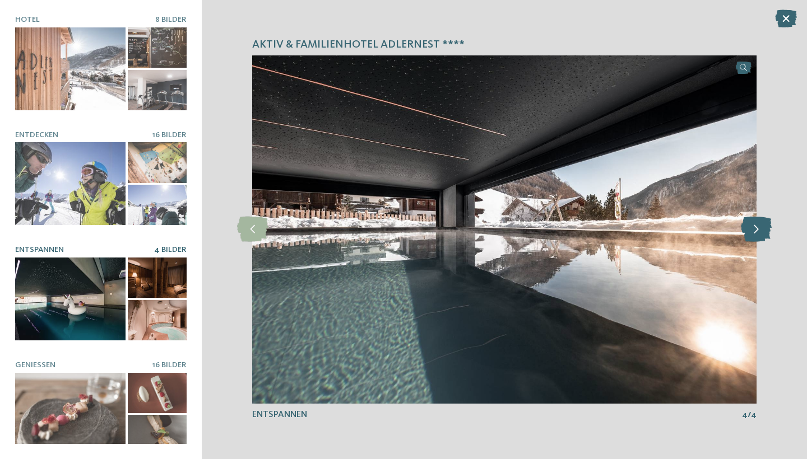
click at [765, 231] on icon at bounding box center [756, 229] width 31 height 25
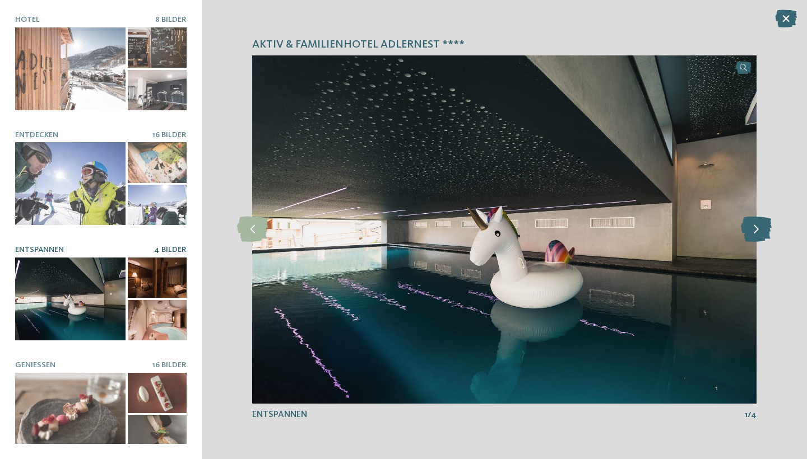
click at [765, 231] on icon at bounding box center [756, 229] width 31 height 25
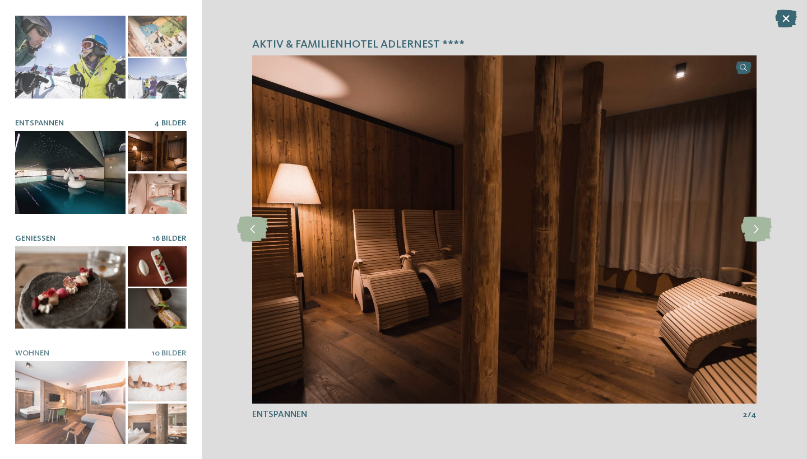
scroll to position [126, 0]
click at [100, 318] on div at bounding box center [70, 288] width 110 height 83
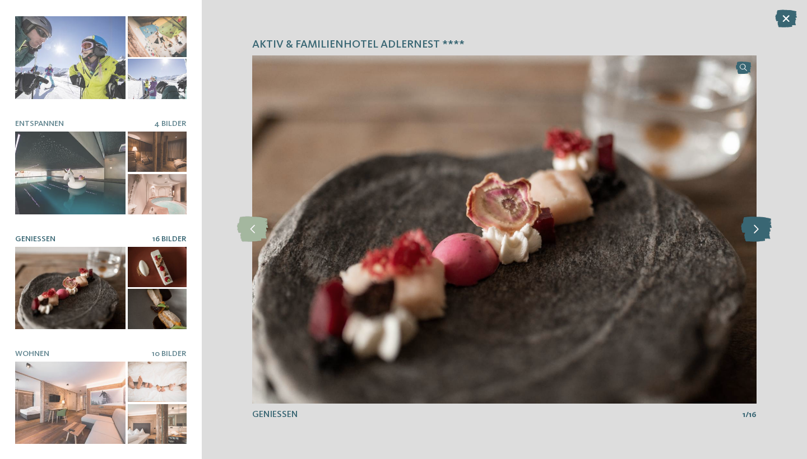
click at [756, 231] on icon at bounding box center [756, 229] width 31 height 25
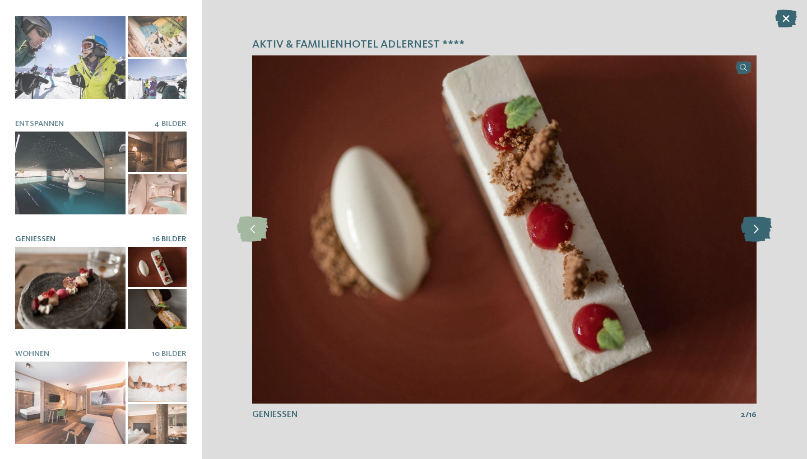
click at [756, 231] on icon at bounding box center [756, 229] width 31 height 25
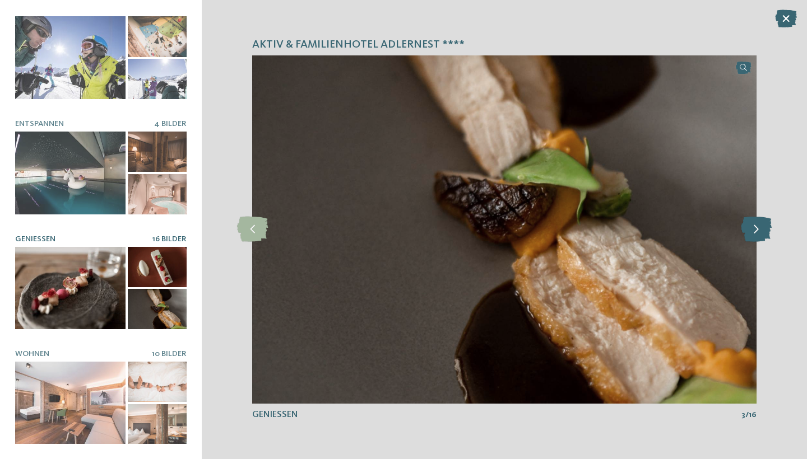
click at [756, 231] on icon at bounding box center [756, 229] width 31 height 25
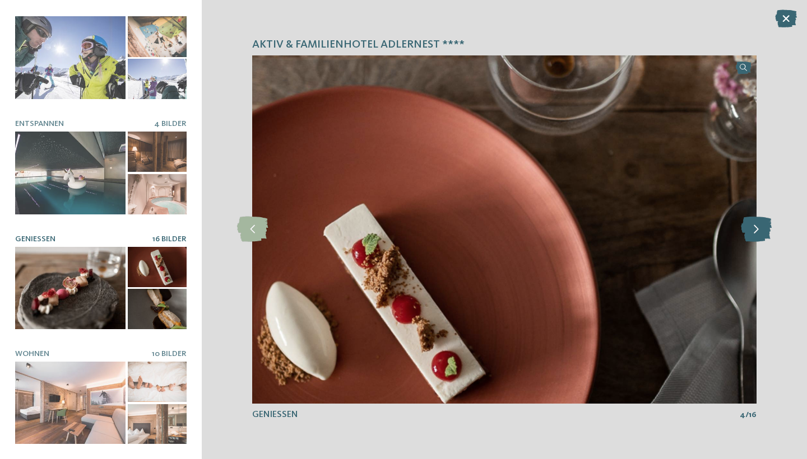
click at [756, 231] on icon at bounding box center [756, 229] width 31 height 25
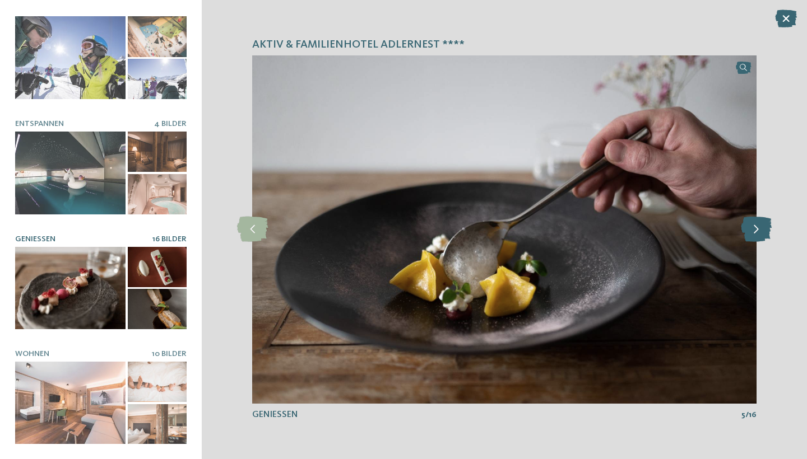
click at [756, 231] on icon at bounding box center [756, 229] width 31 height 25
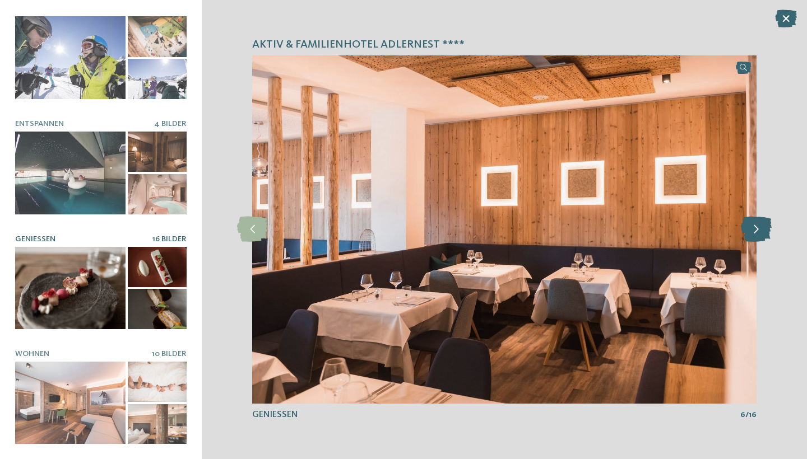
click at [756, 231] on icon at bounding box center [756, 229] width 31 height 25
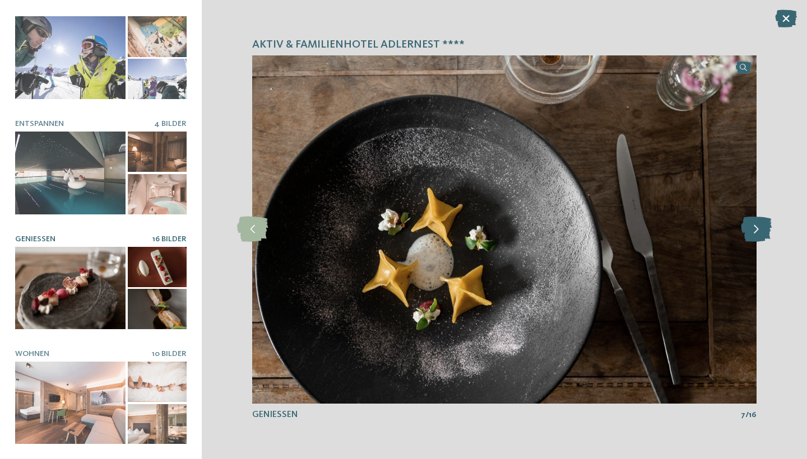
click at [756, 231] on icon at bounding box center [756, 229] width 31 height 25
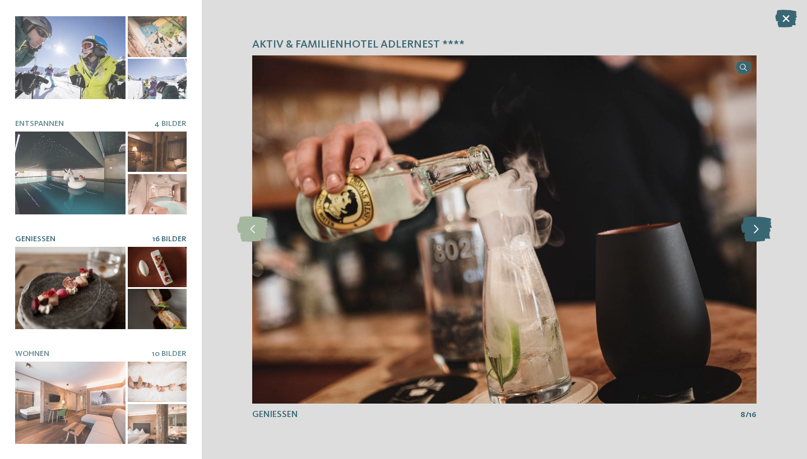
click at [756, 231] on icon at bounding box center [756, 229] width 31 height 25
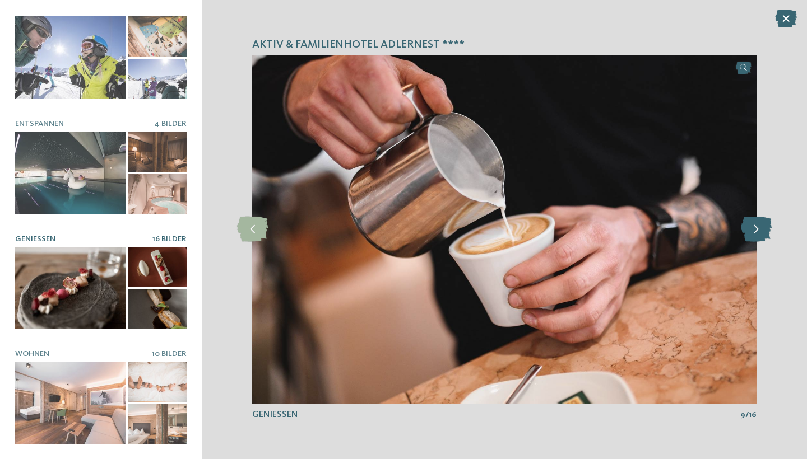
click at [756, 231] on icon at bounding box center [756, 229] width 31 height 25
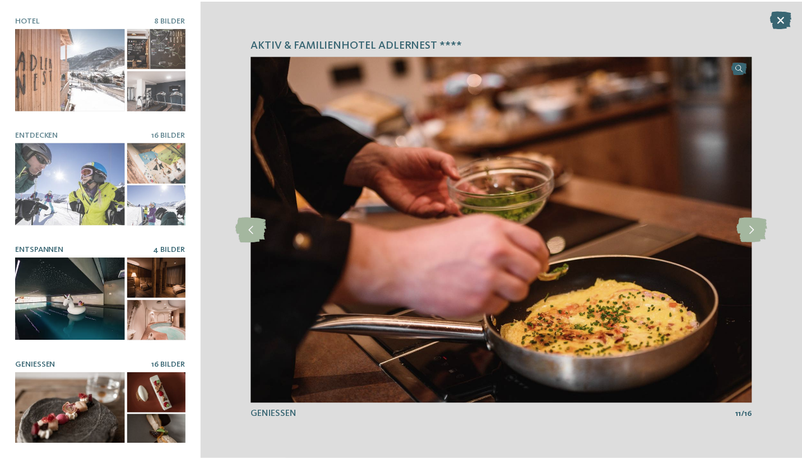
scroll to position [0, 0]
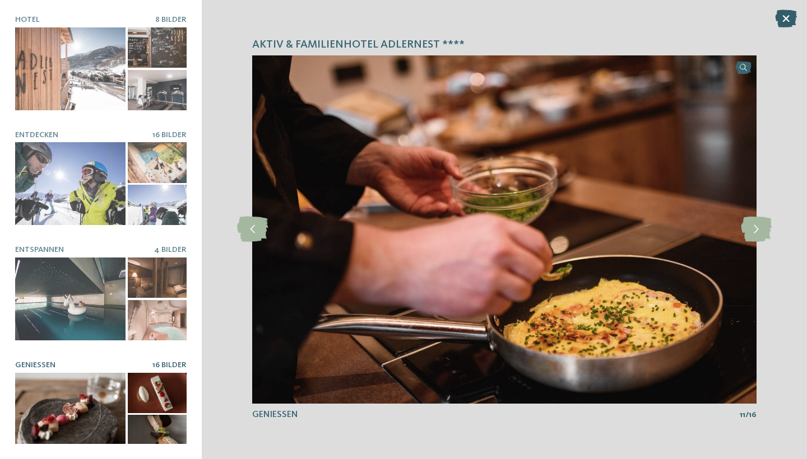
click at [787, 21] on icon at bounding box center [786, 19] width 22 height 18
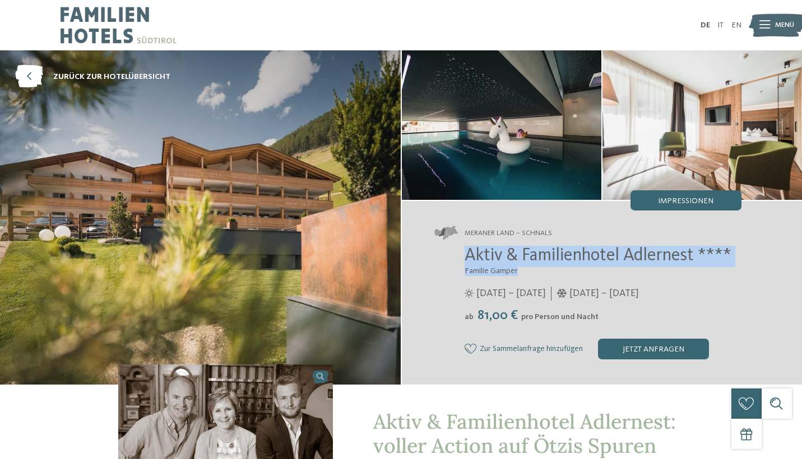
drag, startPoint x: 465, startPoint y: 256, endPoint x: 559, endPoint y: 273, distance: 95.7
click at [559, 273] on div "Aktiv & Familienhotel Adlernest **** Familie Gamper 17.05. – 03.11.2024 ab" at bounding box center [587, 303] width 307 height 114
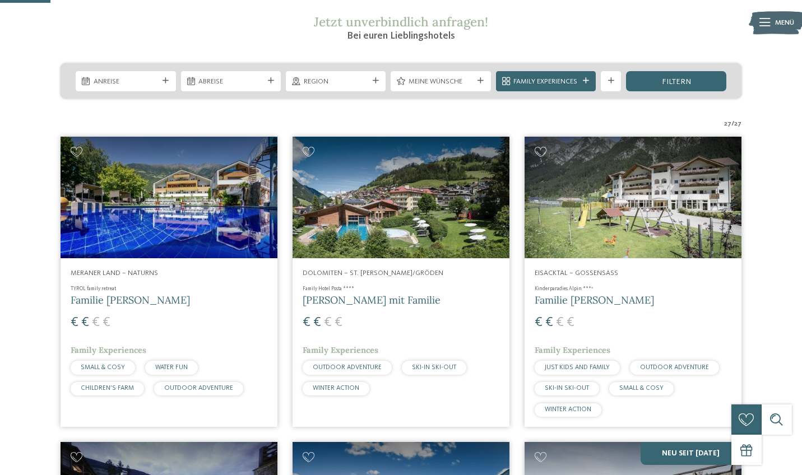
scroll to position [207, 0]
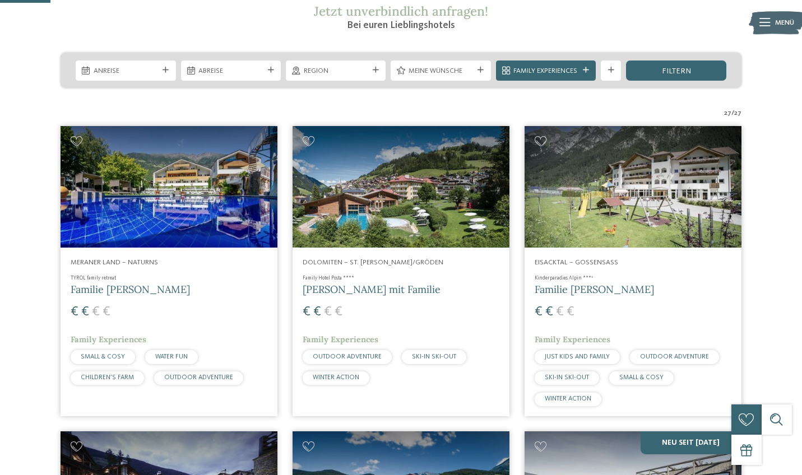
click at [363, 181] on img at bounding box center [401, 187] width 217 height 122
click at [368, 263] on span "Dolomiten – St. [PERSON_NAME]/Gröden" at bounding box center [373, 262] width 141 height 7
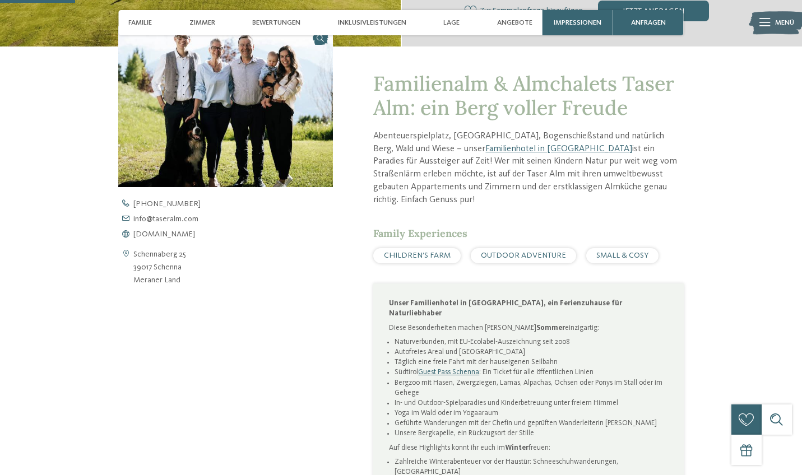
scroll to position [365, 0]
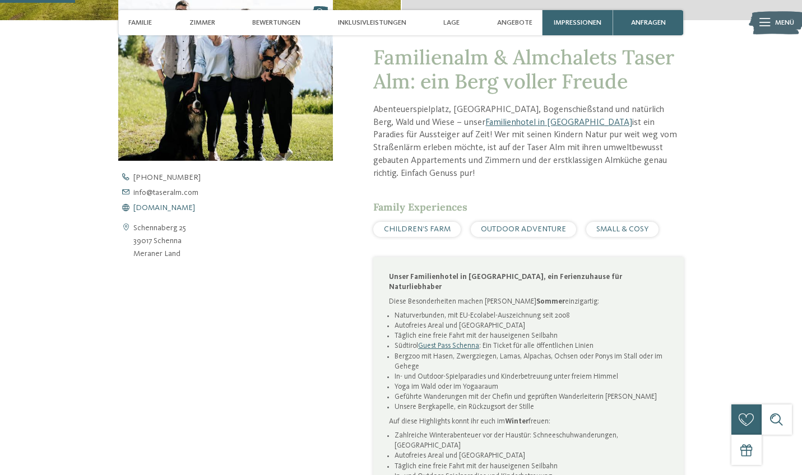
click at [178, 207] on span "www.taseralm.com" at bounding box center [164, 208] width 62 height 8
